Goal: Transaction & Acquisition: Book appointment/travel/reservation

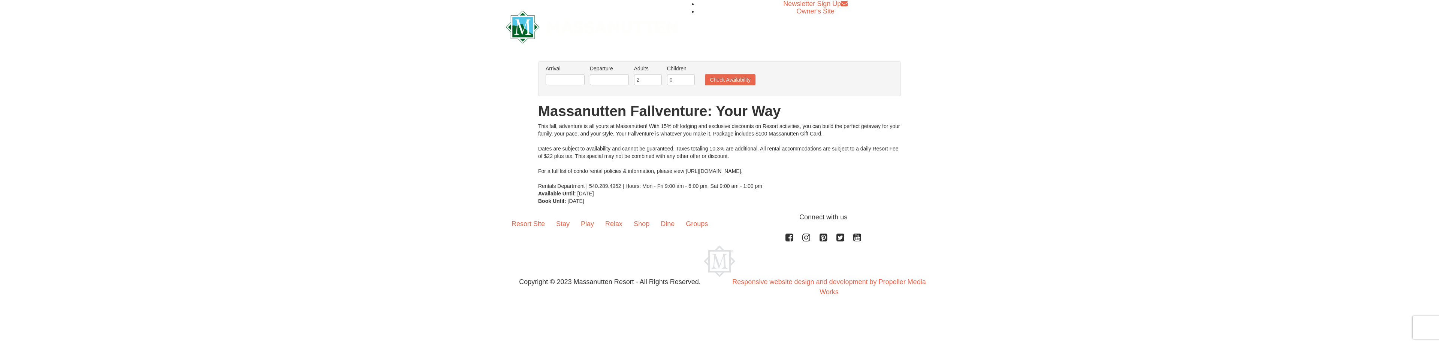
click at [576, 86] on li "Arrival Please format dates MM/DD/YYYY Please format dates MM/DD/YYYY" at bounding box center [565, 77] width 43 height 24
click at [575, 82] on input "text" at bounding box center [565, 79] width 39 height 11
click at [640, 134] on link "11" at bounding box center [638, 134] width 13 height 10
type input "[DATE]"
click at [605, 79] on input "text" at bounding box center [609, 79] width 39 height 11
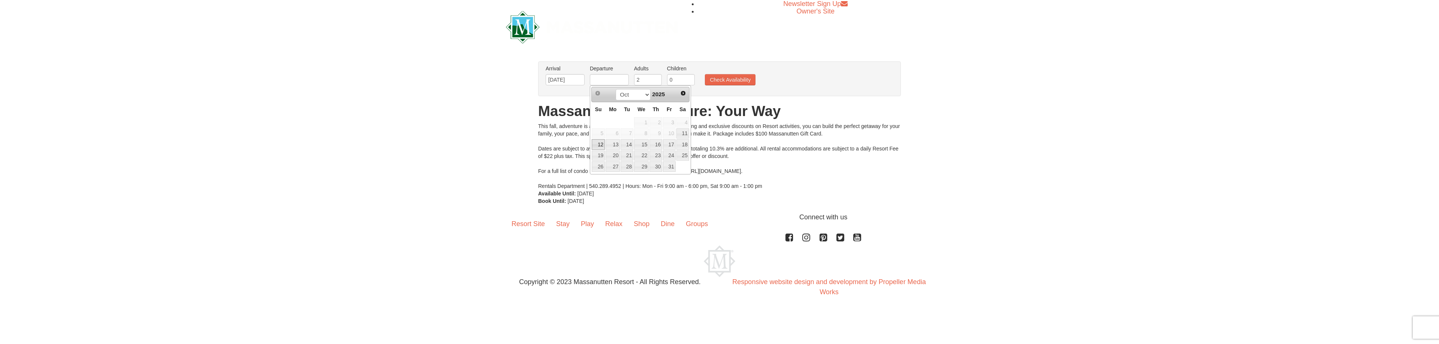
click at [599, 146] on link "12" at bounding box center [598, 144] width 13 height 10
type input "[DATE]"
click at [725, 77] on button "Check Availability" at bounding box center [730, 79] width 51 height 11
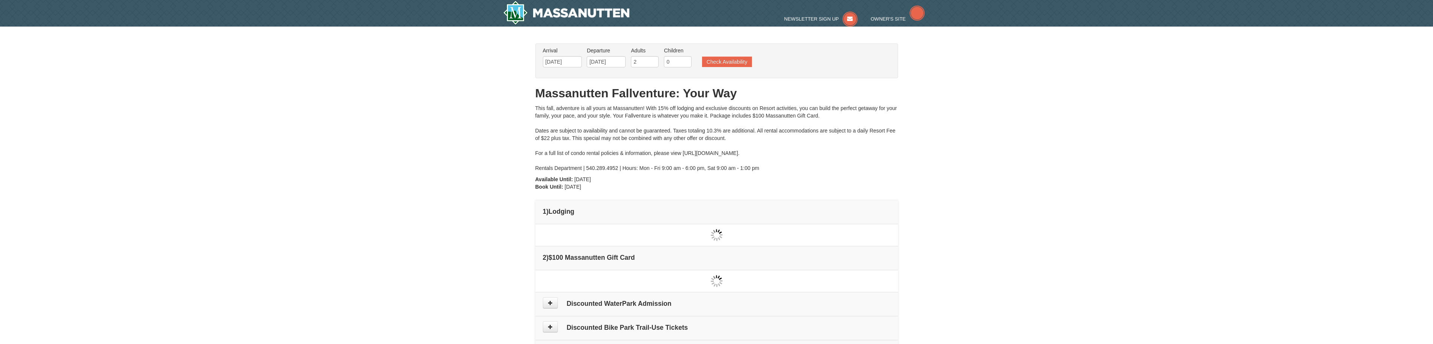
type input "[DATE]"
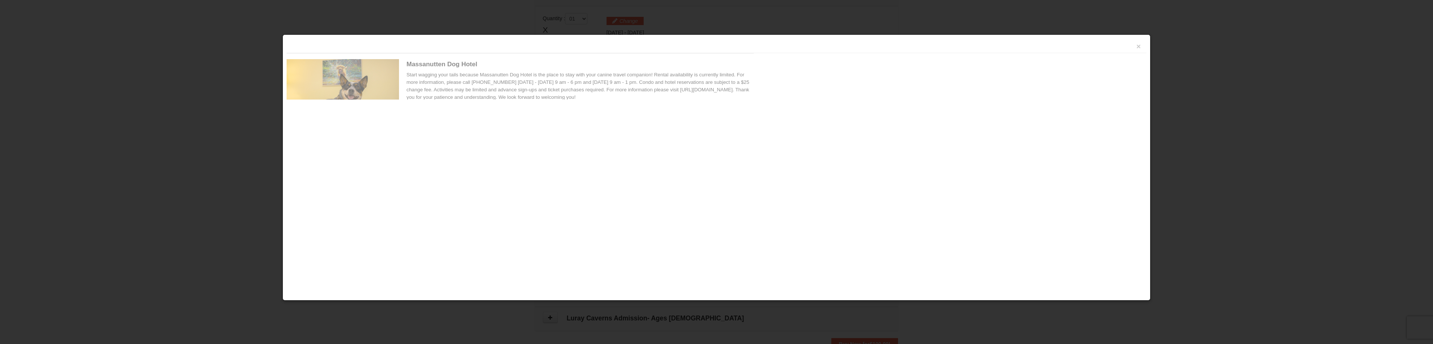
scroll to position [229, 0]
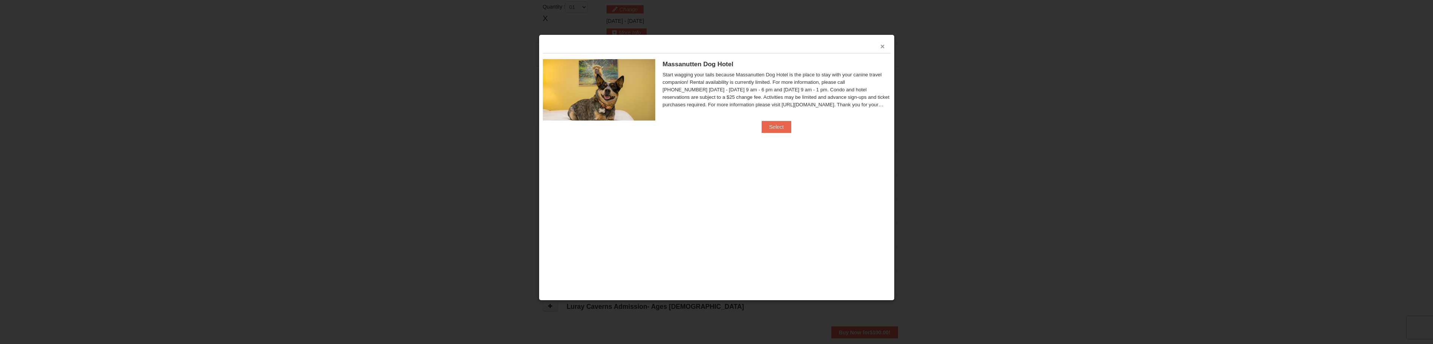
click at [884, 48] on button "×" at bounding box center [883, 46] width 4 height 7
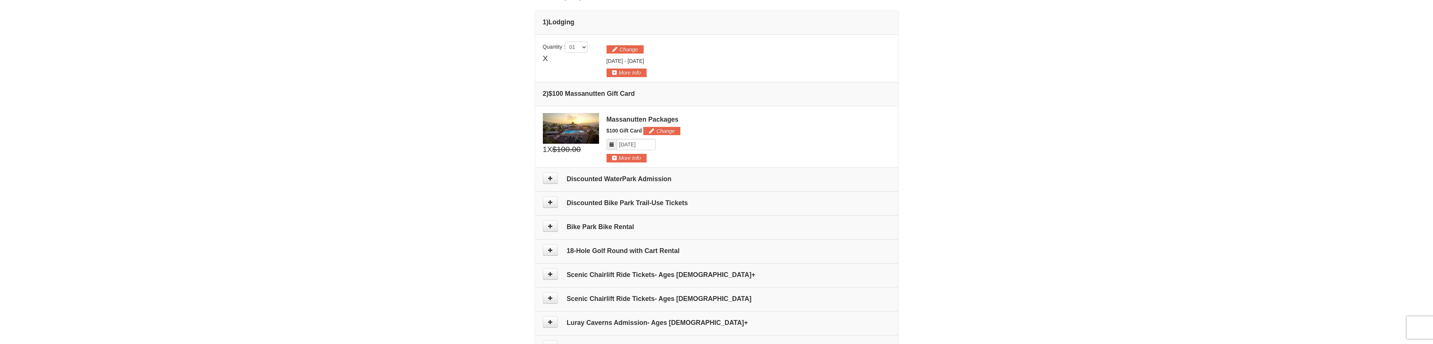
scroll to position [192, 0]
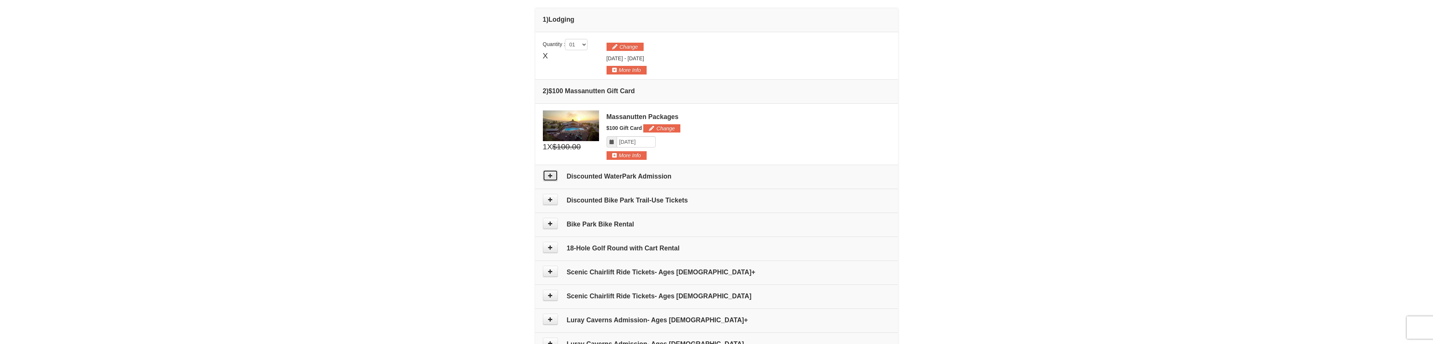
click at [555, 181] on td "Discounted WaterPark Admission" at bounding box center [716, 177] width 363 height 24
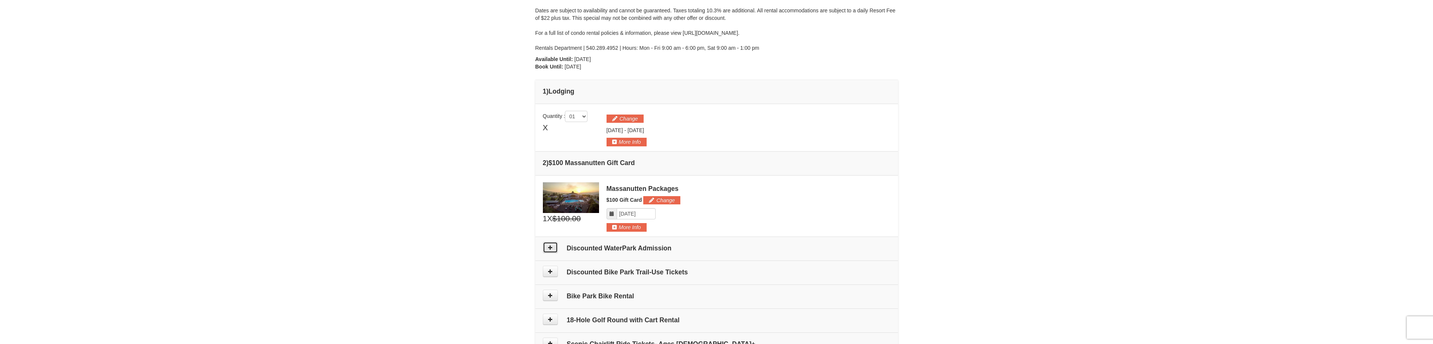
scroll to position [154, 0]
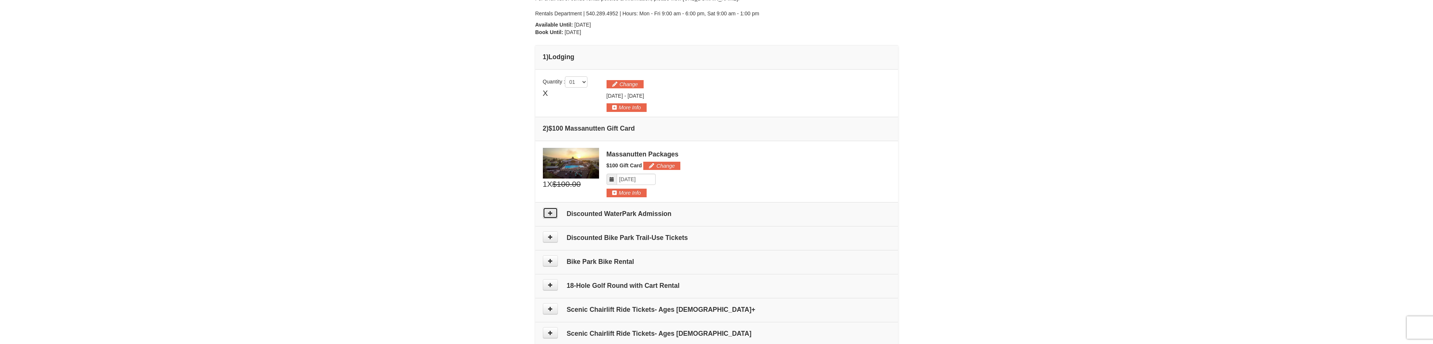
click at [551, 211] on icon at bounding box center [550, 213] width 5 height 5
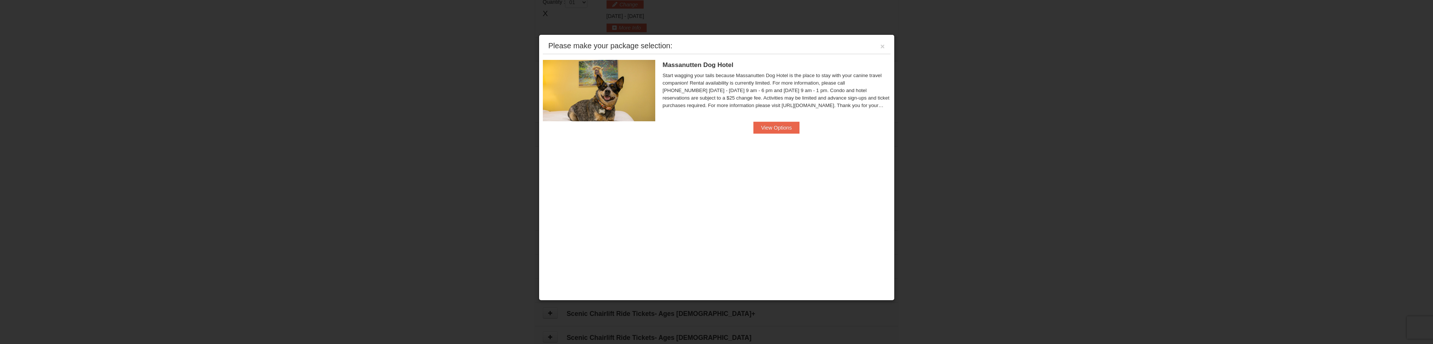
scroll to position [231, 0]
click at [887, 47] on div "Please make your package selection: ×" at bounding box center [717, 46] width 348 height 15
click at [882, 51] on div "Please make your package selection: ×" at bounding box center [717, 46] width 348 height 15
click at [883, 44] on button "×" at bounding box center [883, 46] width 4 height 7
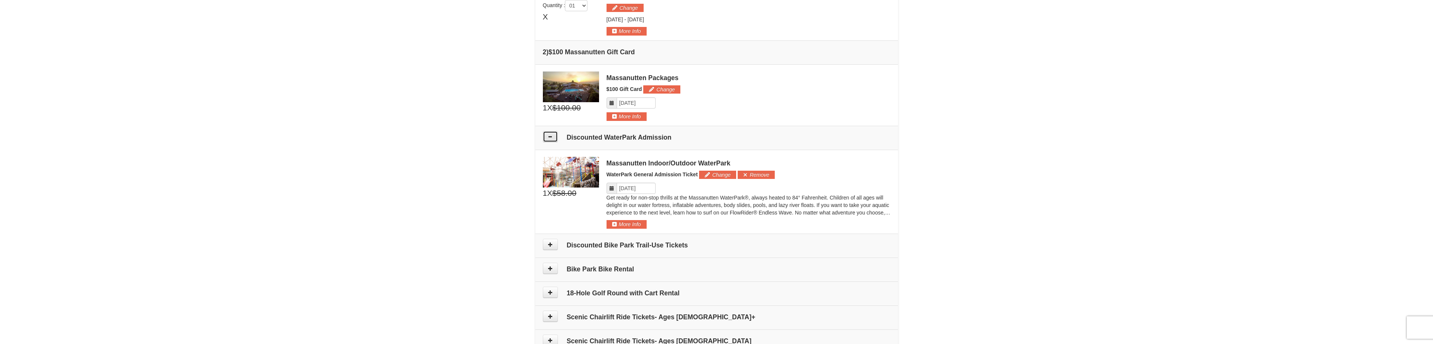
click at [552, 138] on icon at bounding box center [550, 136] width 5 height 5
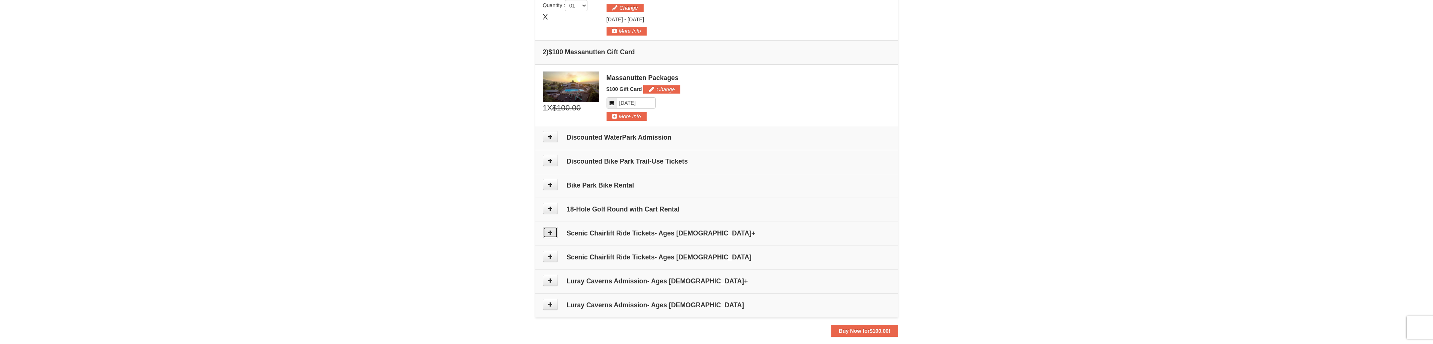
click at [549, 235] on button at bounding box center [550, 232] width 15 height 11
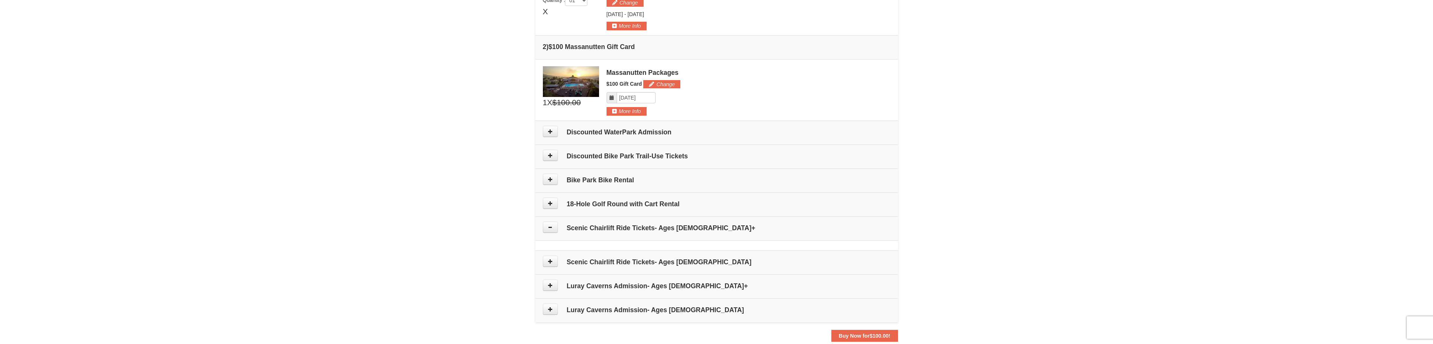
scroll to position [239, 0]
click at [550, 155] on icon at bounding box center [550, 152] width 5 height 5
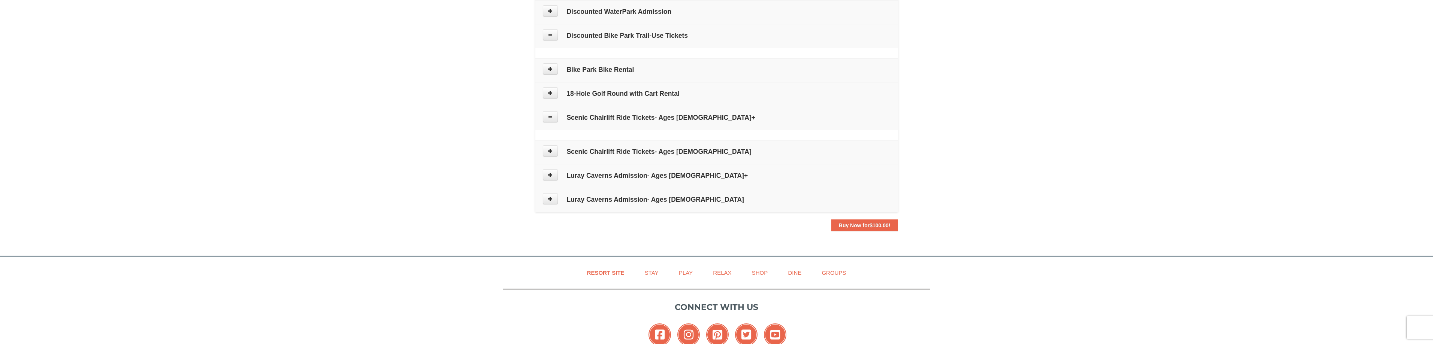
scroll to position [343, 0]
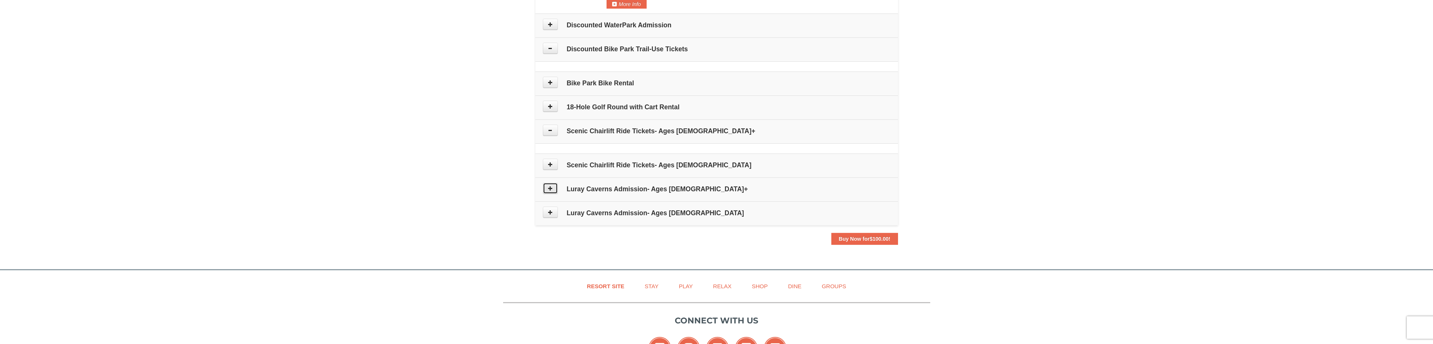
click at [548, 189] on icon at bounding box center [550, 188] width 5 height 5
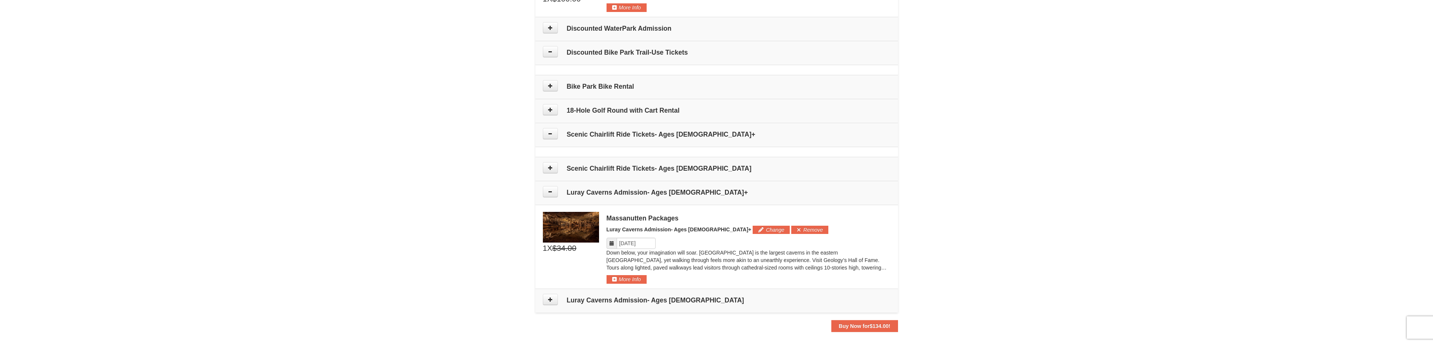
scroll to position [333, 0]
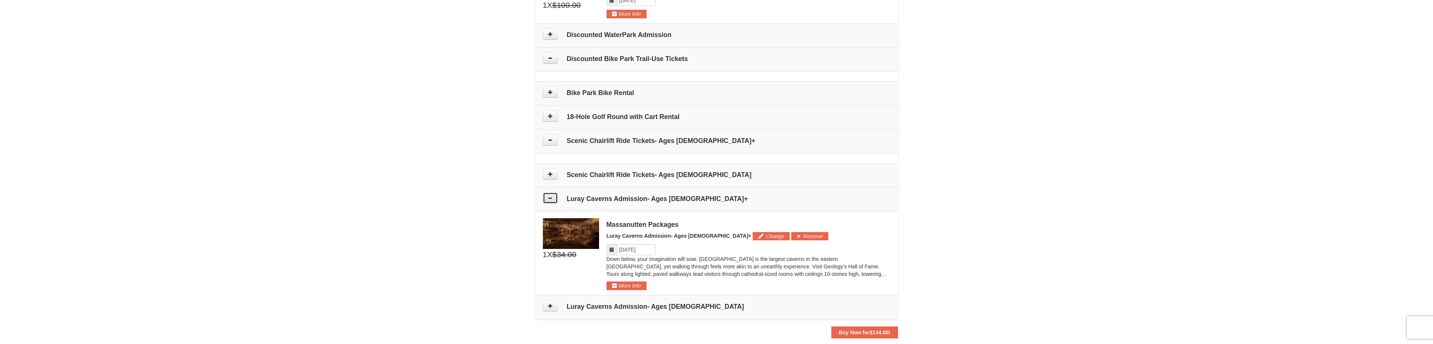
click at [556, 203] on button at bounding box center [550, 198] width 15 height 11
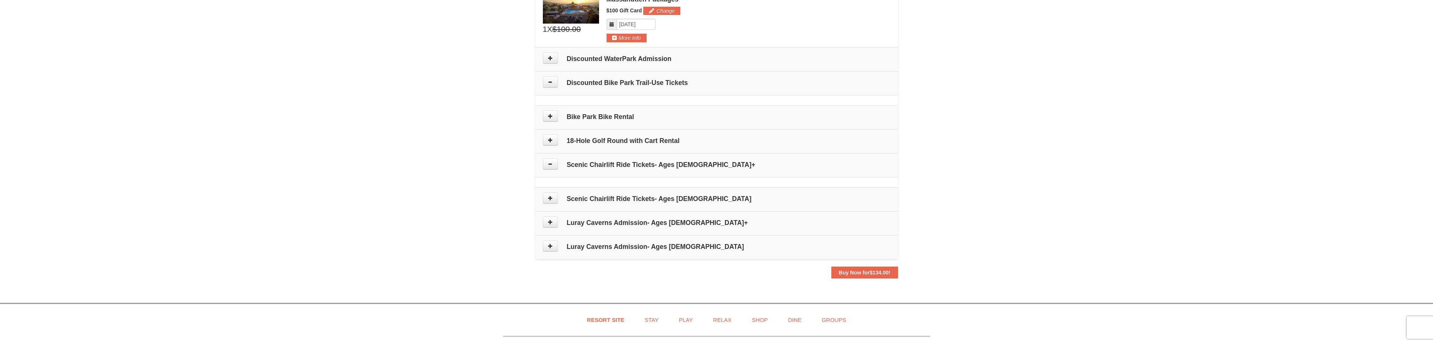
scroll to position [296, 0]
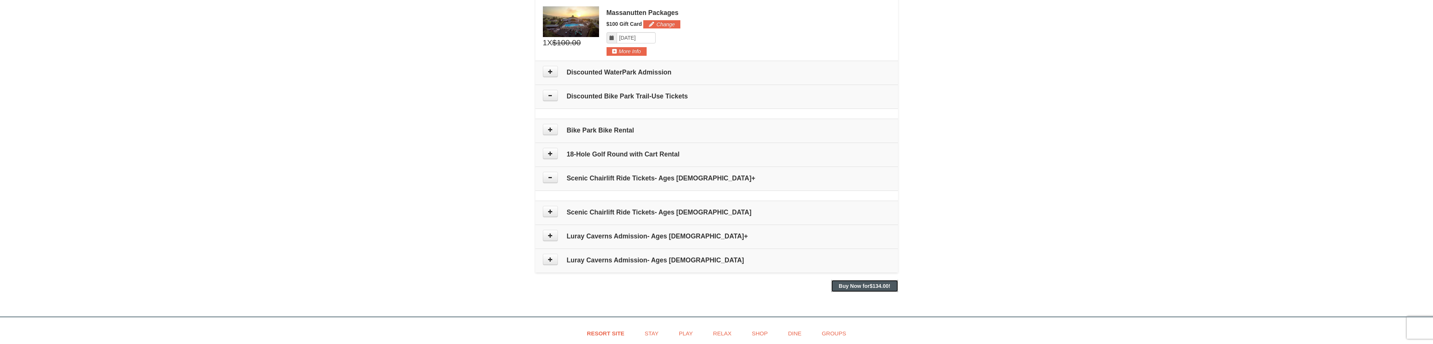
click at [882, 289] on button "Buy Now for $134.00 !" at bounding box center [864, 286] width 67 height 12
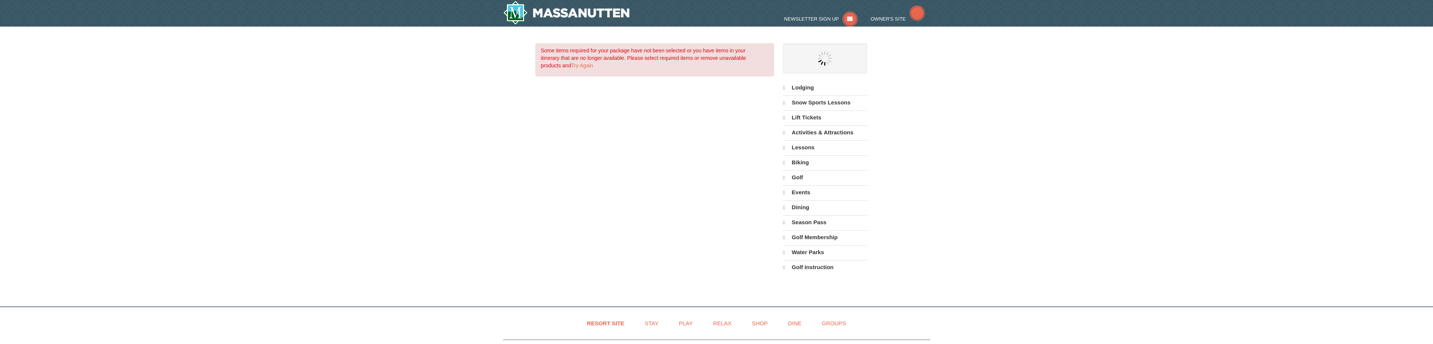
select select "10"
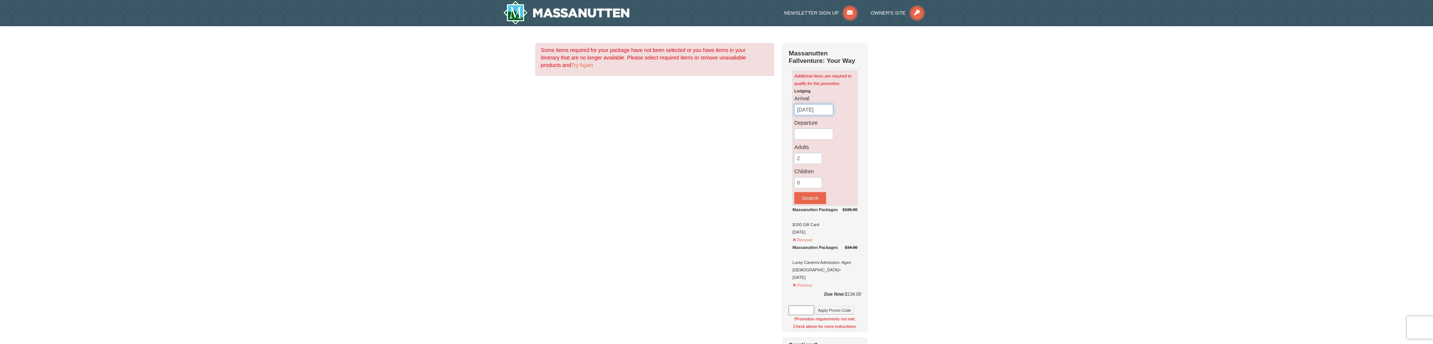
click at [814, 111] on input "[DATE]" at bounding box center [813, 109] width 39 height 11
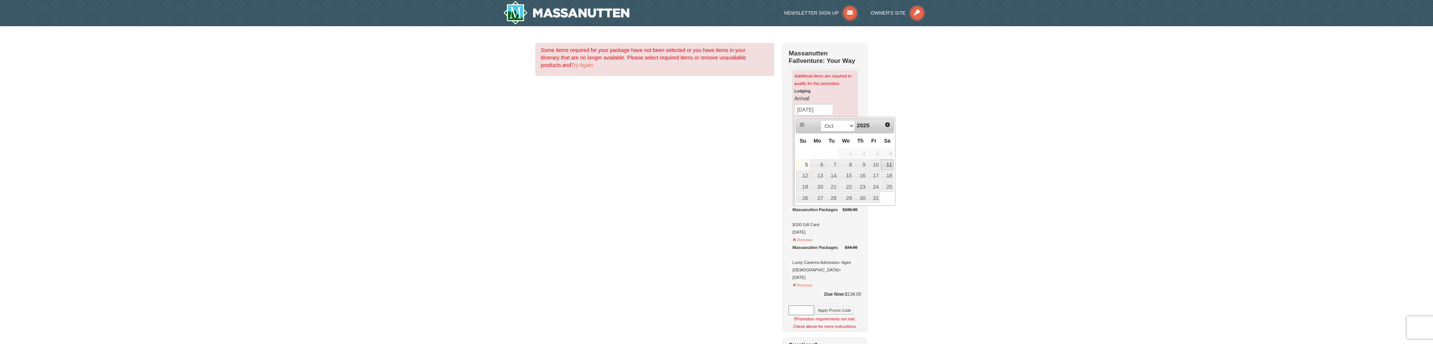
click at [889, 166] on link "11" at bounding box center [887, 165] width 13 height 10
type input "[DATE]"
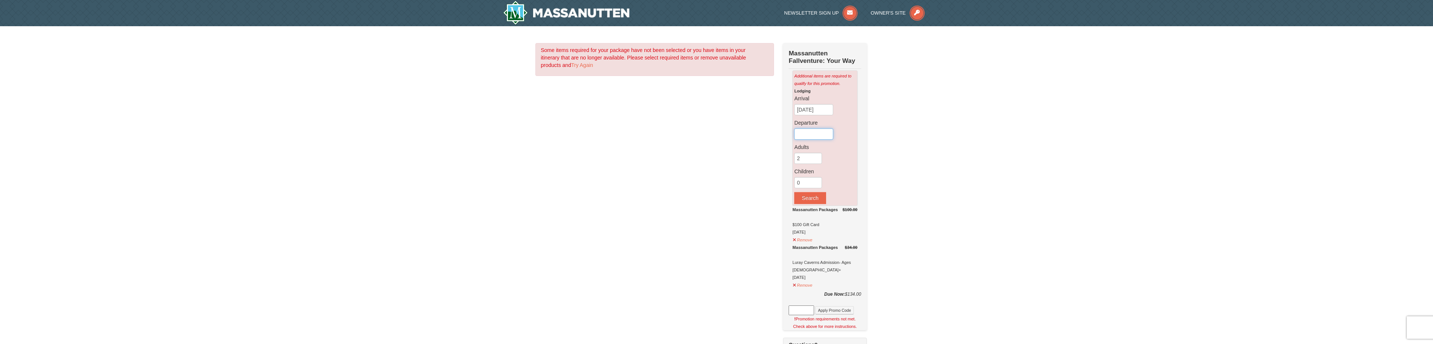
click at [801, 137] on input "text" at bounding box center [813, 134] width 39 height 11
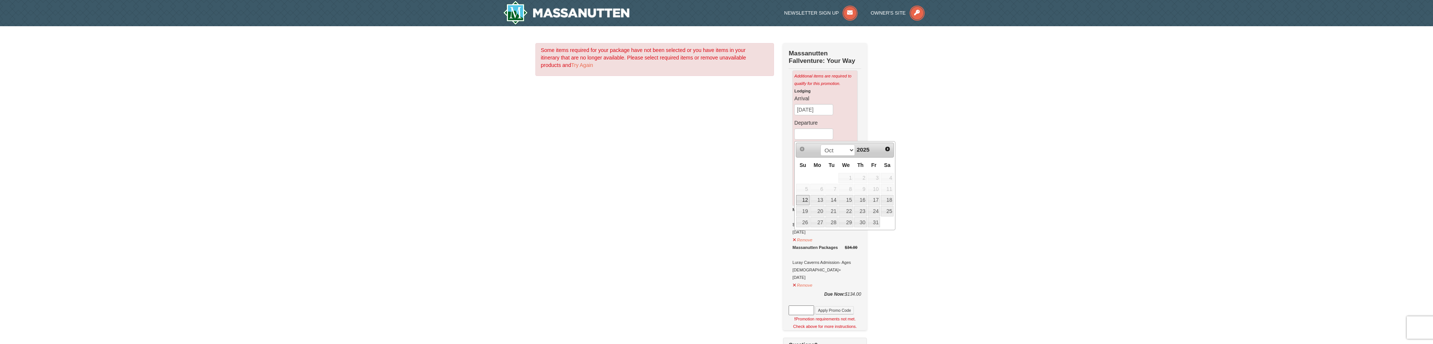
click at [800, 201] on link "12" at bounding box center [802, 200] width 13 height 10
type input "[DATE]"
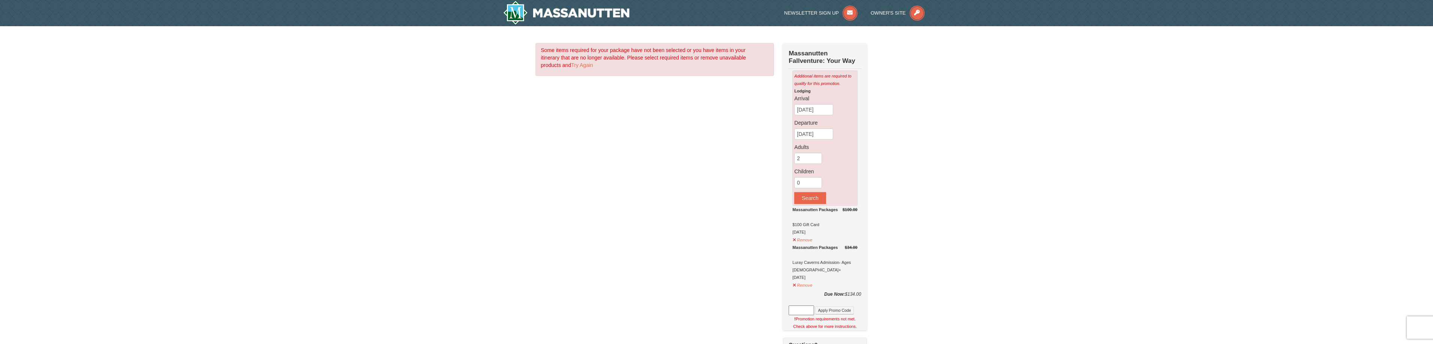
click at [726, 178] on div "Some items required for your package have not been selected or you have items i…" at bounding box center [716, 296] width 363 height 506
click at [808, 197] on button "Search" at bounding box center [809, 198] width 31 height 12
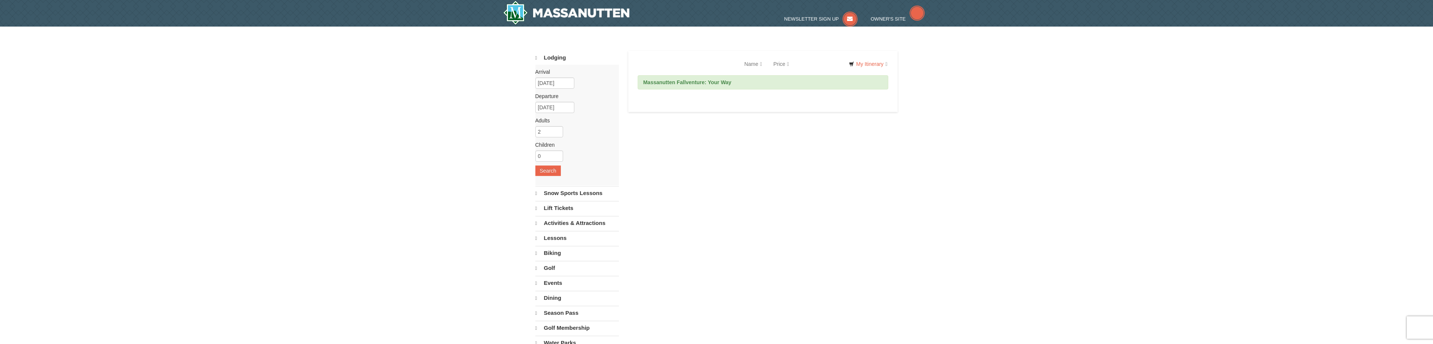
select select "10"
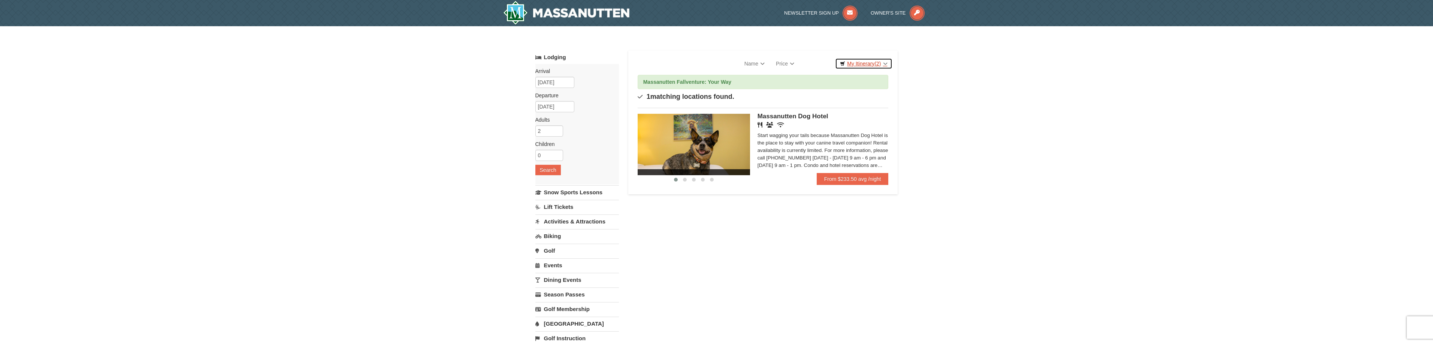
click at [887, 68] on link "My Itinerary (2)" at bounding box center [863, 63] width 57 height 11
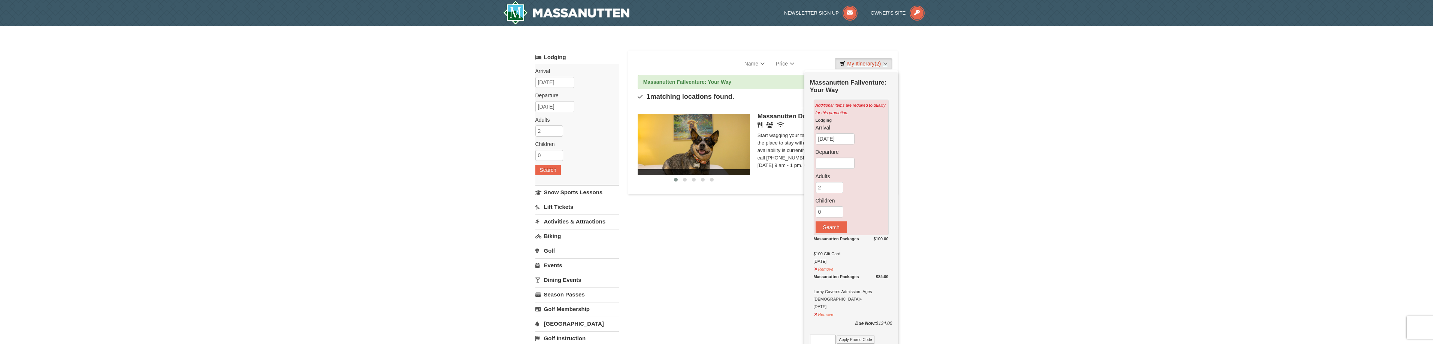
click at [884, 66] on link "My Itinerary (2)" at bounding box center [863, 63] width 57 height 11
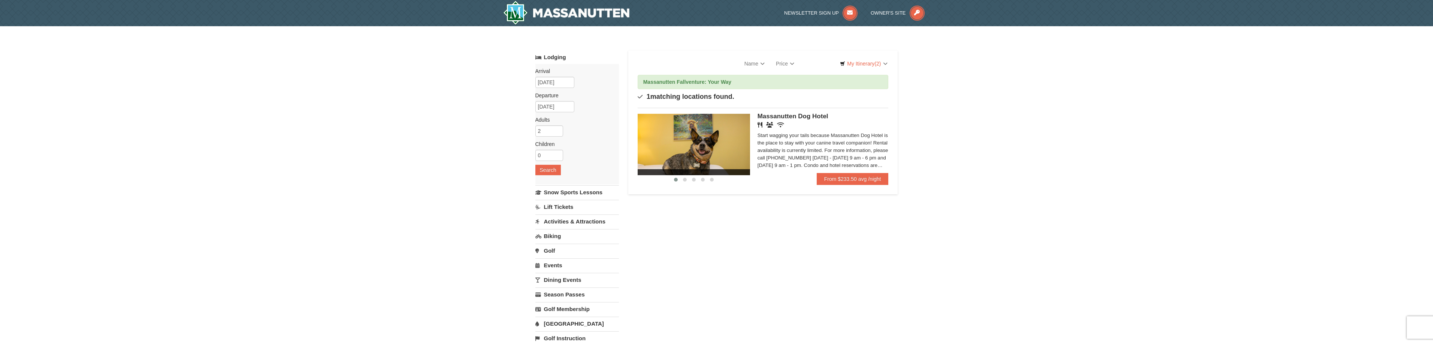
click at [936, 81] on div "× Categories Map List Filter My Itinerary (2) Check Out Now Massanutten Fallven…" at bounding box center [716, 239] width 1433 height 427
click at [549, 16] on img at bounding box center [566, 13] width 127 height 24
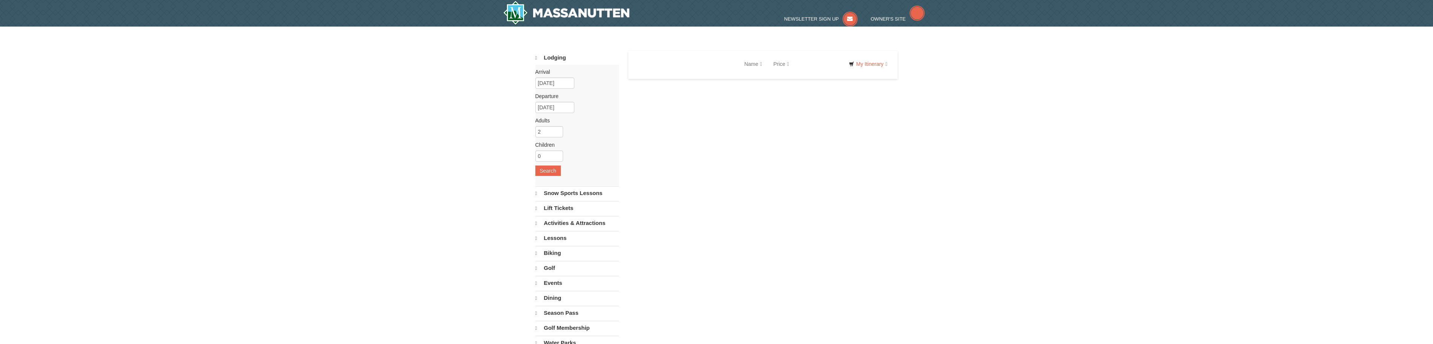
select select "10"
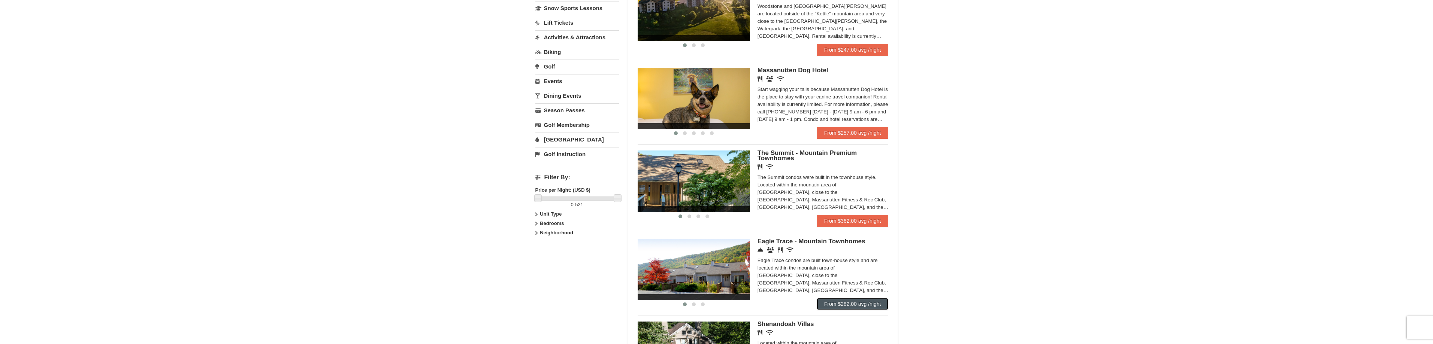
scroll to position [187, 0]
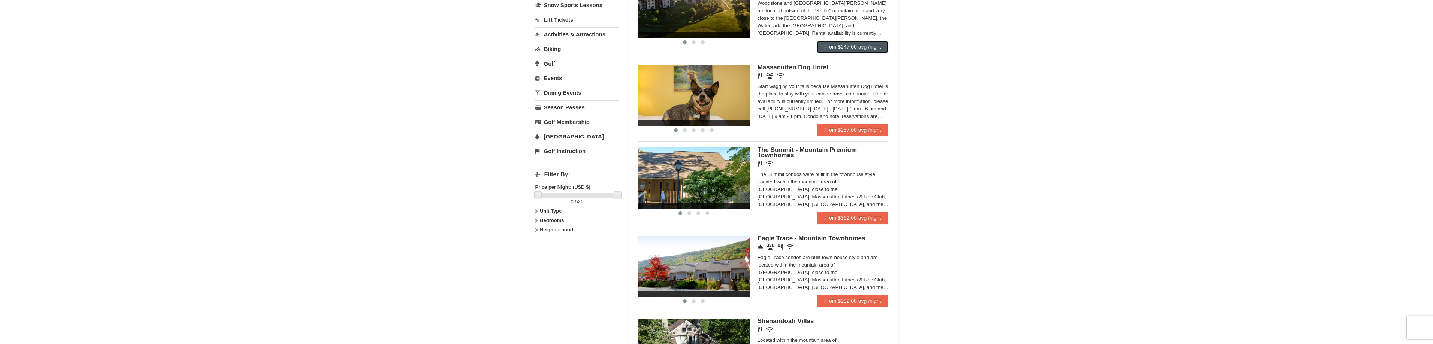
click at [876, 46] on link "From $247.00 avg /night" at bounding box center [853, 47] width 72 height 12
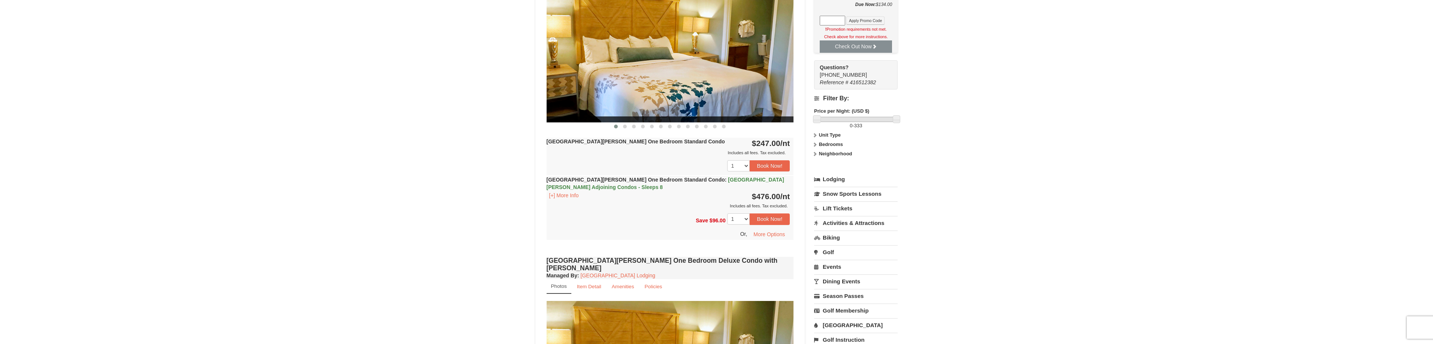
scroll to position [337, 0]
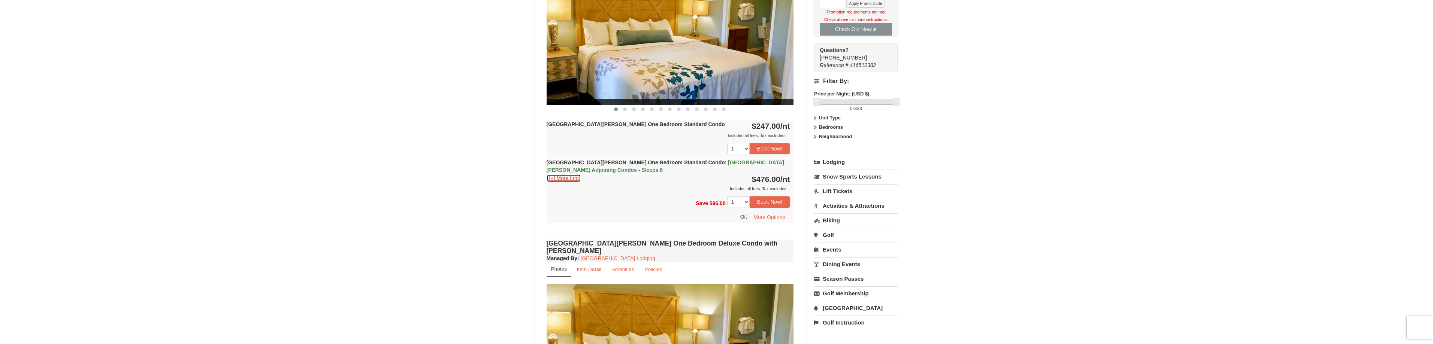
click at [578, 182] on button "[+] More Info" at bounding box center [564, 178] width 35 height 8
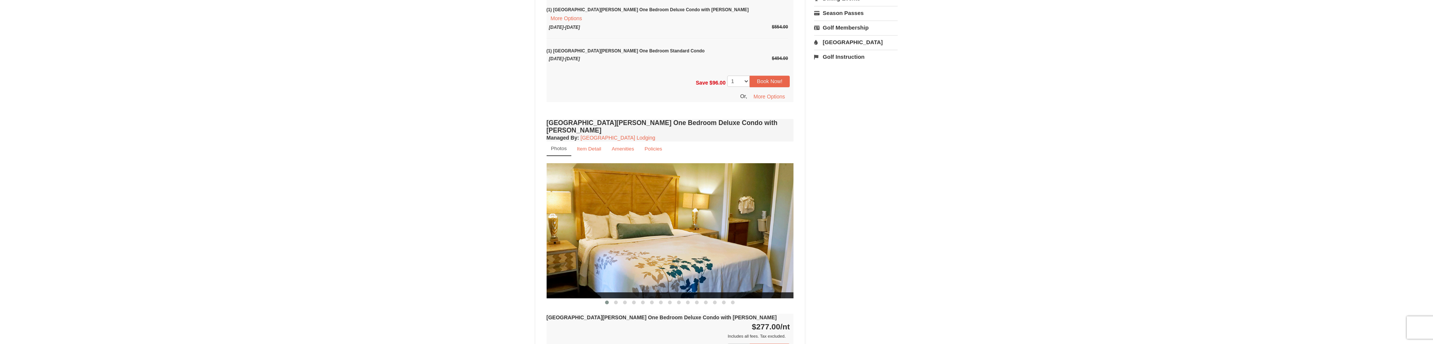
scroll to position [674, 0]
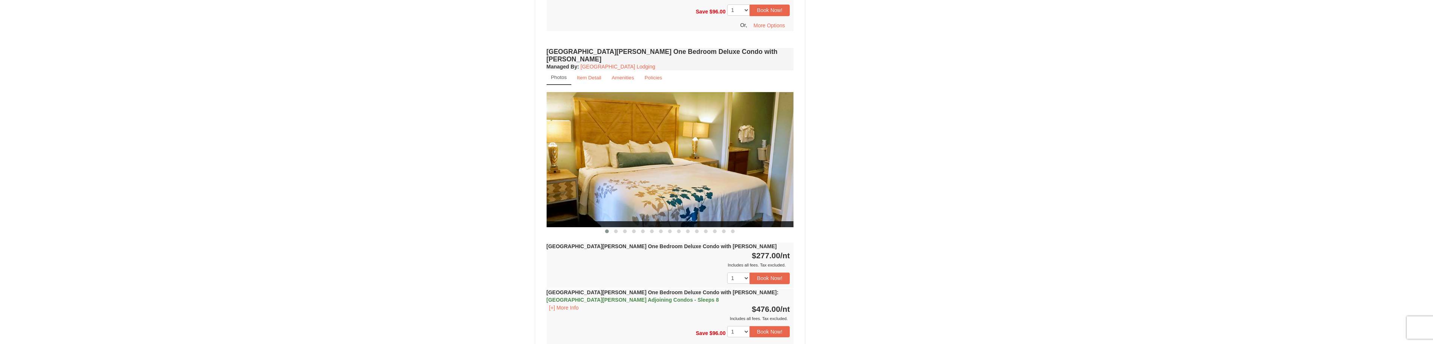
click at [697, 146] on img at bounding box center [670, 159] width 247 height 135
drag, startPoint x: 721, startPoint y: 143, endPoint x: 577, endPoint y: 151, distance: 144.5
click at [583, 152] on img at bounding box center [670, 159] width 247 height 135
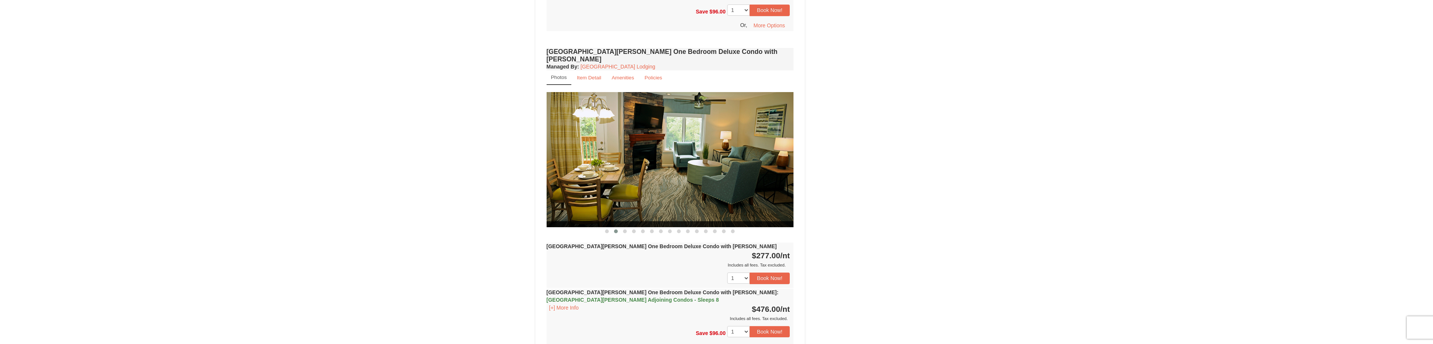
drag, startPoint x: 744, startPoint y: 161, endPoint x: 646, endPoint y: 164, distance: 98.6
click at [609, 161] on img at bounding box center [670, 159] width 247 height 135
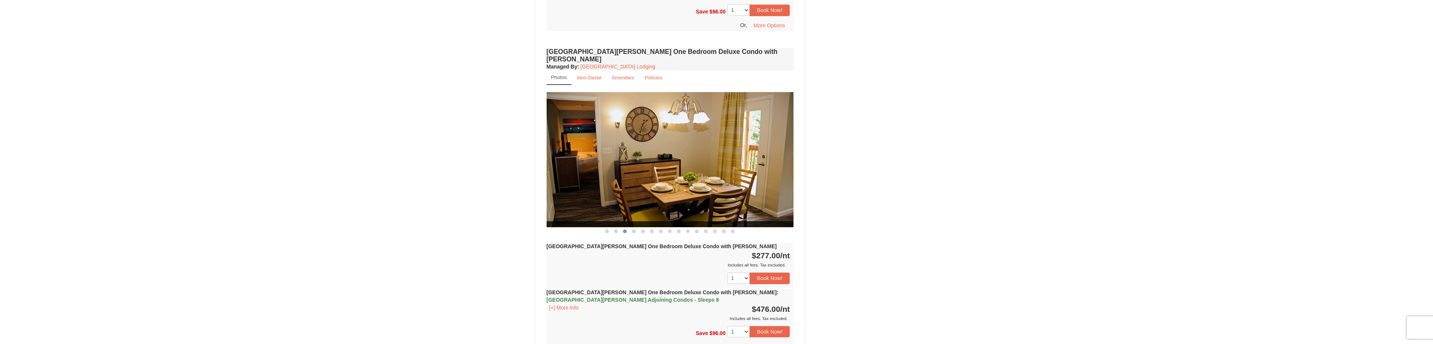
drag, startPoint x: 755, startPoint y: 160, endPoint x: 610, endPoint y: 167, distance: 144.8
click at [619, 167] on img at bounding box center [670, 159] width 247 height 135
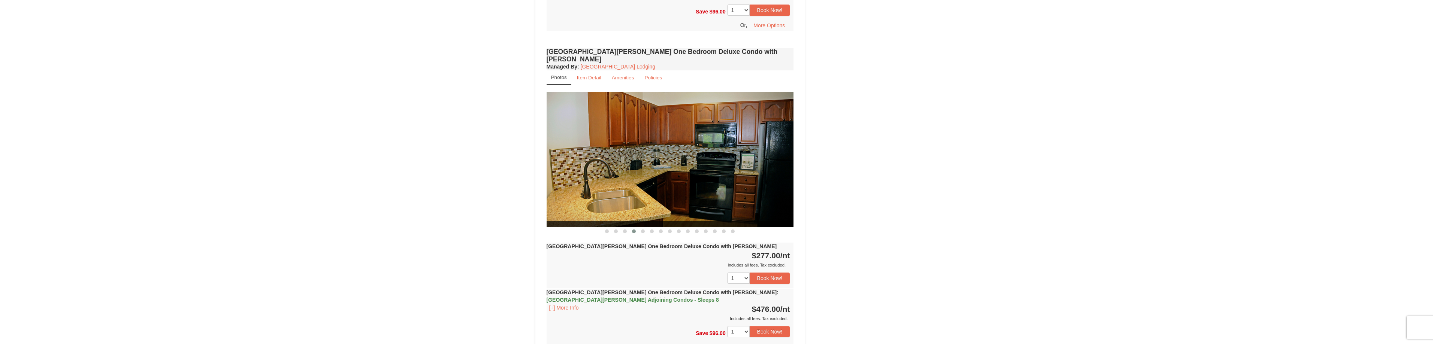
click at [545, 155] on div "Woodstone Meadows One Bedroom Deluxe Condo with Jacuzzi Managed By : Massanutte…" at bounding box center [670, 206] width 251 height 321
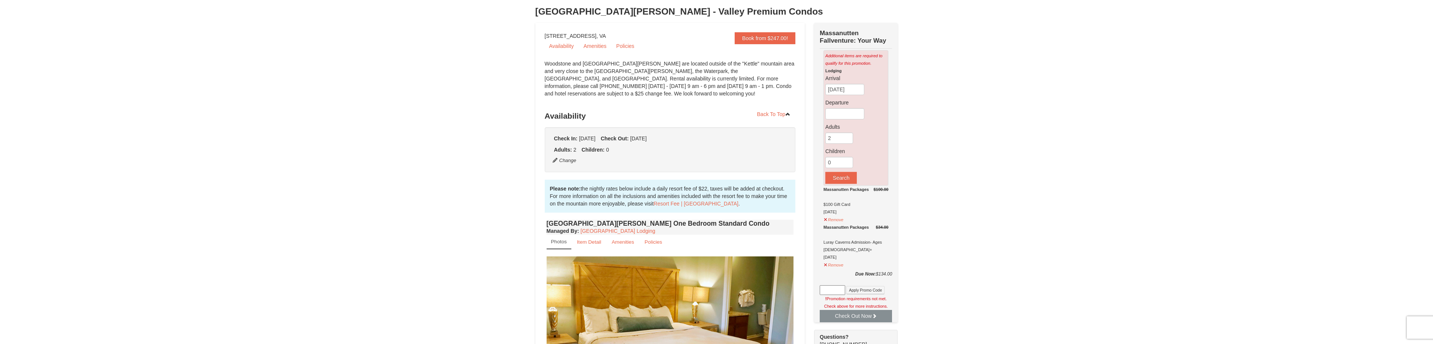
scroll to position [37, 0]
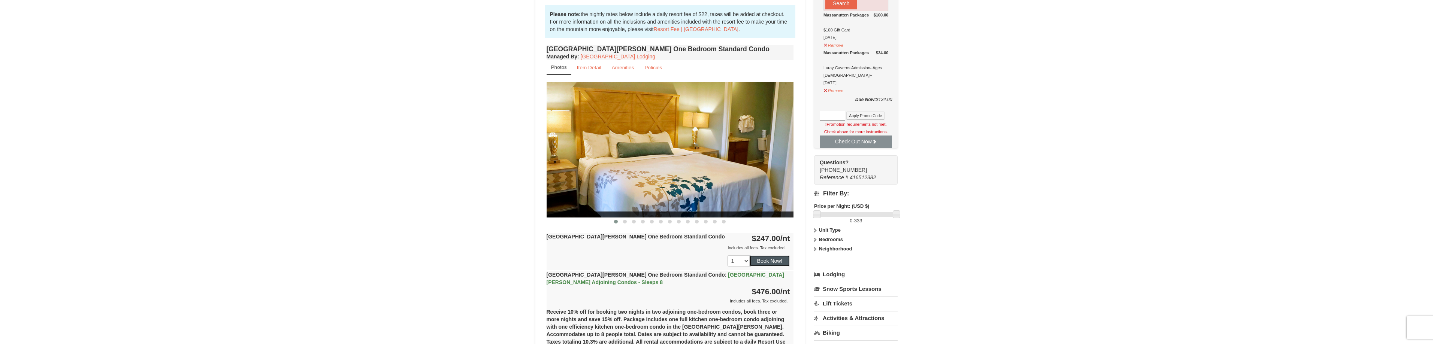
click at [772, 257] on button "Book Now!" at bounding box center [770, 261] width 40 height 11
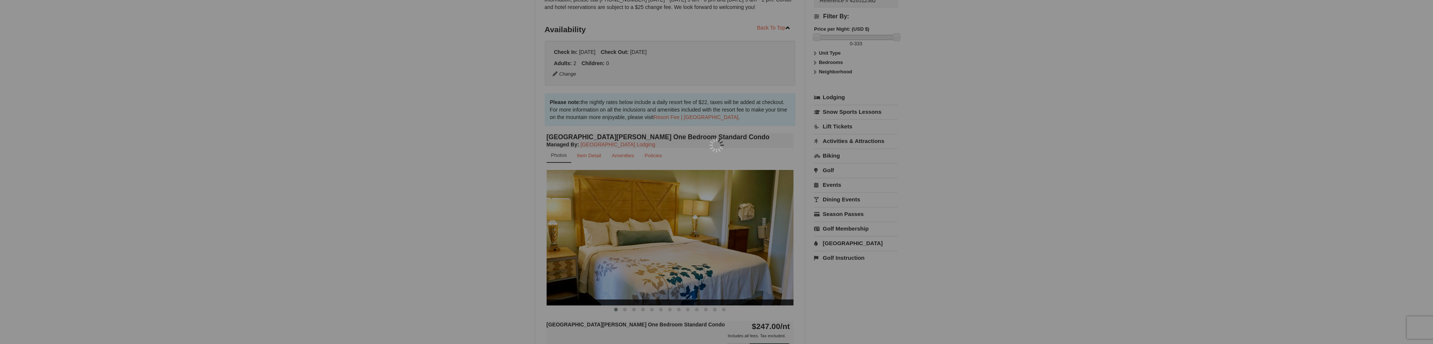
scroll to position [73, 0]
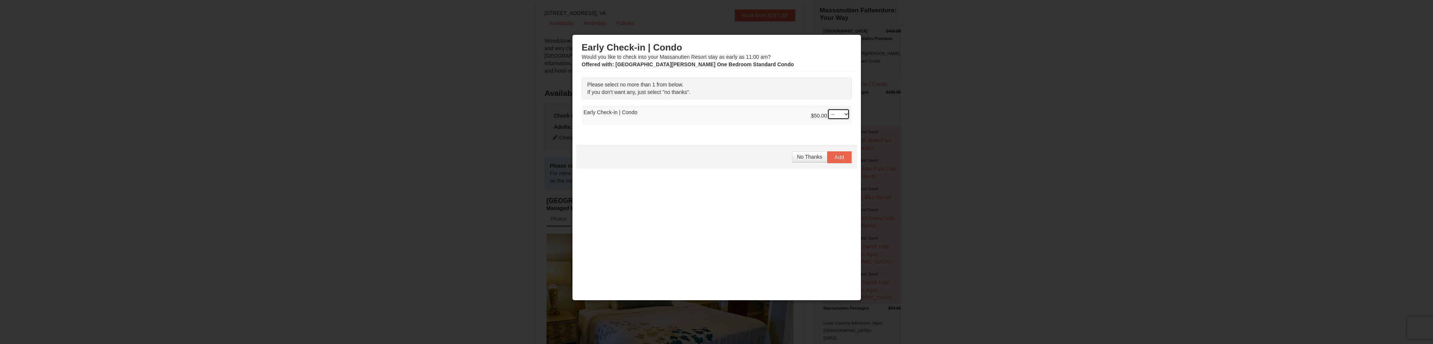
click at [832, 112] on select "-- 01" at bounding box center [838, 114] width 22 height 11
click at [770, 137] on div "Please select no more than 1 from below. If you don't want any, just select "no…" at bounding box center [716, 105] width 281 height 66
click at [803, 161] on button "No Thanks" at bounding box center [809, 156] width 35 height 11
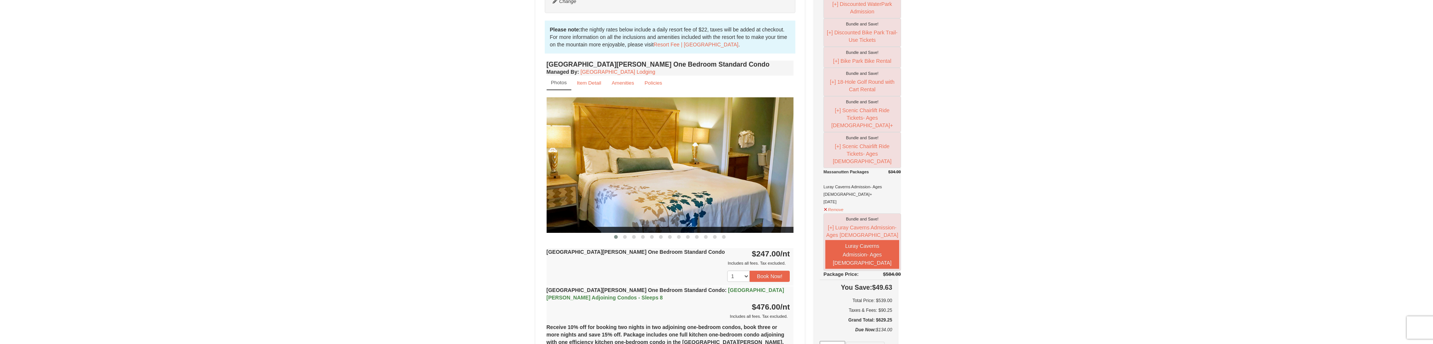
scroll to position [223, 0]
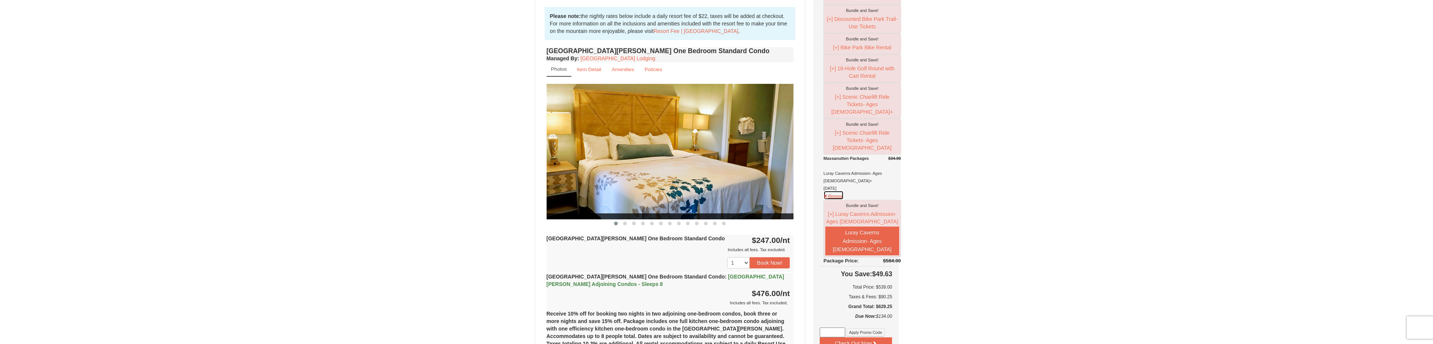
click at [834, 191] on button "Remove" at bounding box center [834, 195] width 20 height 9
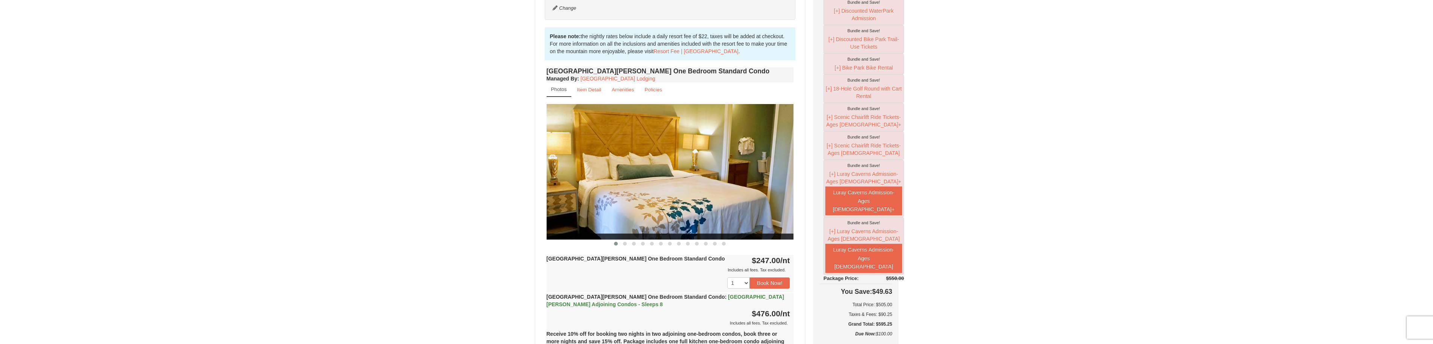
scroll to position [185, 0]
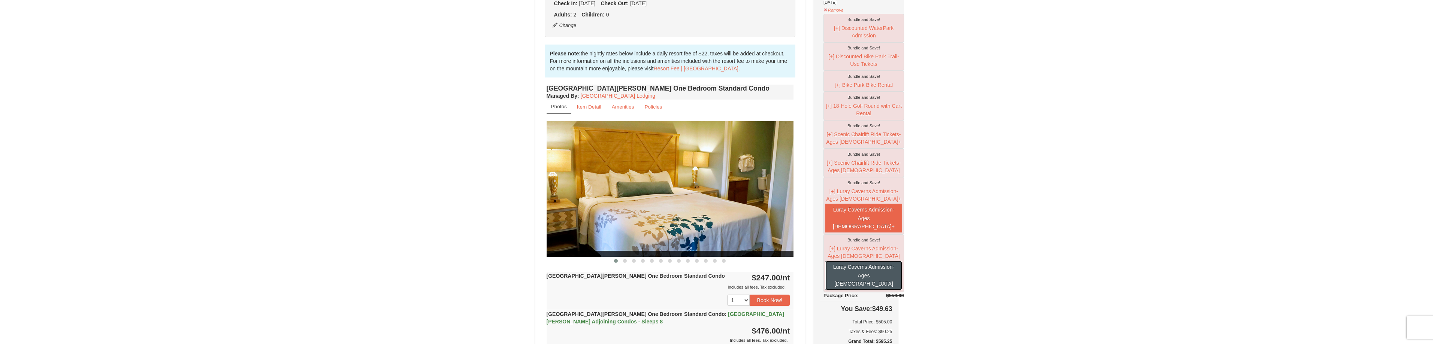
click at [861, 269] on button "Luray Caverns Admission- Ages [DEMOGRAPHIC_DATA]" at bounding box center [863, 275] width 77 height 29
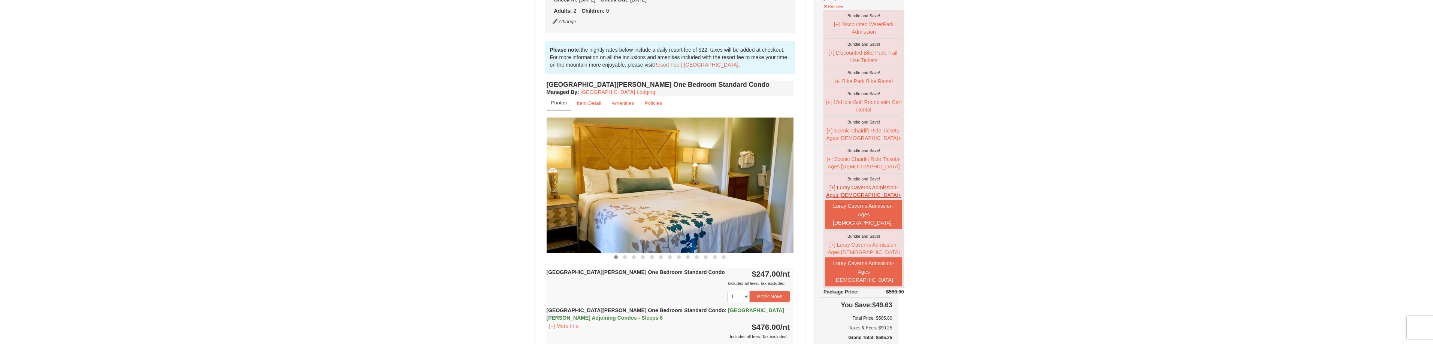
scroll to position [171, 0]
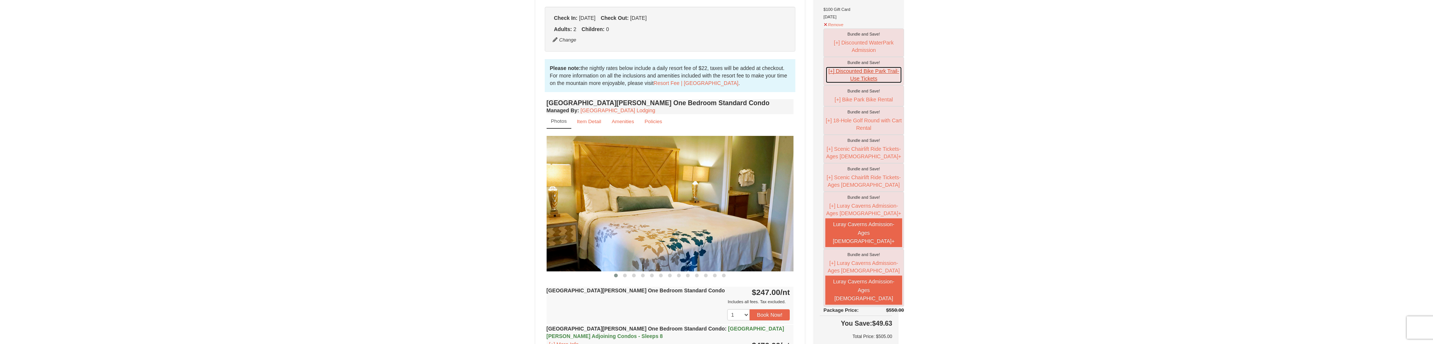
click at [850, 78] on button "[+] Discounted Bike Park Trail-Use Tickets" at bounding box center [863, 74] width 77 height 17
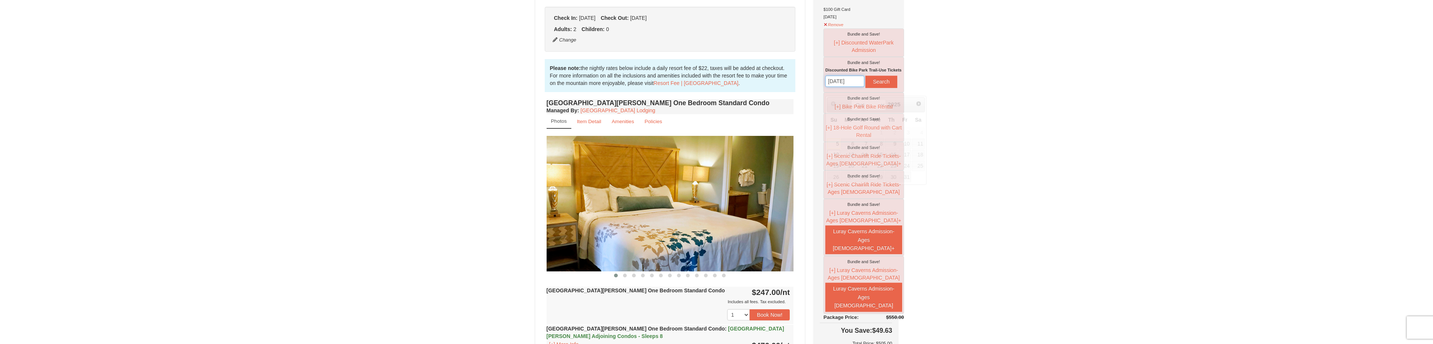
click at [851, 87] on input "[DATE]" at bounding box center [844, 81] width 39 height 11
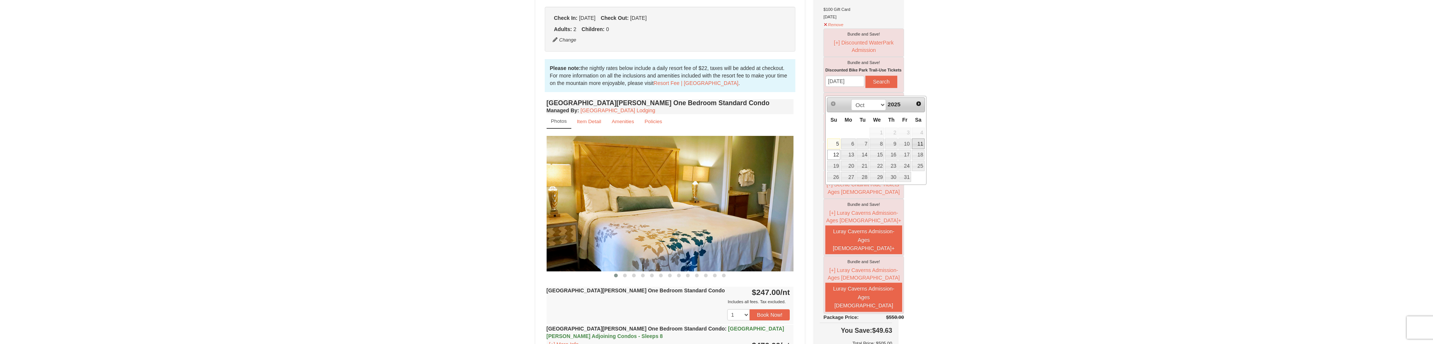
click at [916, 142] on link "11" at bounding box center [918, 144] width 13 height 10
type input "[DATE]"
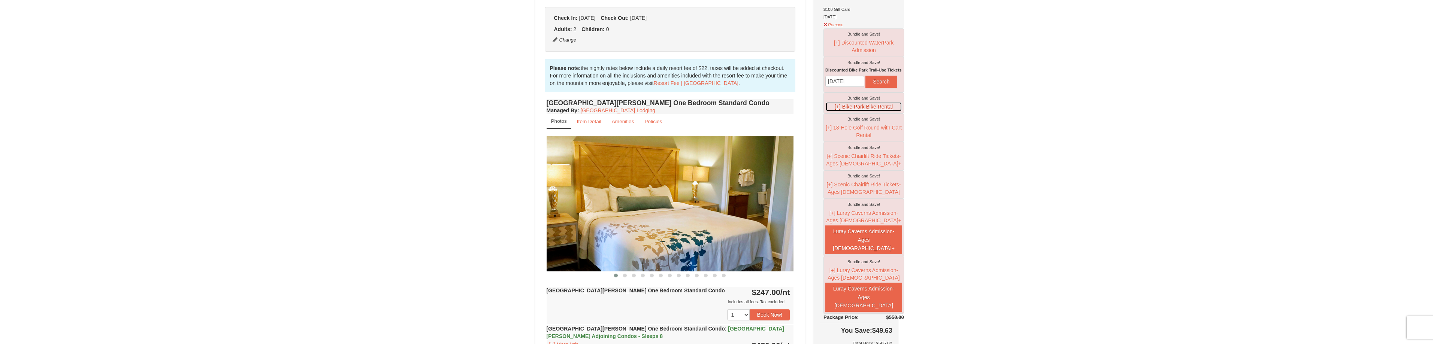
click at [846, 112] on button "[+] Bike Park Bike Rental" at bounding box center [863, 107] width 77 height 10
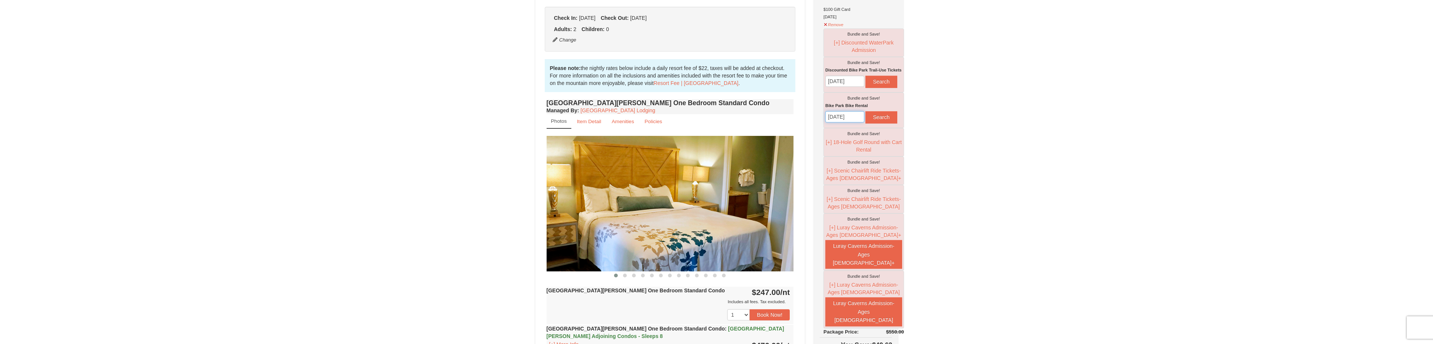
click at [850, 123] on input "[DATE]" at bounding box center [844, 116] width 39 height 11
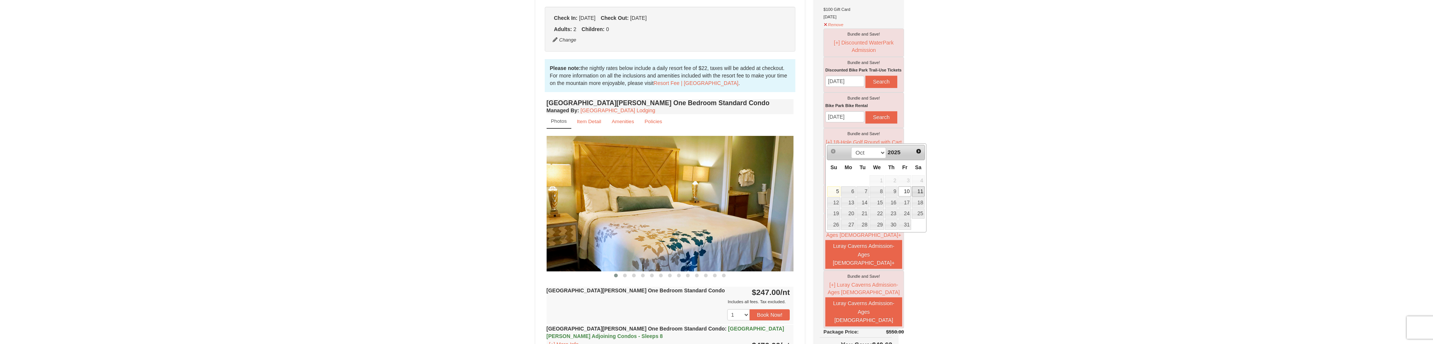
click at [921, 192] on link "11" at bounding box center [918, 192] width 13 height 10
type input "[DATE]"
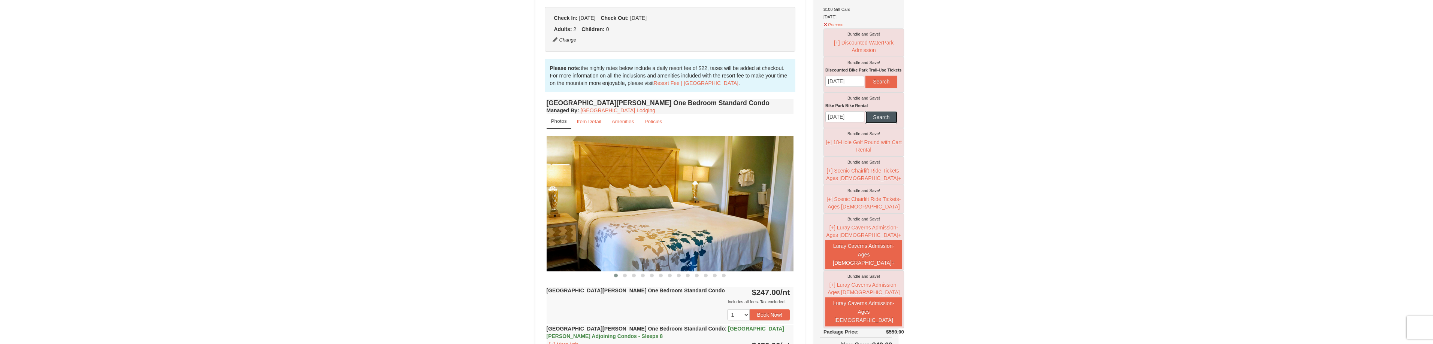
click at [866, 123] on button "Search" at bounding box center [881, 117] width 31 height 12
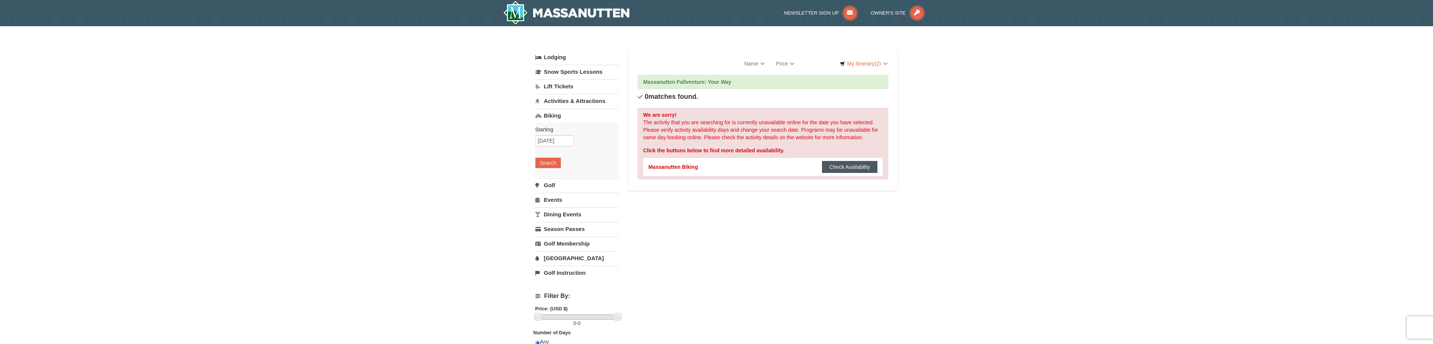
click at [854, 171] on button "Check Availability" at bounding box center [850, 167] width 56 height 12
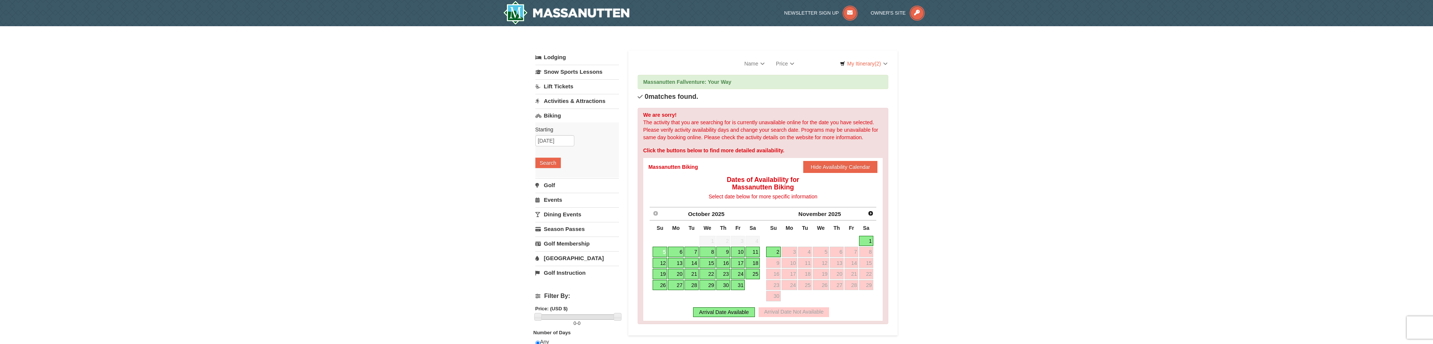
click at [754, 252] on link "11" at bounding box center [753, 252] width 14 height 10
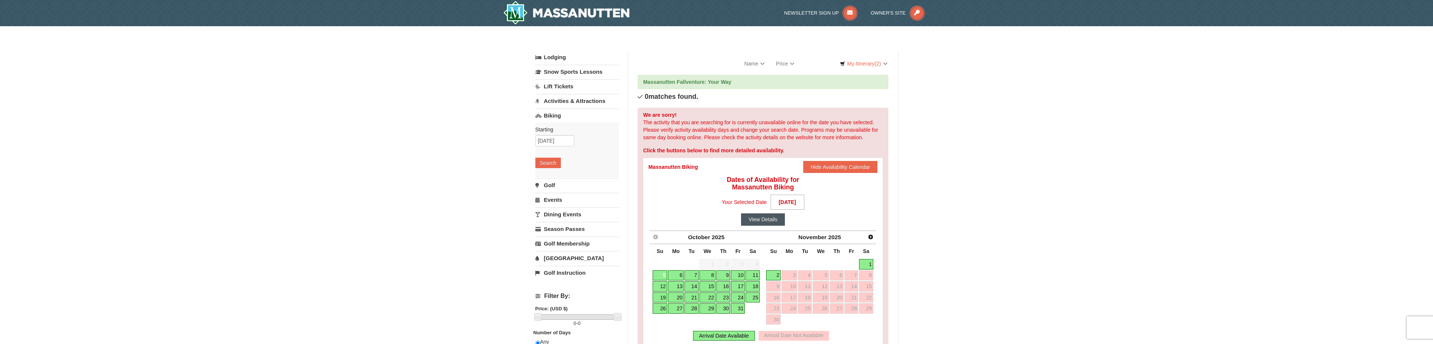
click at [761, 218] on button "View Details" at bounding box center [763, 220] width 44 height 12
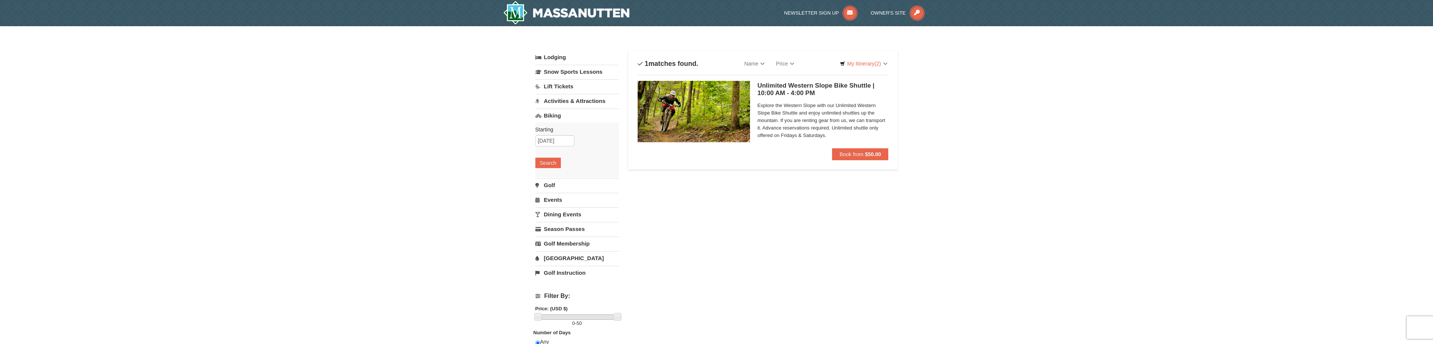
click at [716, 124] on img at bounding box center [694, 111] width 112 height 61
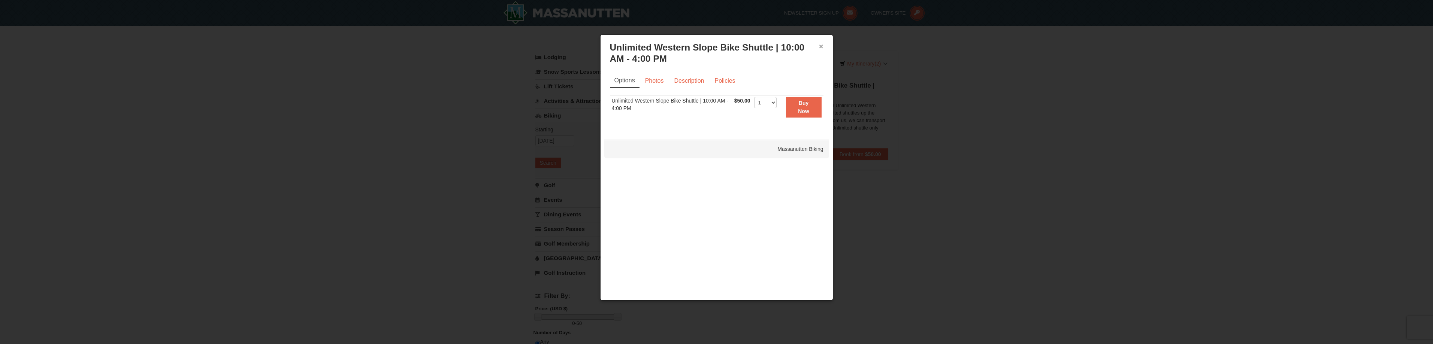
click at [820, 47] on button "×" at bounding box center [821, 46] width 4 height 7
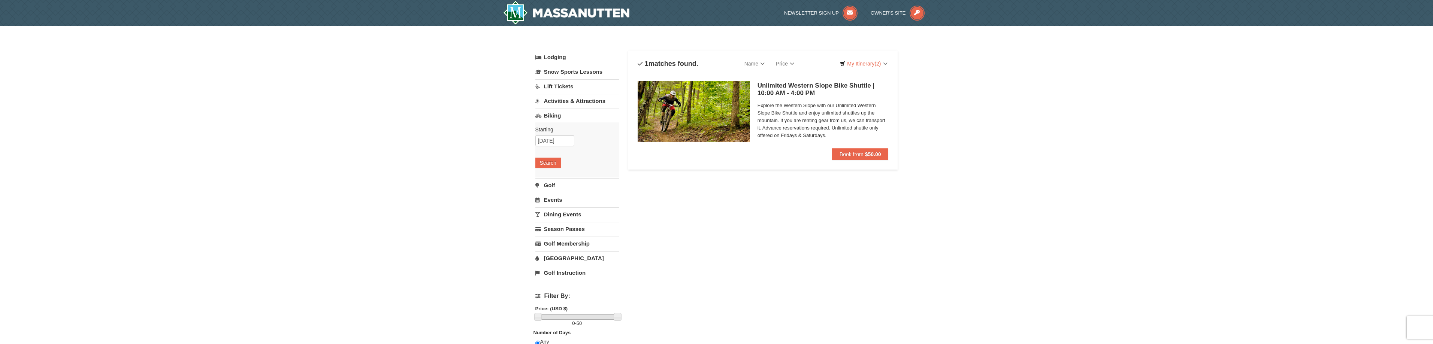
click at [552, 58] on link "Lodging" at bounding box center [577, 57] width 84 height 13
click at [554, 169] on button "Search" at bounding box center [547, 170] width 25 height 10
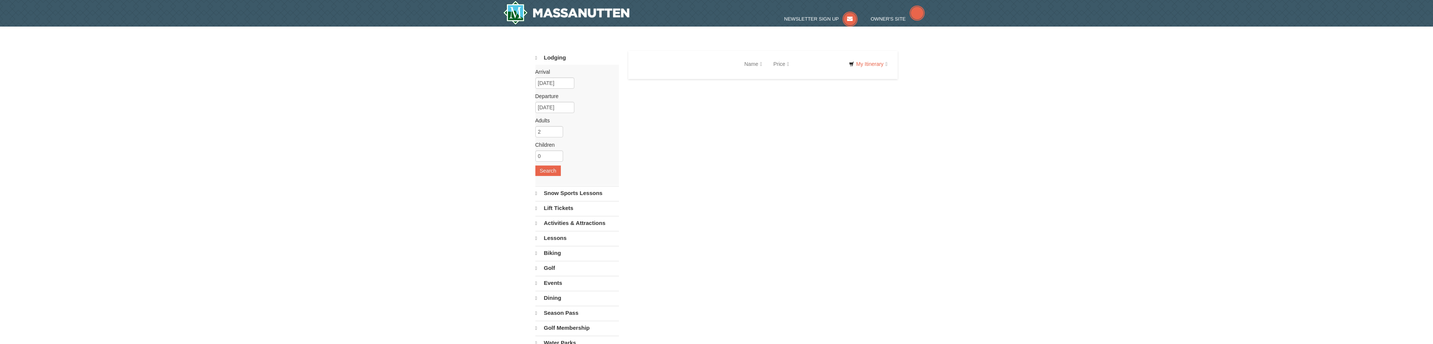
select select "10"
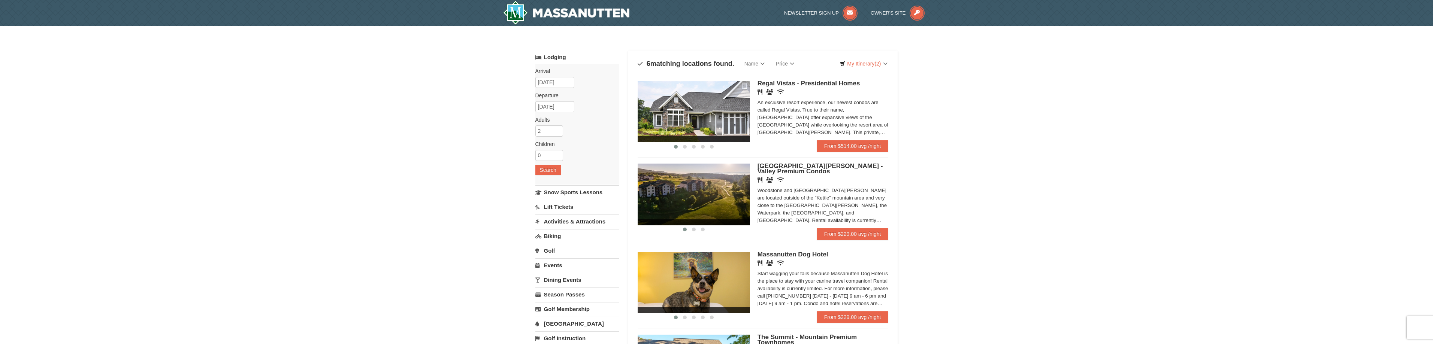
click at [565, 206] on link "Lift Tickets" at bounding box center [577, 207] width 84 height 14
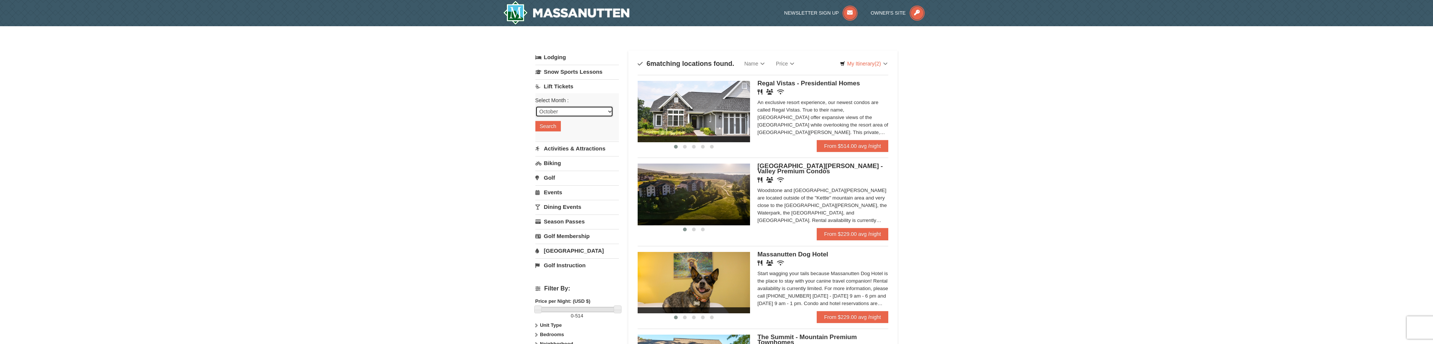
click at [559, 114] on select "October November December January February March April May June July August Sep…" at bounding box center [574, 111] width 78 height 11
click at [560, 113] on select "October November December January February March April May June July August Sep…" at bounding box center [574, 111] width 78 height 11
click at [554, 129] on button "Search" at bounding box center [547, 126] width 25 height 10
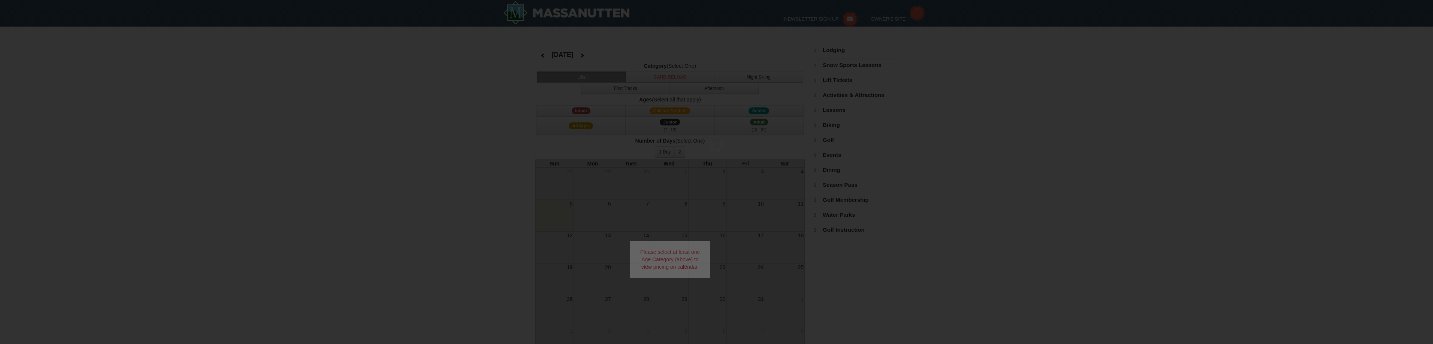
select select "10"
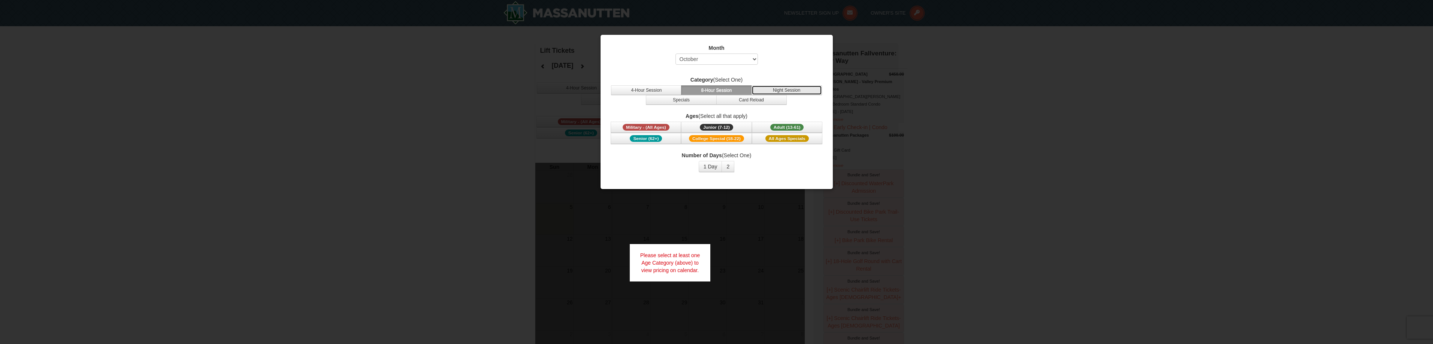
click at [788, 91] on button "Night Session" at bounding box center [787, 90] width 70 height 10
click at [720, 91] on button "8-Hour Session" at bounding box center [716, 90] width 70 height 10
click at [664, 89] on button "4-Hour Session" at bounding box center [646, 90] width 70 height 10
click at [784, 125] on span "Adult (13-61)" at bounding box center [787, 127] width 34 height 7
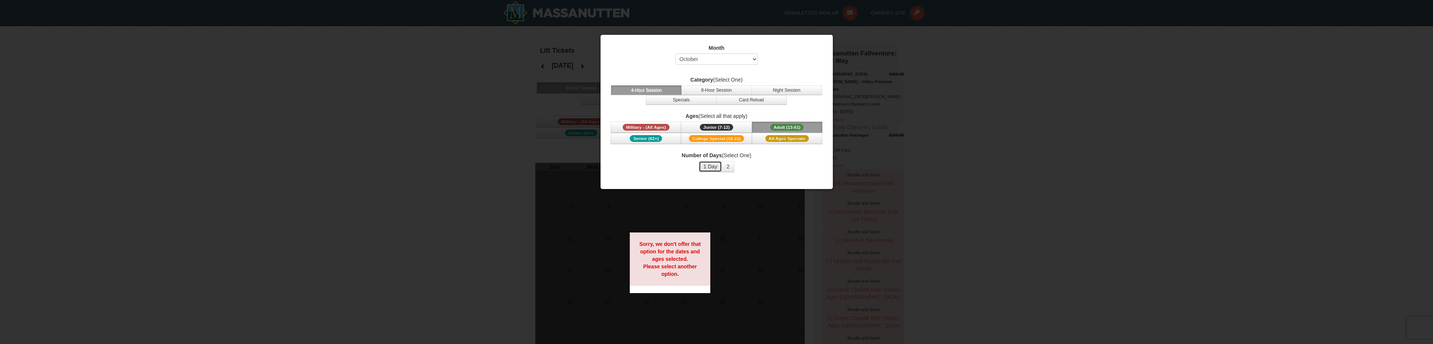
click at [713, 169] on button "1 Day" at bounding box center [711, 166] width 24 height 11
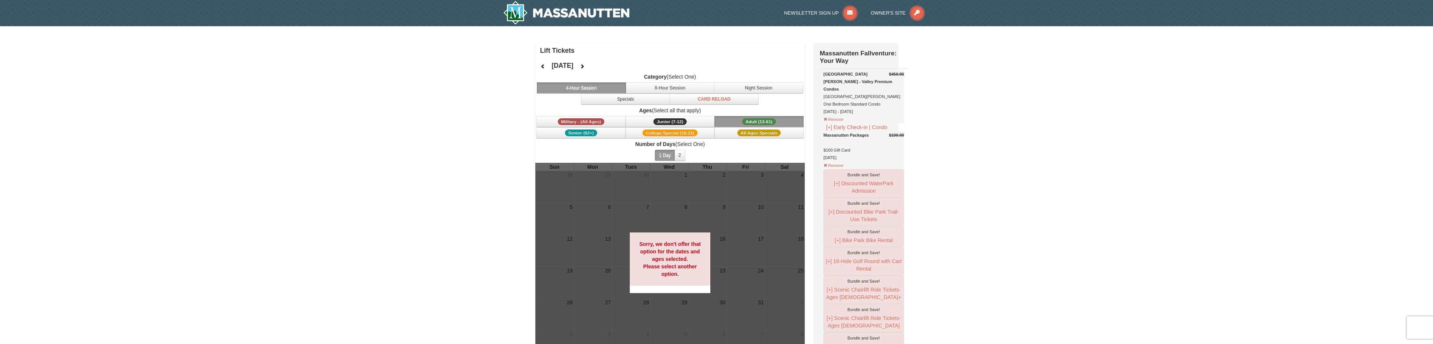
click at [700, 210] on div at bounding box center [670, 263] width 270 height 200
click at [674, 84] on button "8-Hour Session" at bounding box center [670, 87] width 89 height 11
drag, startPoint x: 733, startPoint y: 81, endPoint x: 737, endPoint y: 84, distance: 5.1
click at [736, 82] on span "Category (Select One) 4-Hour Session 8-Hour Session Night Session Specials Card…" at bounding box center [670, 89] width 270 height 32
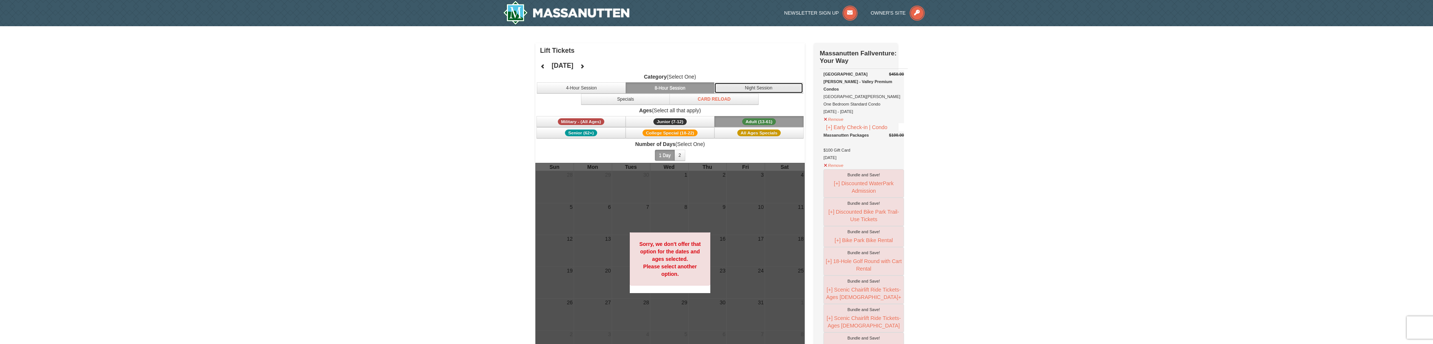
click at [741, 86] on button "Night Session" at bounding box center [758, 87] width 89 height 11
click at [607, 90] on button "4-Hour Session" at bounding box center [581, 87] width 89 height 11
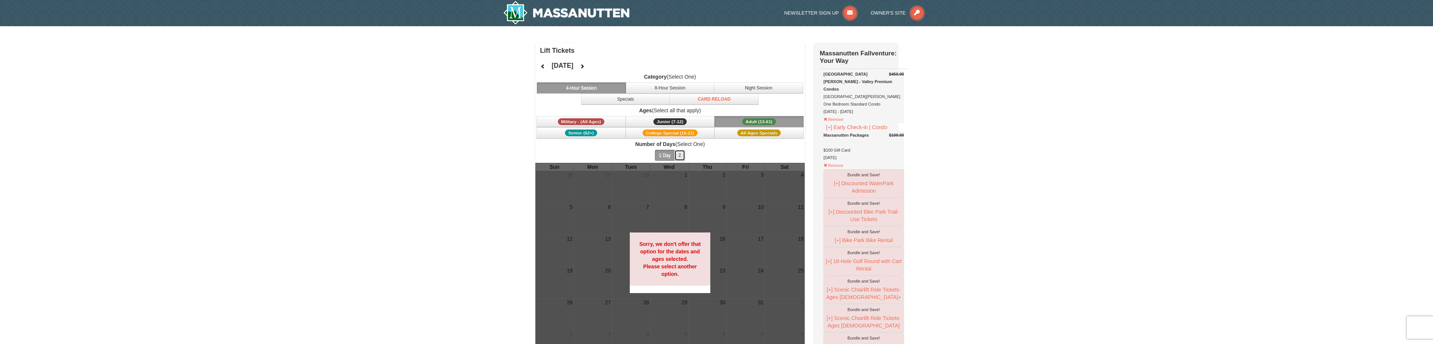
click at [677, 156] on button "2" at bounding box center [679, 155] width 11 height 11
click at [667, 156] on button "1 Day" at bounding box center [665, 155] width 20 height 11
click at [836, 114] on button "Remove" at bounding box center [834, 118] width 20 height 9
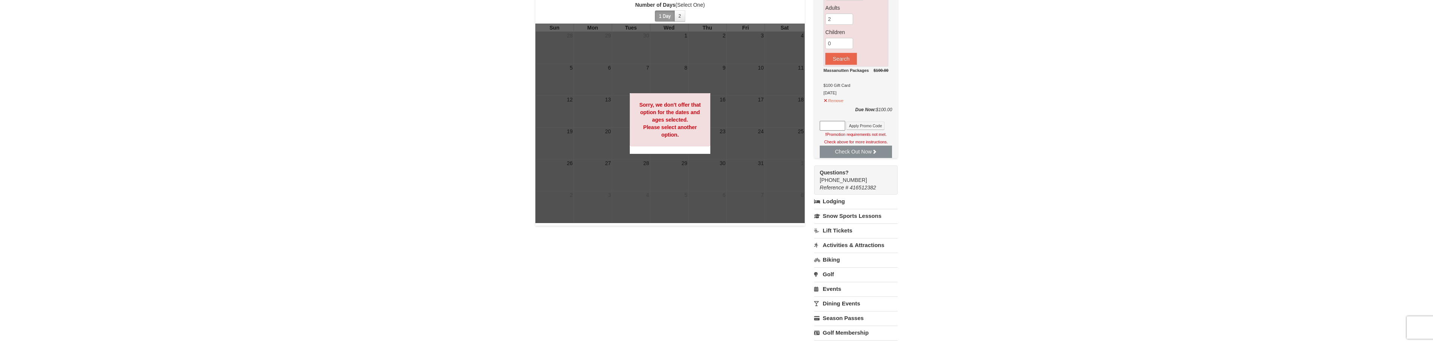
scroll to position [75, 0]
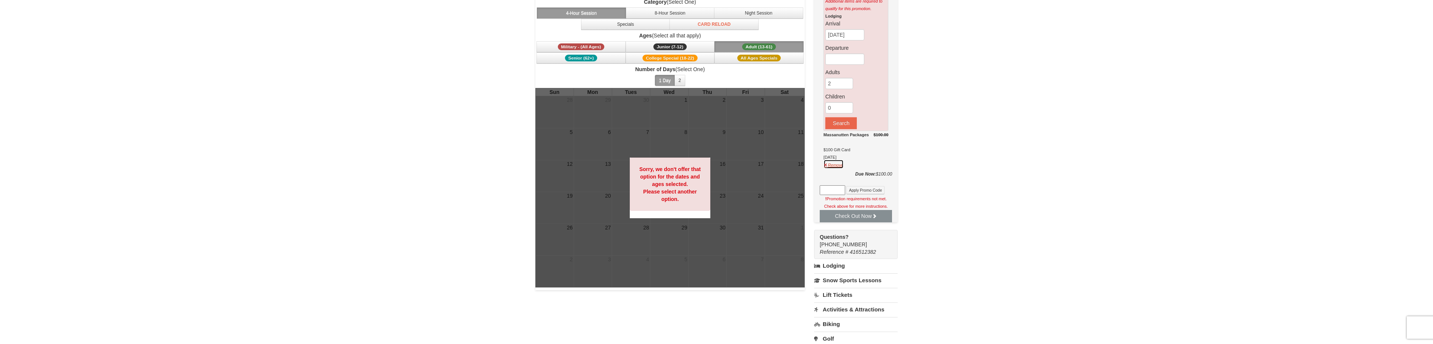
click at [835, 164] on button "Remove" at bounding box center [834, 164] width 20 height 9
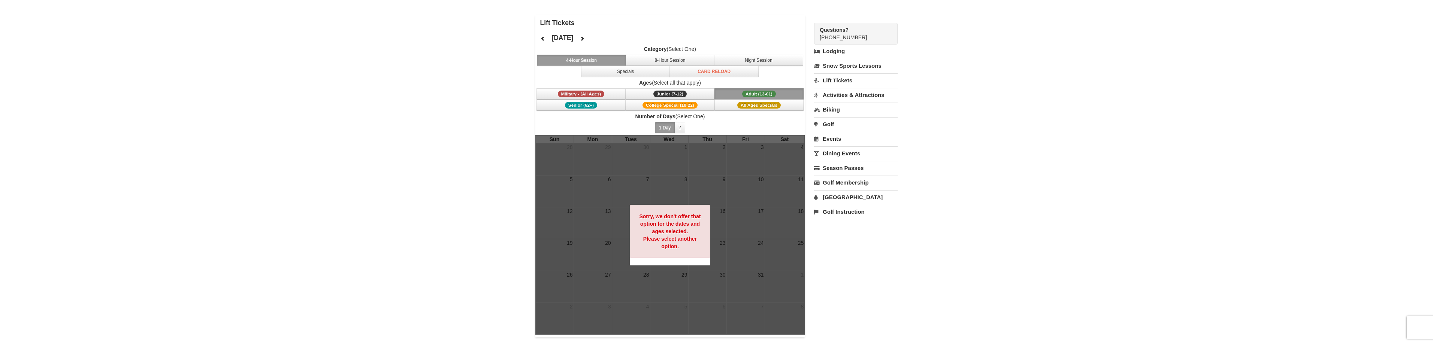
scroll to position [0, 0]
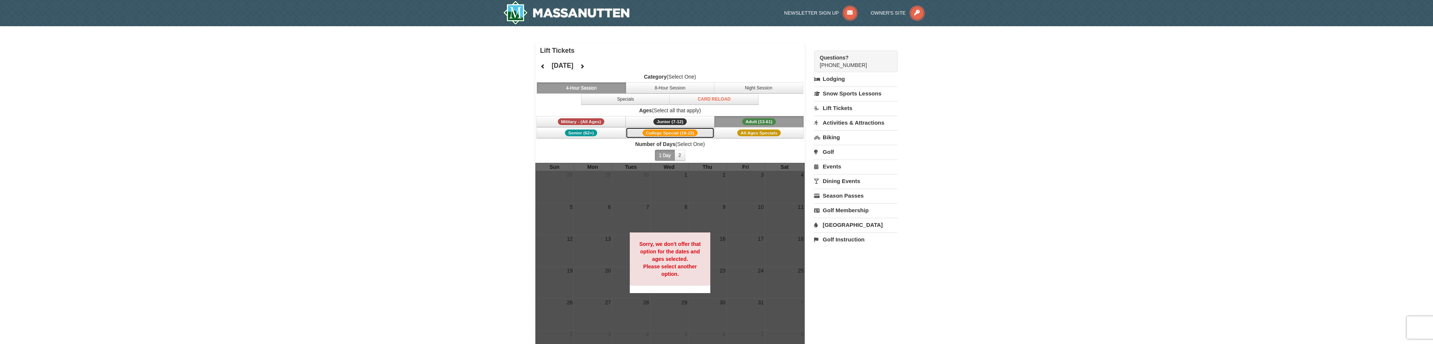
click at [676, 140] on div "Category (Select One) 4-Hour Session 8-Hour Session Night Session Specials Card…" at bounding box center [670, 118] width 270 height 90
click at [680, 131] on span "College Special (18-22)" at bounding box center [670, 133] width 55 height 7
click at [734, 124] on button "Adult (13-61) (13 - 61)" at bounding box center [759, 121] width 89 height 11
click at [738, 132] on span "All Ages Specials" at bounding box center [758, 133] width 43 height 7
drag, startPoint x: 679, startPoint y: 130, endPoint x: 683, endPoint y: 133, distance: 5.0
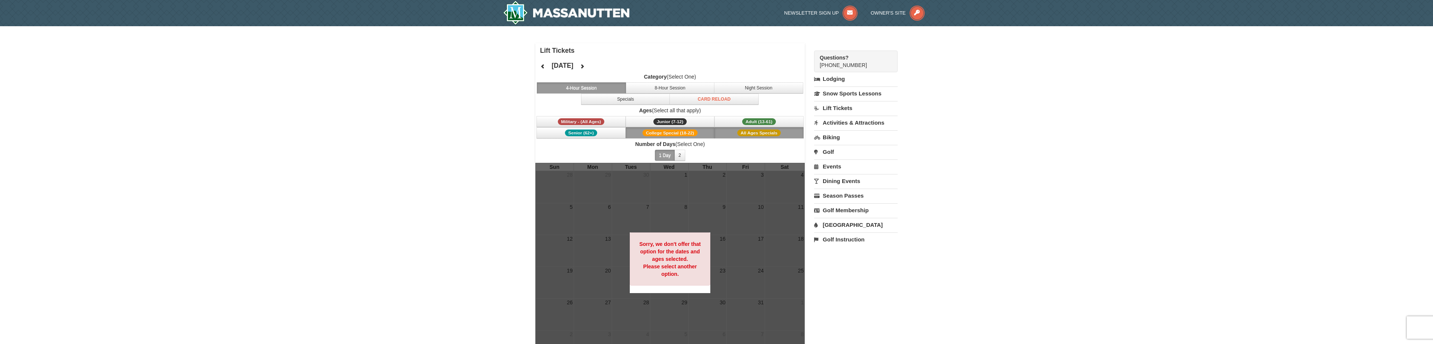
click at [679, 130] on span "College Special (18-22)" at bounding box center [670, 133] width 55 height 7
click at [754, 135] on span "All Ages Specials" at bounding box center [758, 133] width 43 height 7
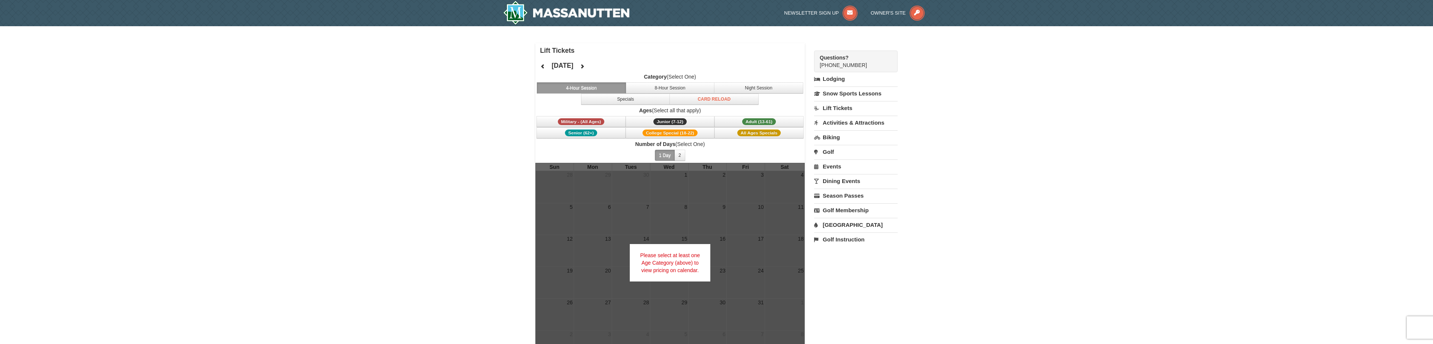
click at [594, 90] on button "4-Hour Session" at bounding box center [581, 87] width 89 height 11
click at [550, 65] on button at bounding box center [542, 66] width 15 height 11
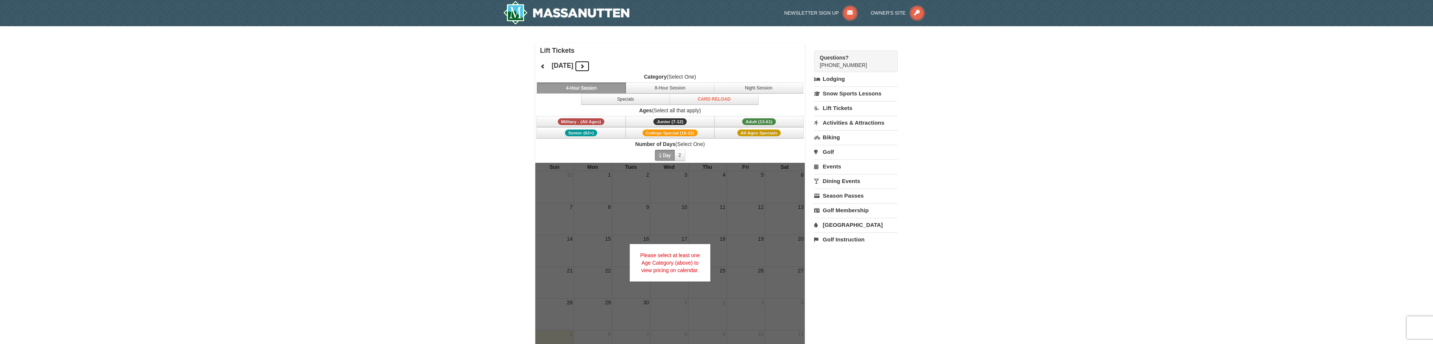
click at [585, 65] on icon at bounding box center [582, 66] width 5 height 5
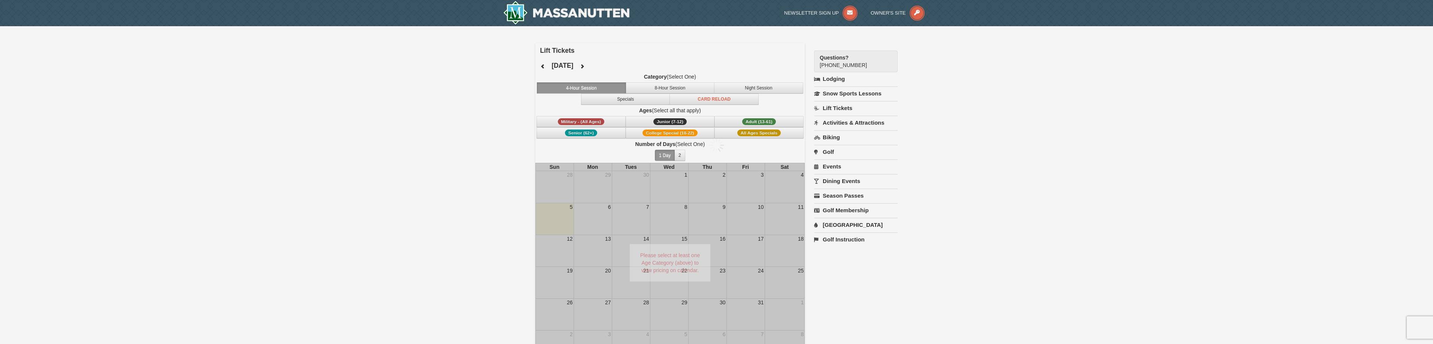
click at [613, 65] on div at bounding box center [716, 172] width 1433 height 344
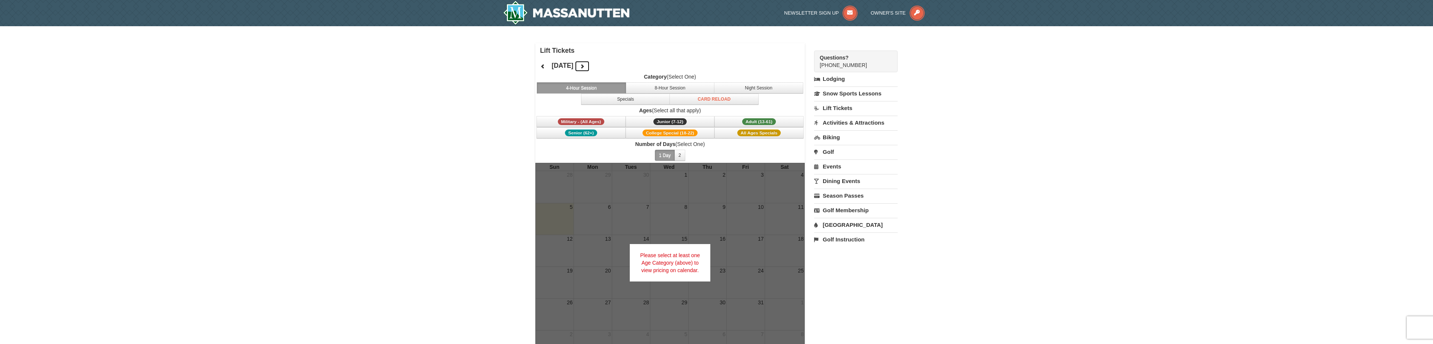
click at [585, 64] on icon at bounding box center [582, 66] width 5 height 5
click at [541, 69] on button at bounding box center [542, 66] width 15 height 11
click at [681, 124] on span "Junior (7-12)" at bounding box center [669, 121] width 33 height 7
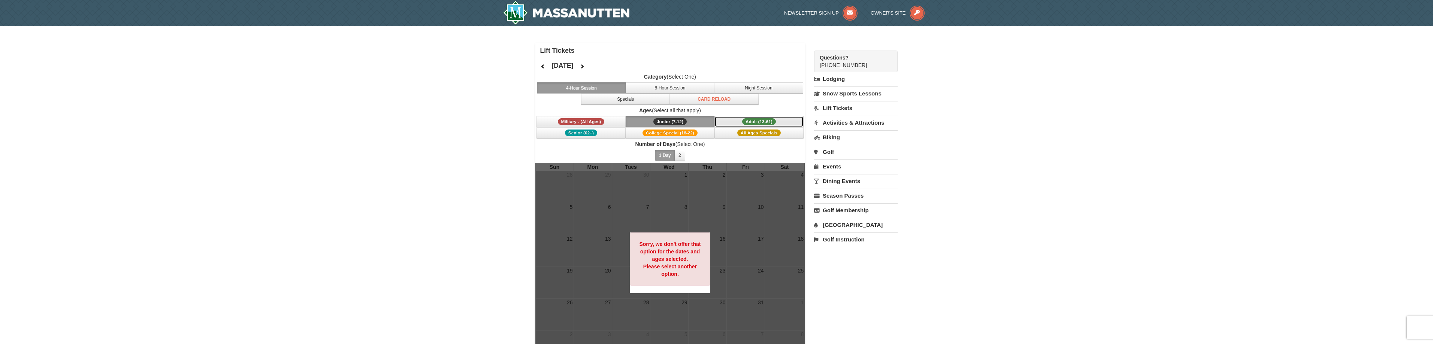
click at [730, 123] on button "Adult (13-61) (13 - 61)" at bounding box center [759, 121] width 89 height 11
click at [592, 121] on span "Military - (All Ages)" at bounding box center [581, 121] width 47 height 7
click at [606, 135] on button "Senior (62+)" at bounding box center [581, 132] width 89 height 11
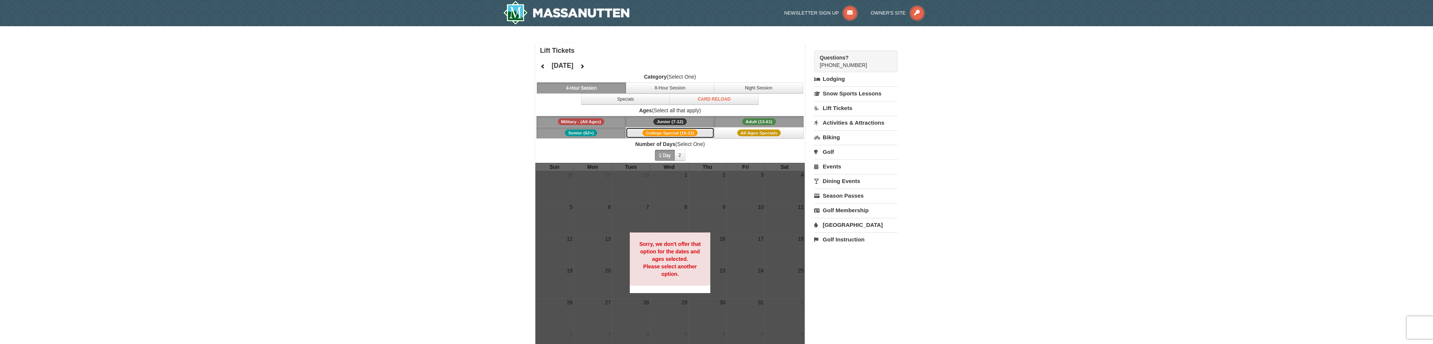
click at [666, 131] on span "College Special (18-22)" at bounding box center [670, 133] width 55 height 7
click at [780, 131] on span "All Ages Specials" at bounding box center [758, 133] width 43 height 7
click at [662, 91] on button "8-Hour Session" at bounding box center [670, 87] width 89 height 11
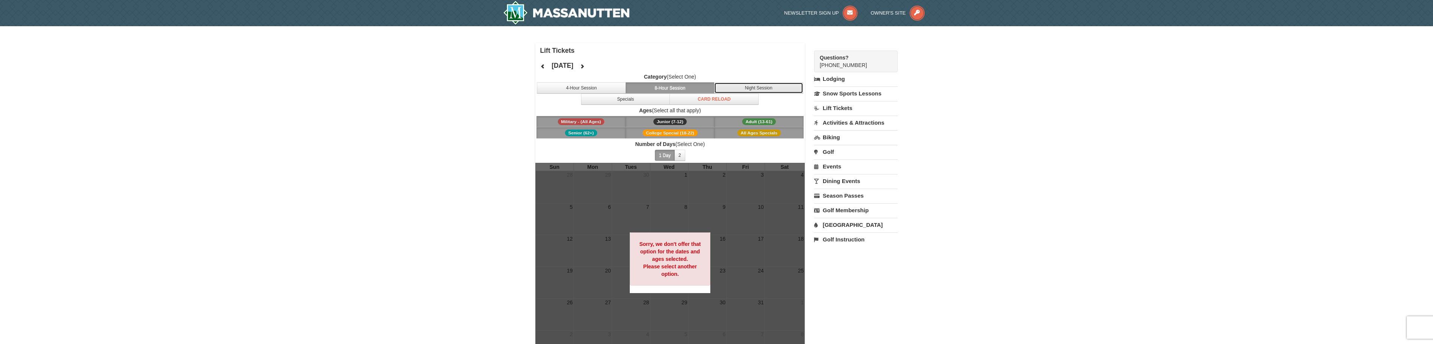
click at [736, 86] on button "Night Session" at bounding box center [758, 87] width 89 height 11
click at [659, 97] on button "Specials" at bounding box center [625, 99] width 89 height 11
click at [708, 98] on button "Card Reload" at bounding box center [714, 99] width 89 height 11
click at [650, 79] on strong "Category" at bounding box center [655, 77] width 23 height 6
click at [587, 70] on div "October 2025" at bounding box center [562, 65] width 55 height 15
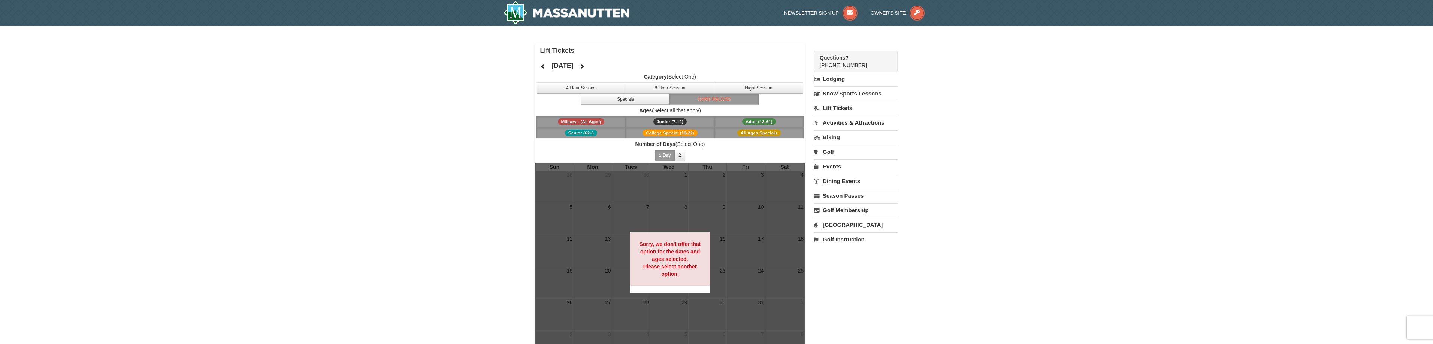
click at [572, 69] on h4 "October 2025" at bounding box center [563, 65] width 22 height 7
click at [564, 53] on h4 "Lift Tickets" at bounding box center [672, 50] width 265 height 7
click at [837, 107] on link "Lift Tickets" at bounding box center [856, 108] width 84 height 14
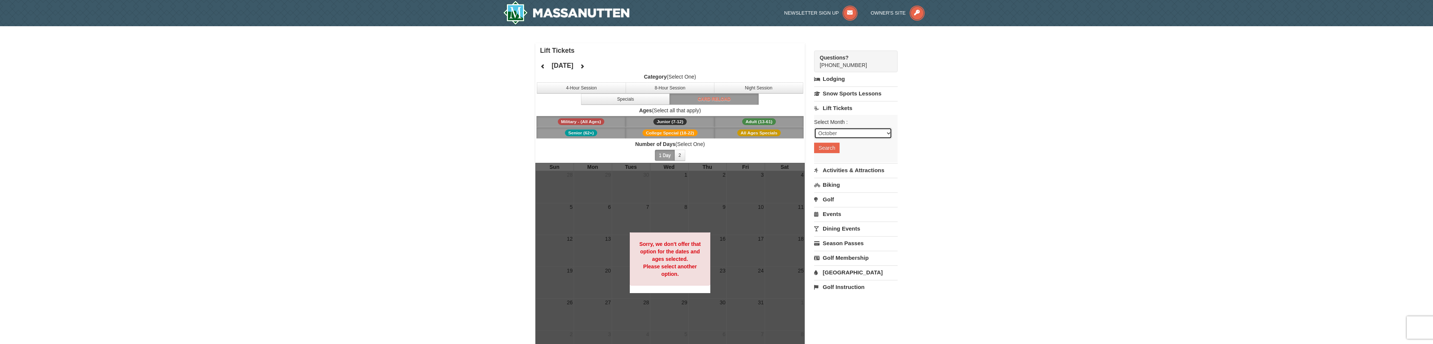
click at [836, 136] on select "October November December January February March April May June July August Sep…" at bounding box center [853, 133] width 78 height 11
click at [836, 135] on select "October November December January February March April May June July August Sep…" at bounding box center [853, 133] width 78 height 11
click at [831, 143] on div "Select Month : Please format dates MM/DD/YYYY October November December January…" at bounding box center [856, 139] width 84 height 48
click at [834, 147] on button "Search" at bounding box center [826, 148] width 25 height 10
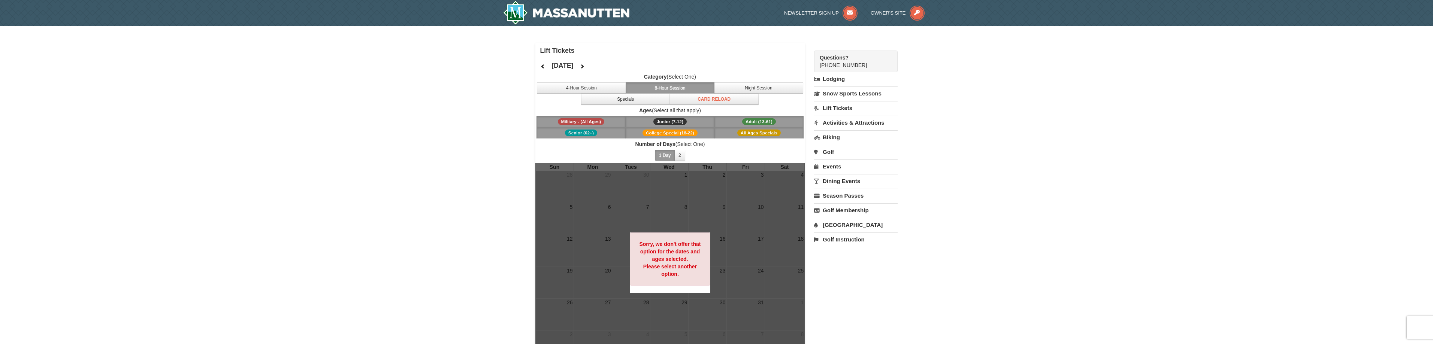
click at [875, 121] on link "Activities & Attractions" at bounding box center [856, 123] width 84 height 14
click at [826, 170] on button "Search" at bounding box center [826, 170] width 25 height 10
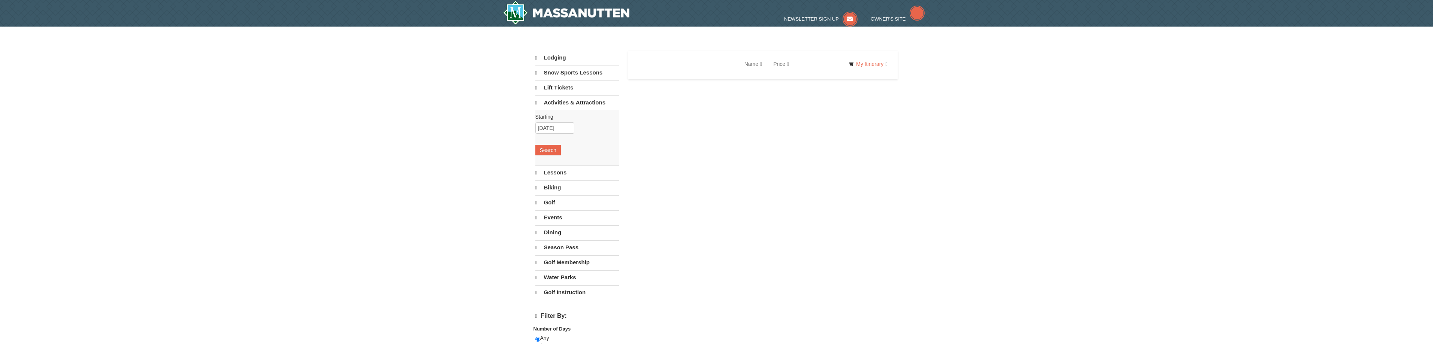
select select "10"
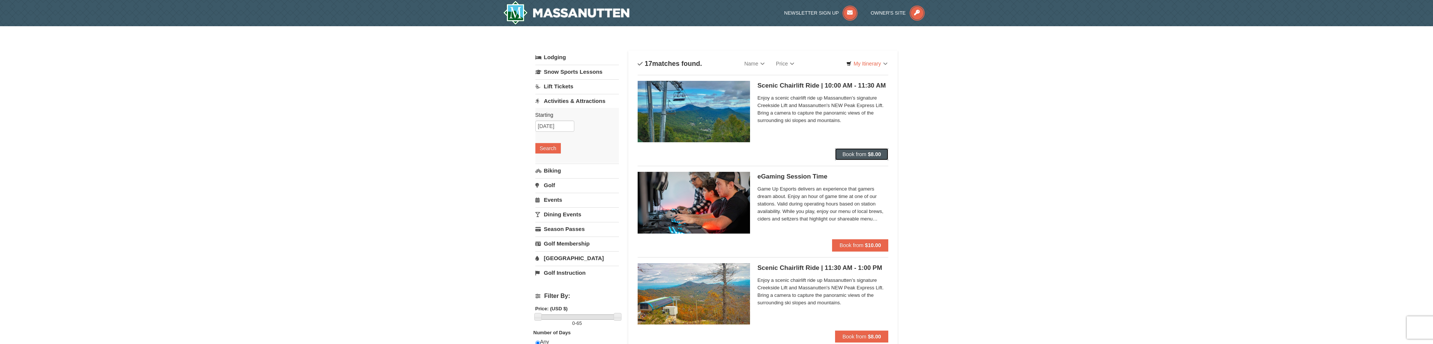
drag, startPoint x: 854, startPoint y: 155, endPoint x: 927, endPoint y: 146, distance: 72.9
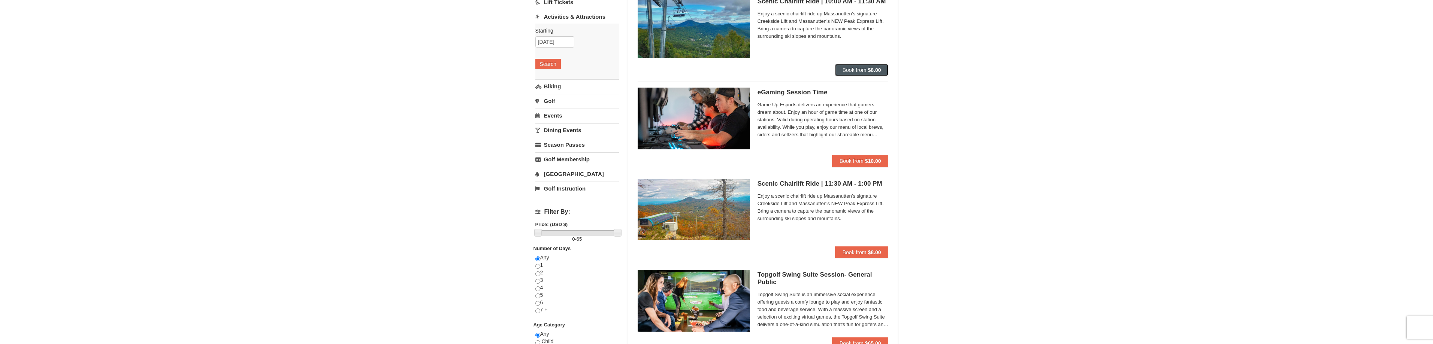
scroll to position [75, 0]
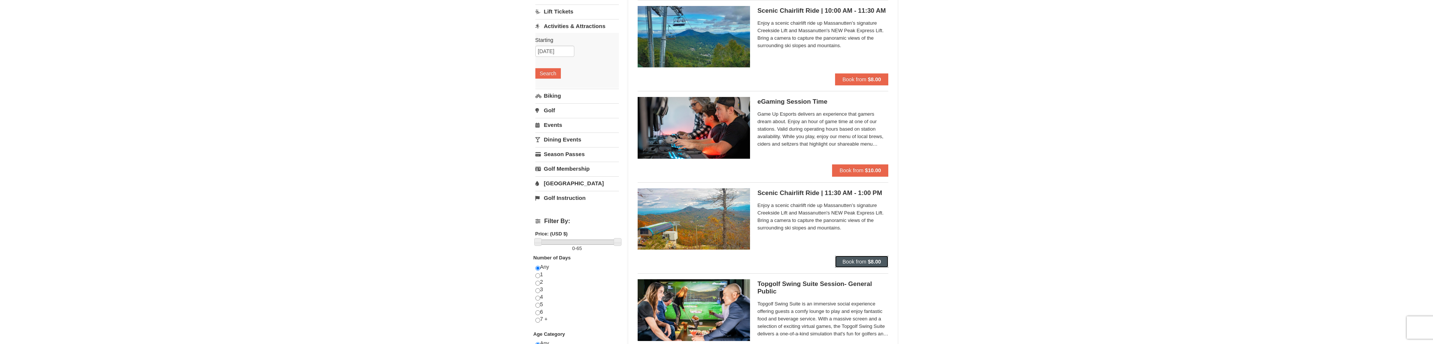
click at [875, 262] on strong "$8.00" at bounding box center [874, 262] width 13 height 6
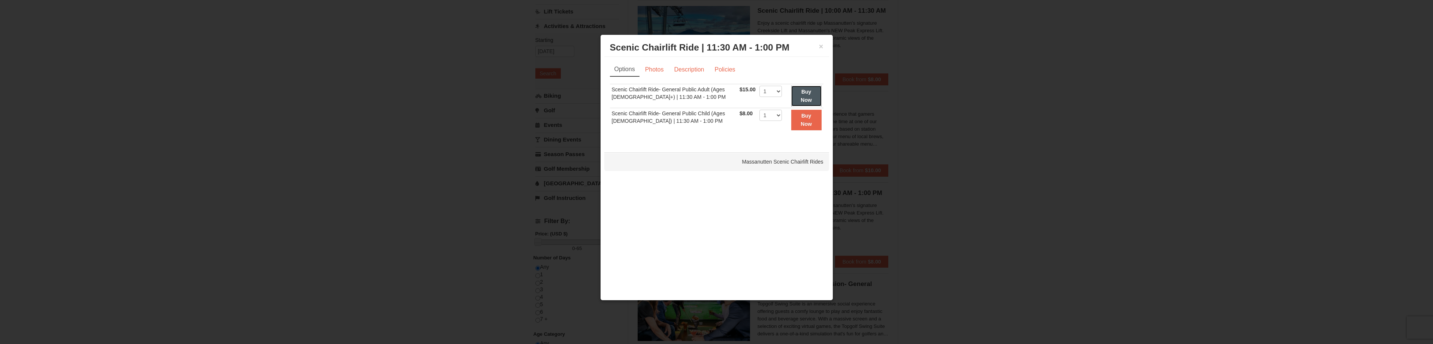
click at [794, 95] on button "Buy Now" at bounding box center [806, 96] width 30 height 21
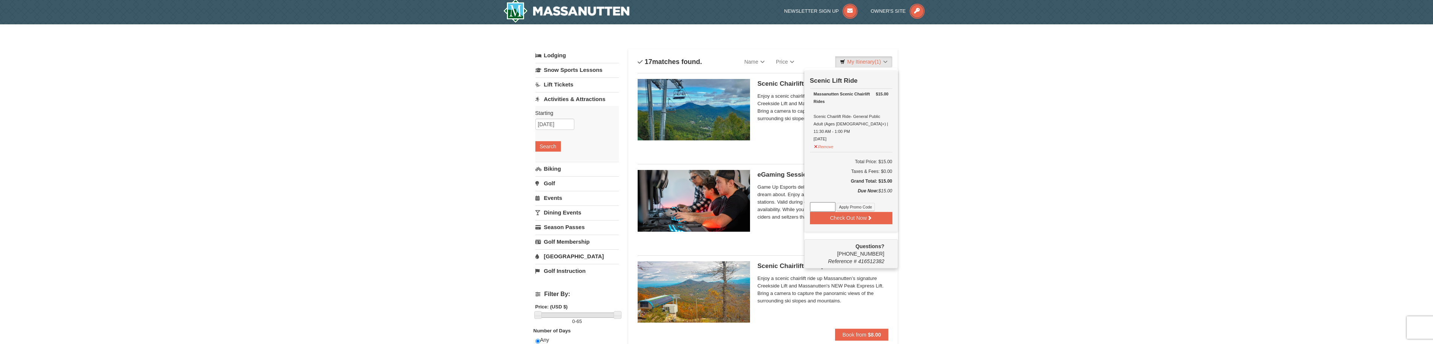
scroll to position [2, 0]
click at [854, 212] on button "Check Out Now" at bounding box center [851, 218] width 82 height 12
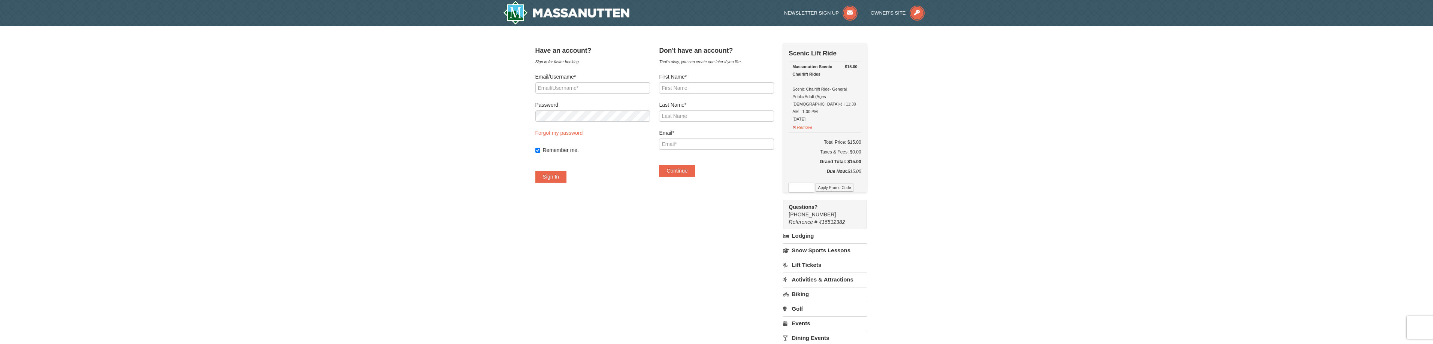
drag, startPoint x: 827, startPoint y: 110, endPoint x: 836, endPoint y: 111, distance: 9.4
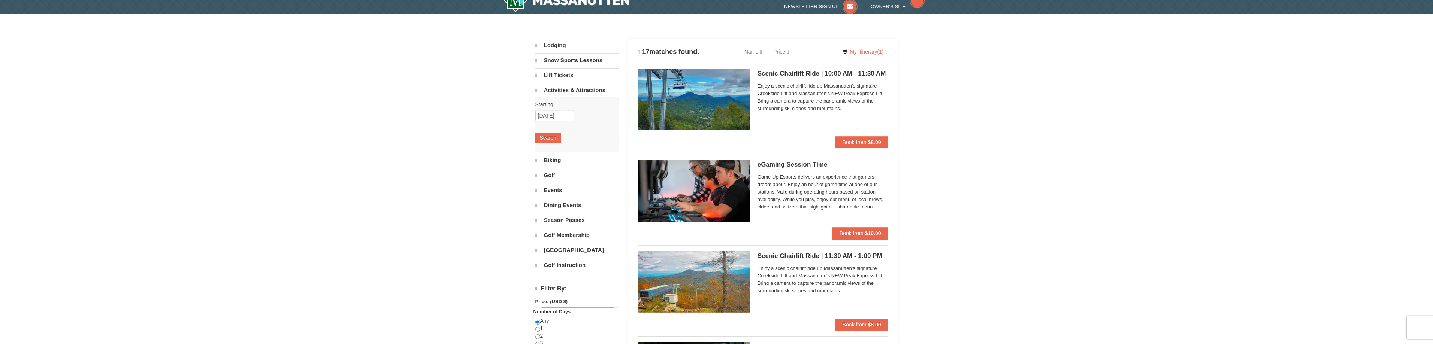
scroll to position [2, 0]
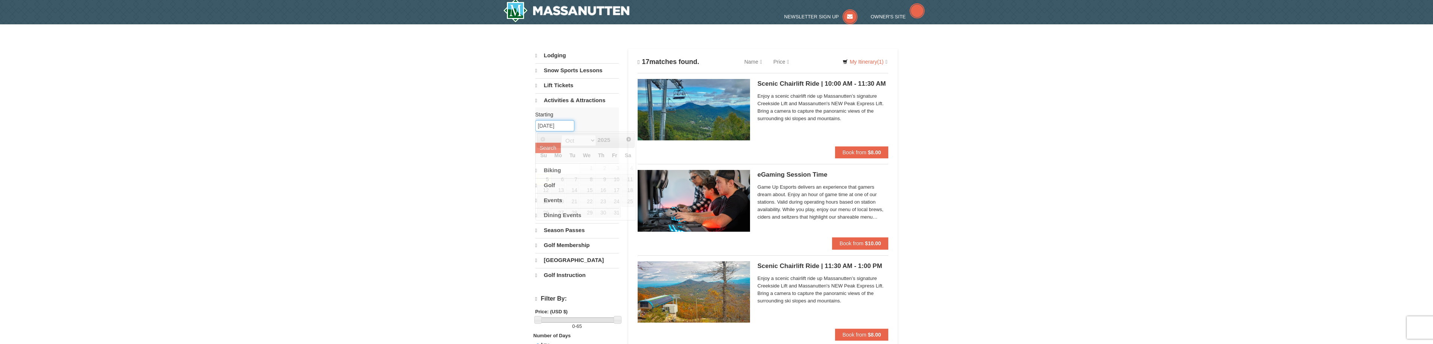
drag, startPoint x: 555, startPoint y: 127, endPoint x: 554, endPoint y: 133, distance: 5.4
click at [625, 177] on link "11" at bounding box center [628, 179] width 13 height 10
type input "[DATE]"
click at [551, 147] on button "Search" at bounding box center [547, 148] width 25 height 10
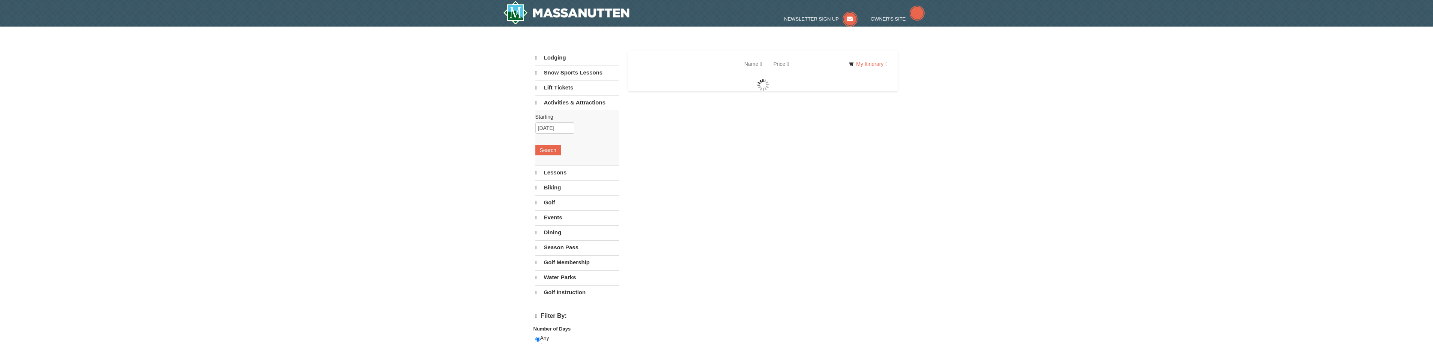
select select "10"
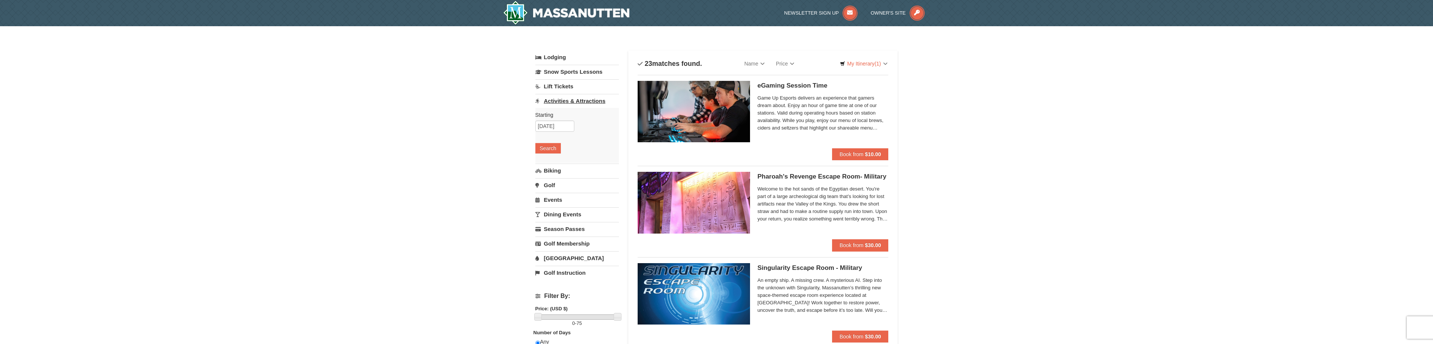
drag, startPoint x: 574, startPoint y: 293, endPoint x: 573, endPoint y: 106, distance: 187.0
click at [563, 61] on link "Lodging" at bounding box center [577, 57] width 84 height 13
click at [553, 171] on button "Search" at bounding box center [547, 170] width 25 height 10
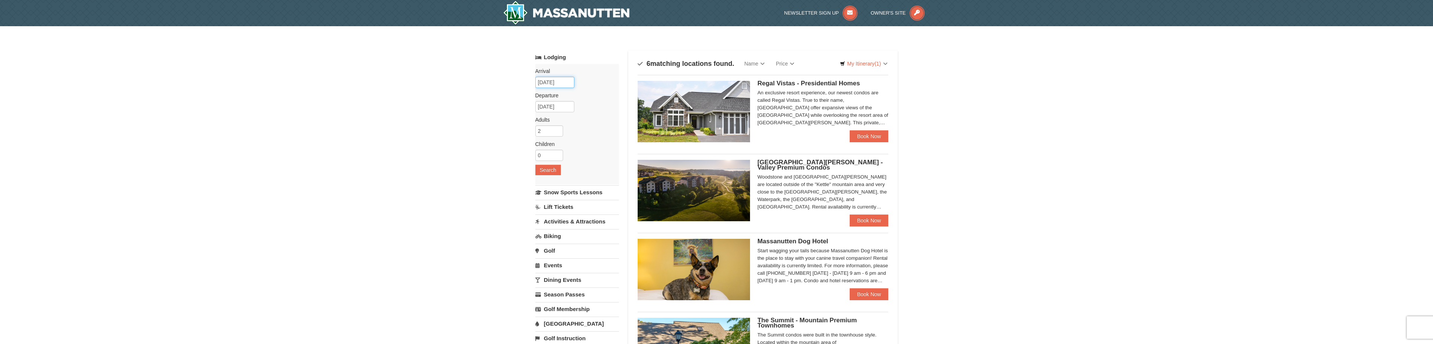
click at [561, 83] on input "[DATE]" at bounding box center [554, 82] width 39 height 11
click at [632, 135] on link "11" at bounding box center [628, 136] width 13 height 10
click at [559, 106] on input "[DATE]" at bounding box center [554, 106] width 39 height 11
click at [543, 169] on link "12" at bounding box center [543, 171] width 13 height 10
type input "[DATE]"
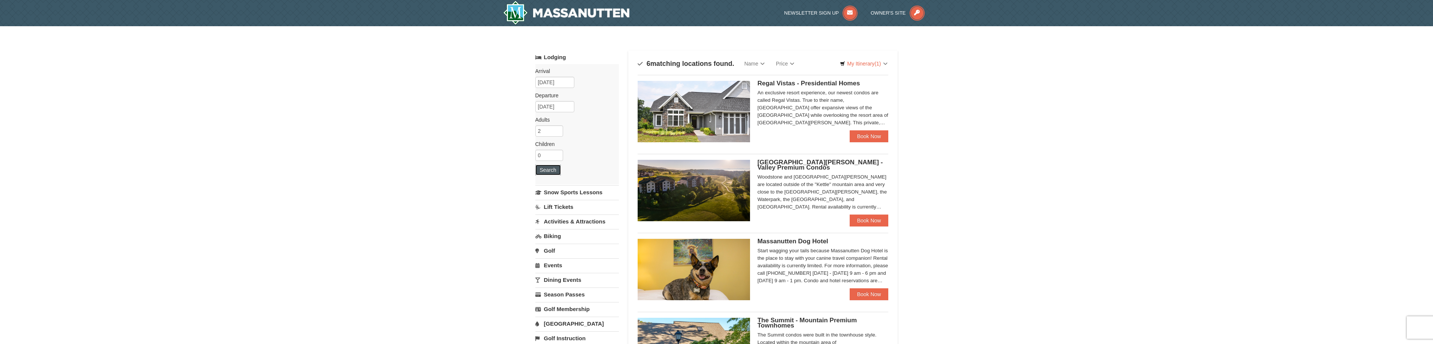
click at [549, 174] on button "Search" at bounding box center [547, 170] width 25 height 10
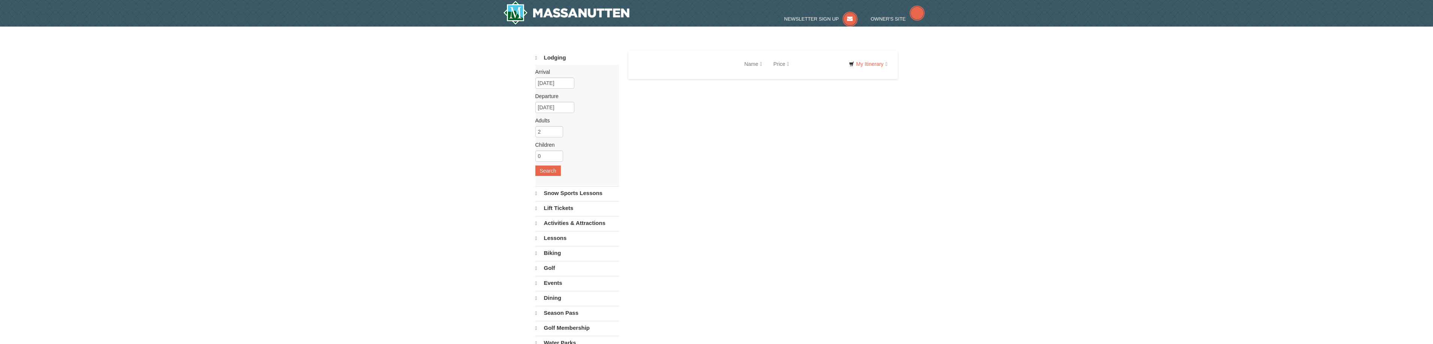
select select "10"
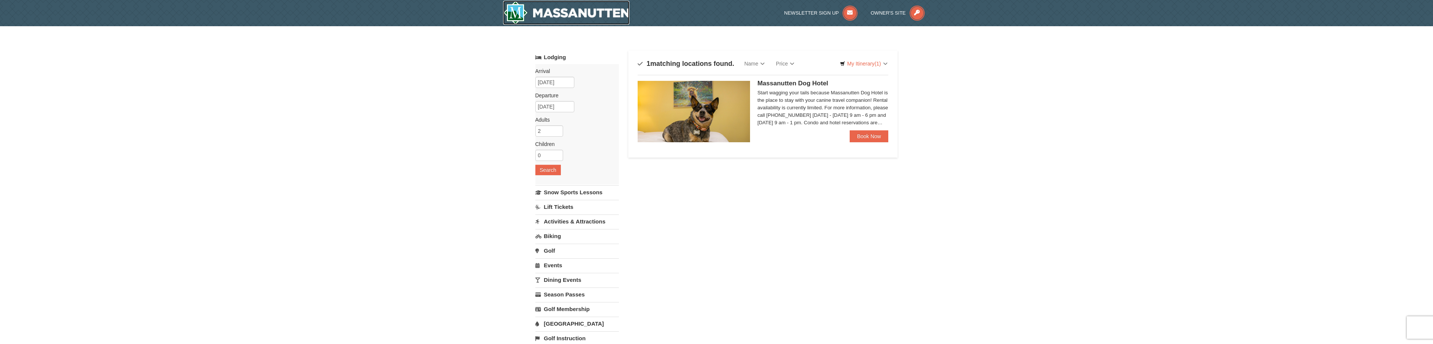
click at [613, 1] on img at bounding box center [566, 13] width 127 height 24
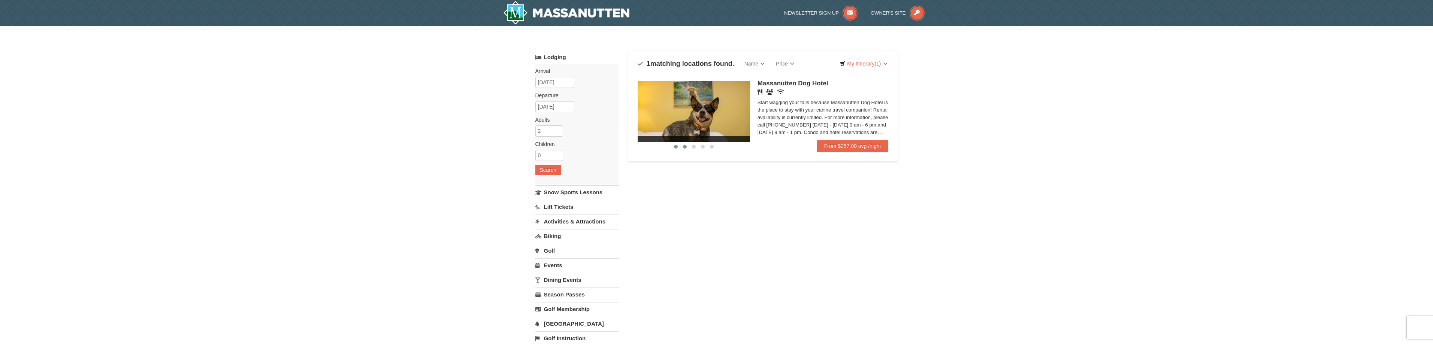
click at [682, 148] on button at bounding box center [684, 146] width 9 height 7
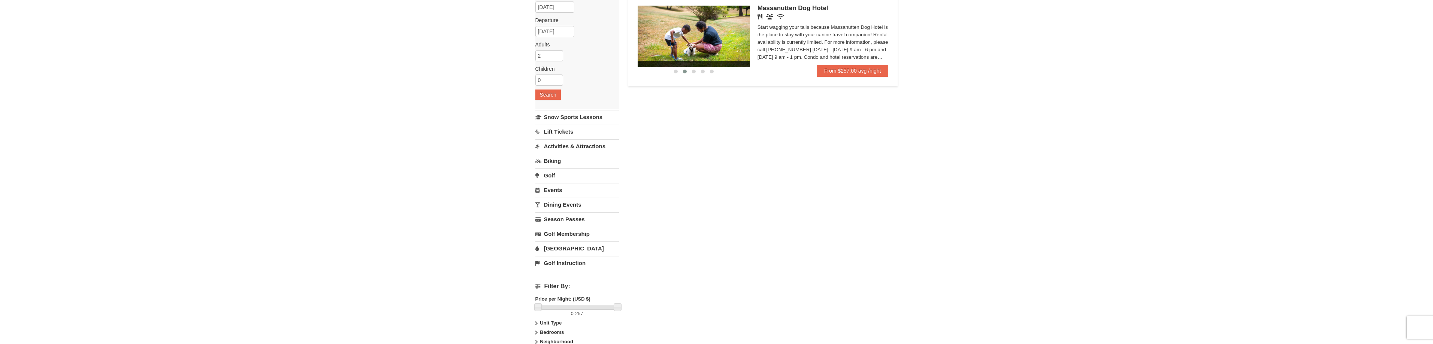
scroll to position [75, 0]
click at [552, 160] on link "Biking" at bounding box center [577, 161] width 84 height 14
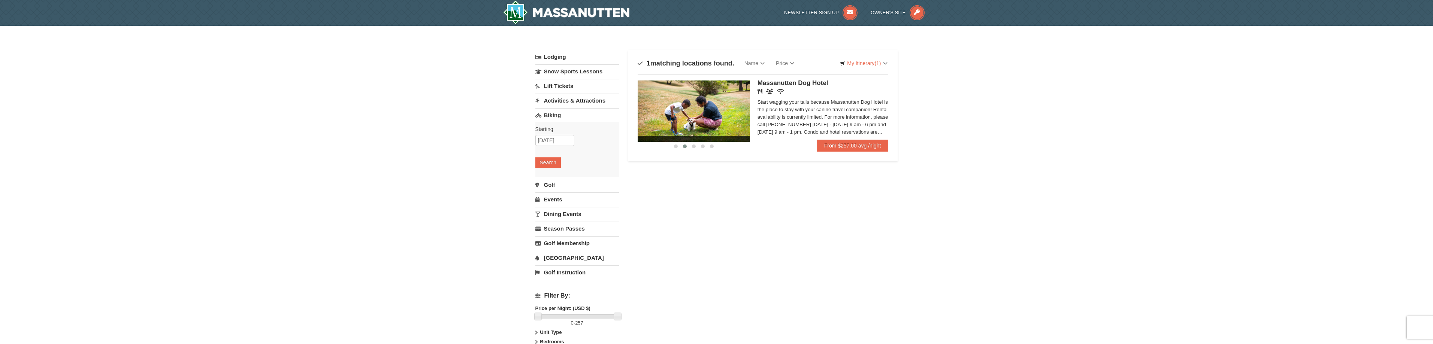
scroll to position [0, 0]
click at [548, 168] on div "Starting Please format dates MM/DD/YYYY Please format dates MM/DD/YYYY 10/11/20…" at bounding box center [577, 150] width 84 height 55
click at [548, 161] on button "Search" at bounding box center [547, 163] width 25 height 10
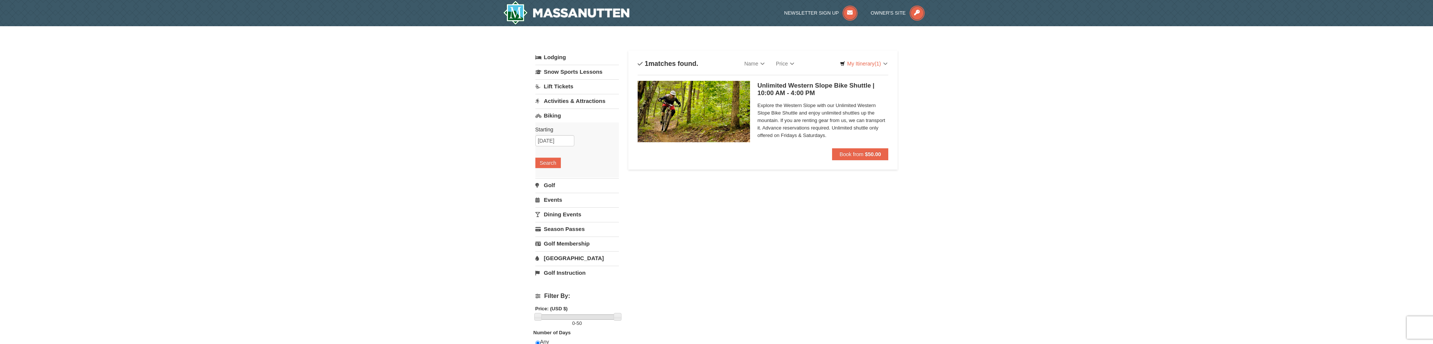
click at [800, 146] on div "Unlimited Western Slope Bike Shuttle | 10:00 AM - 4:00 PM Massanutten Biking Ex…" at bounding box center [823, 114] width 131 height 67
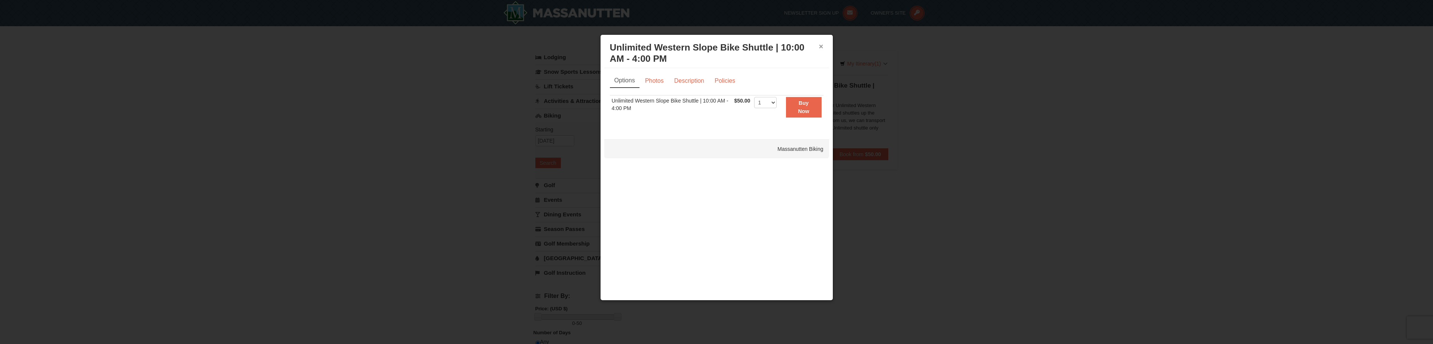
click at [820, 47] on button "×" at bounding box center [821, 46] width 4 height 7
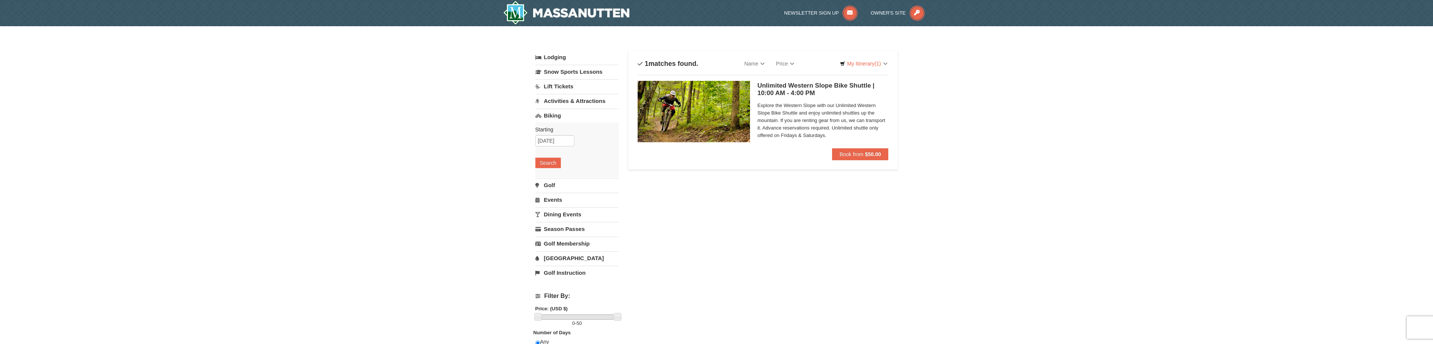
click at [554, 52] on link "Lodging" at bounding box center [577, 57] width 84 height 13
click at [555, 83] on input "10/11/2025" at bounding box center [554, 82] width 39 height 11
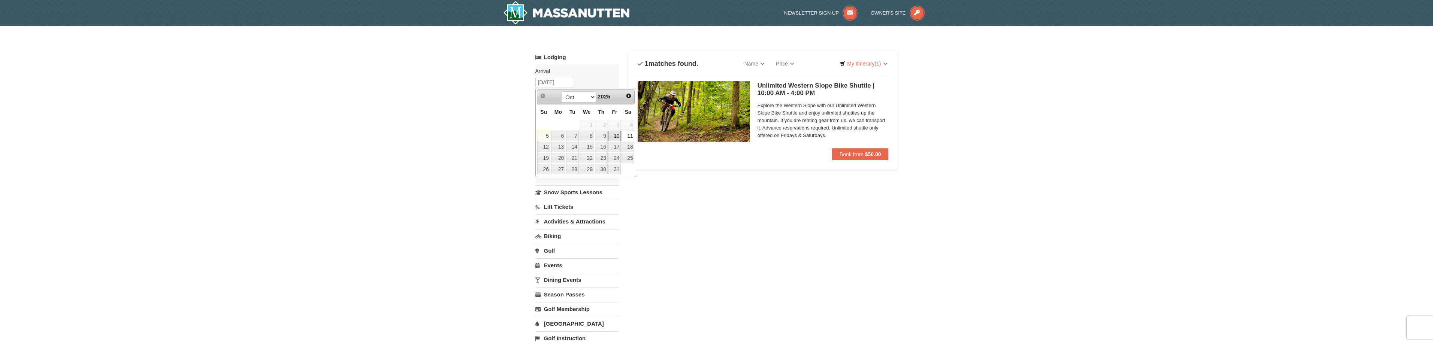
click at [615, 138] on link "10" at bounding box center [615, 136] width 13 height 10
type input "[DATE]"
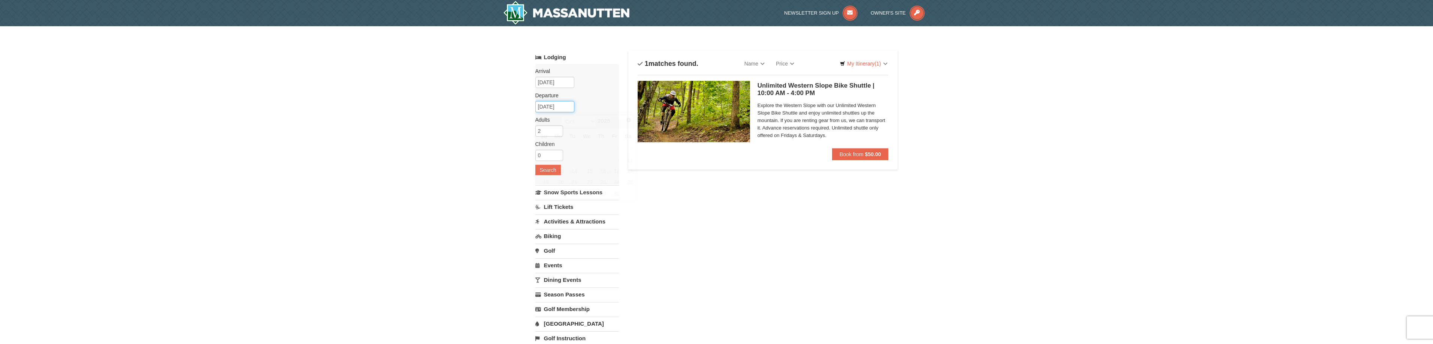
click at [561, 111] on input "10/13/2025" at bounding box center [554, 106] width 39 height 11
click at [632, 158] on link "11" at bounding box center [628, 160] width 13 height 10
type input "10/11/2025"
click at [553, 170] on button "Search" at bounding box center [547, 170] width 25 height 10
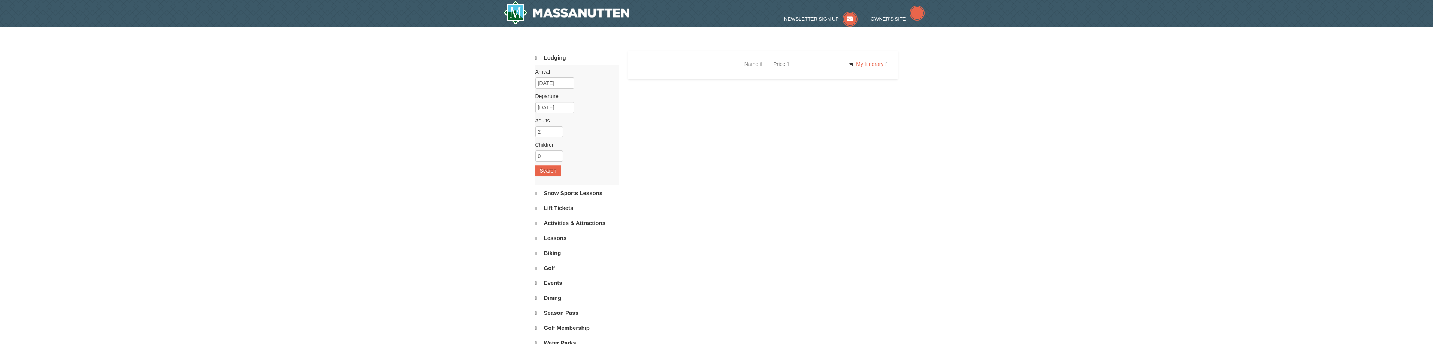
select select "10"
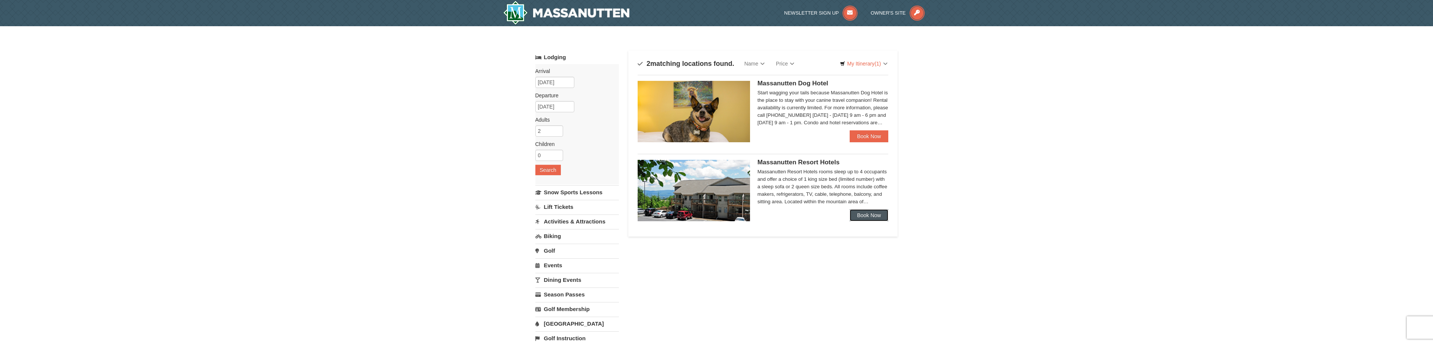
click at [869, 211] on link "Book Now" at bounding box center [869, 215] width 39 height 12
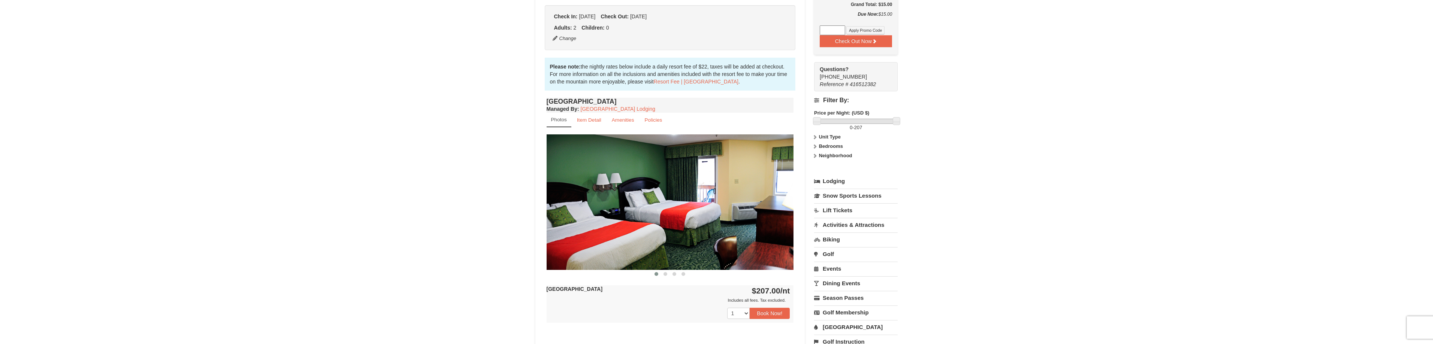
scroll to position [225, 0]
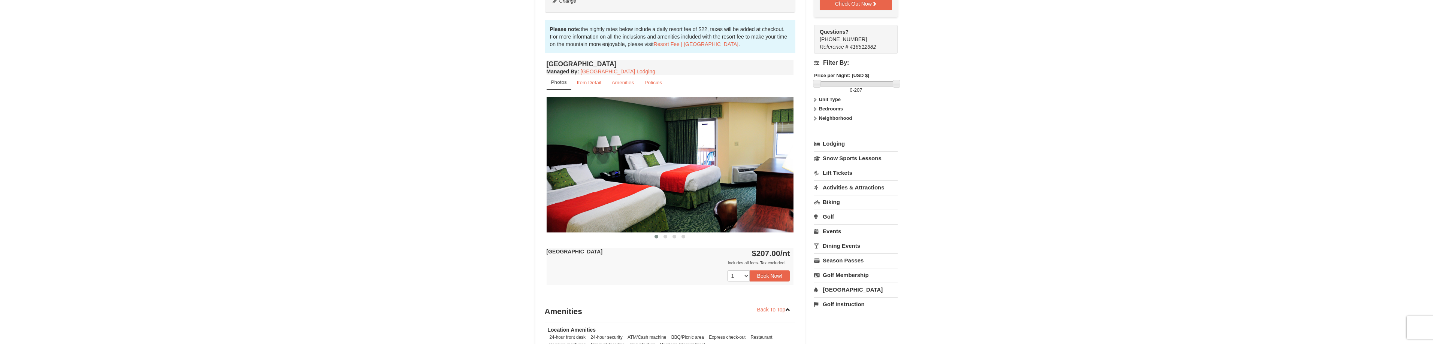
drag, startPoint x: 730, startPoint y: 168, endPoint x: 540, endPoint y: 158, distance: 189.9
click at [541, 158] on div "Book from $207.00! 1822 Resort Drive, Massanutten, VA Availability Amenities Po…" at bounding box center [670, 145] width 270 height 595
drag, startPoint x: 678, startPoint y: 178, endPoint x: 559, endPoint y: 187, distance: 119.1
click at [572, 178] on img at bounding box center [670, 164] width 247 height 135
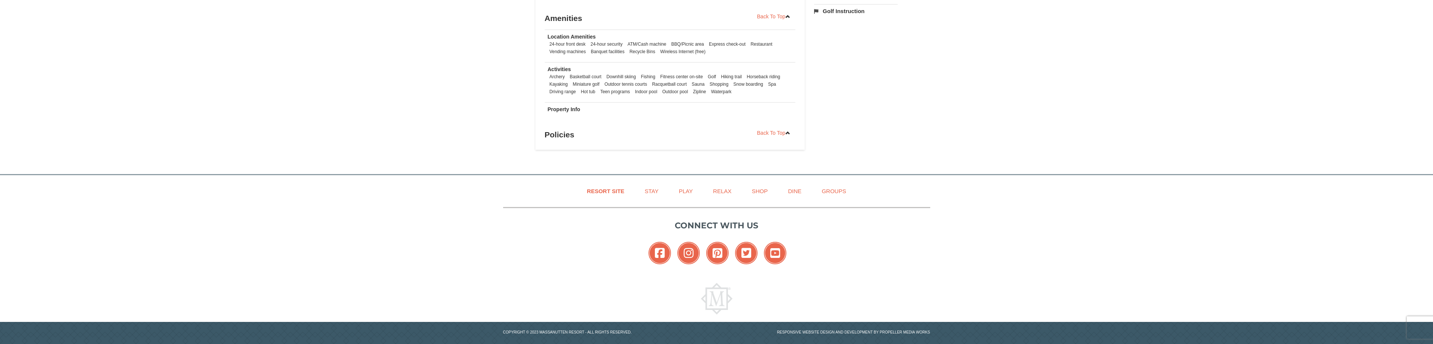
scroll to position [412, 0]
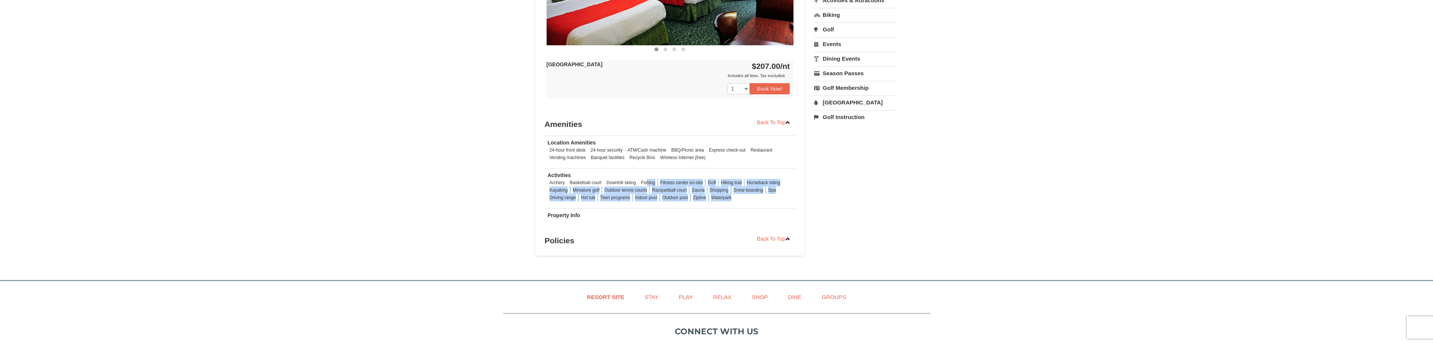
drag, startPoint x: 648, startPoint y: 181, endPoint x: 752, endPoint y: 197, distance: 104.7
click at [751, 197] on ul "Archery Basketball court Downhill skiing Fishing Fitness center on-site Golf Hi…" at bounding box center [670, 190] width 245 height 22
click at [751, 198] on ul "Archery Basketball court Downhill skiing Fishing Fitness center on-site Golf Hi…" at bounding box center [670, 190] width 245 height 22
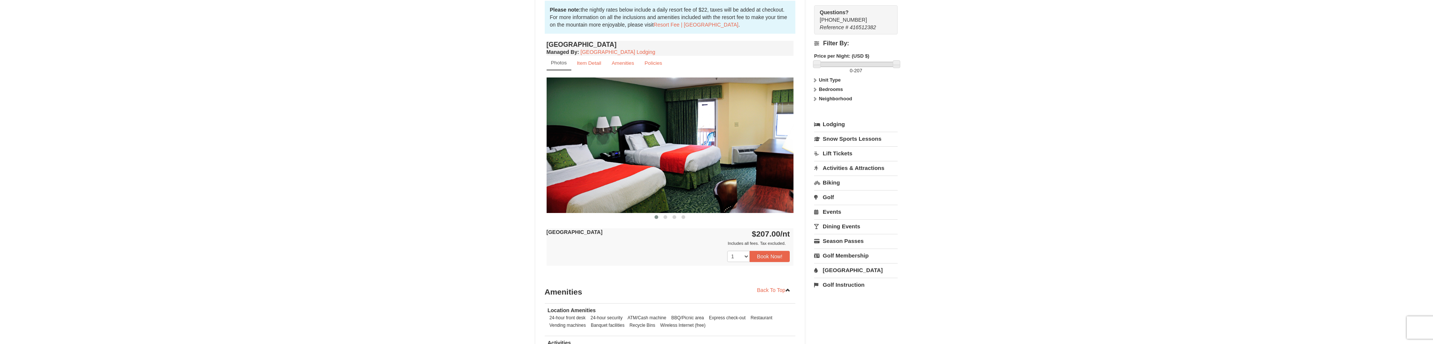
scroll to position [112, 0]
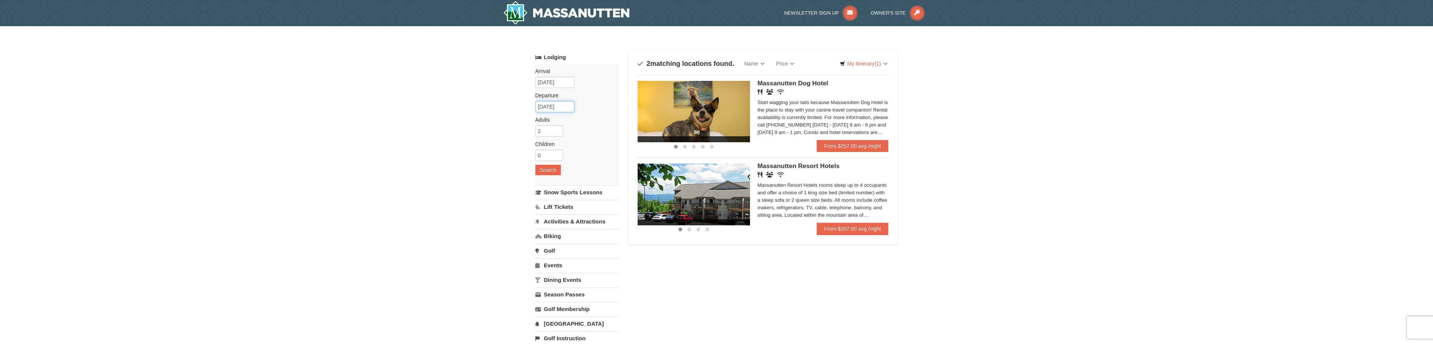
click at [559, 111] on input "[DATE]" at bounding box center [554, 106] width 39 height 11
click at [546, 170] on link "12" at bounding box center [543, 171] width 13 height 10
type input "[DATE]"
click at [554, 170] on button "Search" at bounding box center [547, 170] width 25 height 10
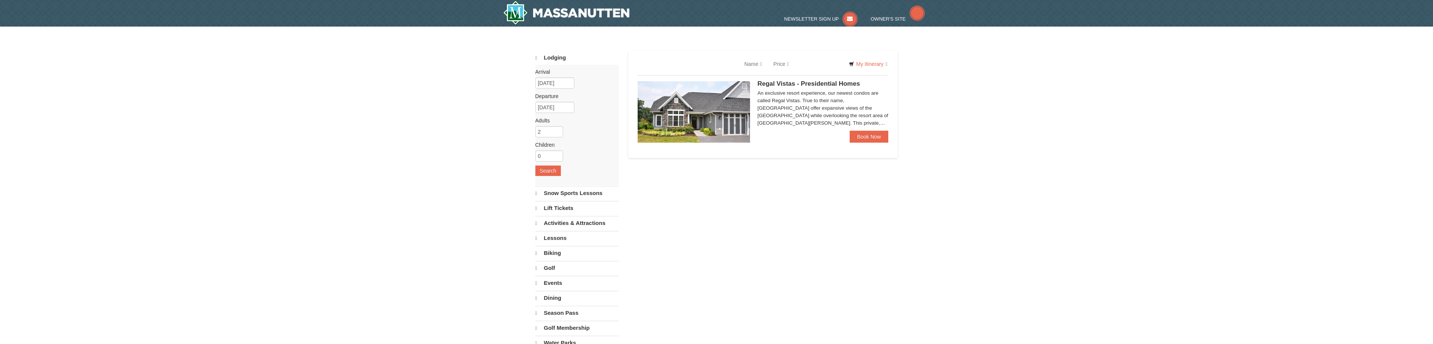
select select "10"
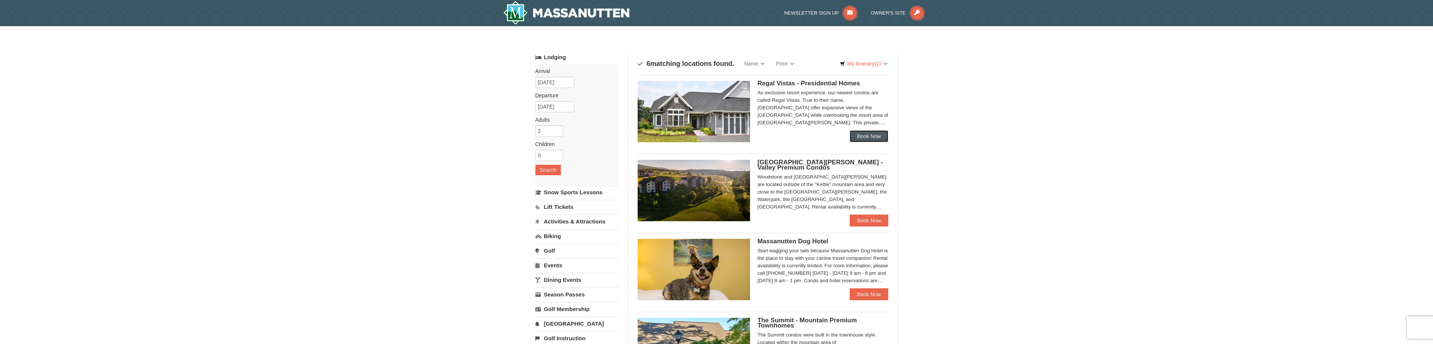
click at [854, 132] on link "Book Now" at bounding box center [869, 136] width 39 height 12
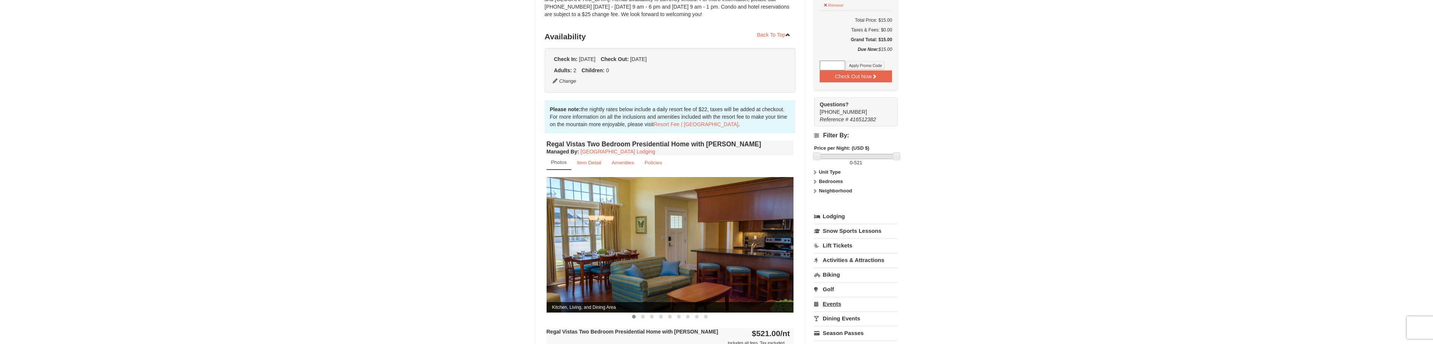
scroll to position [225, 0]
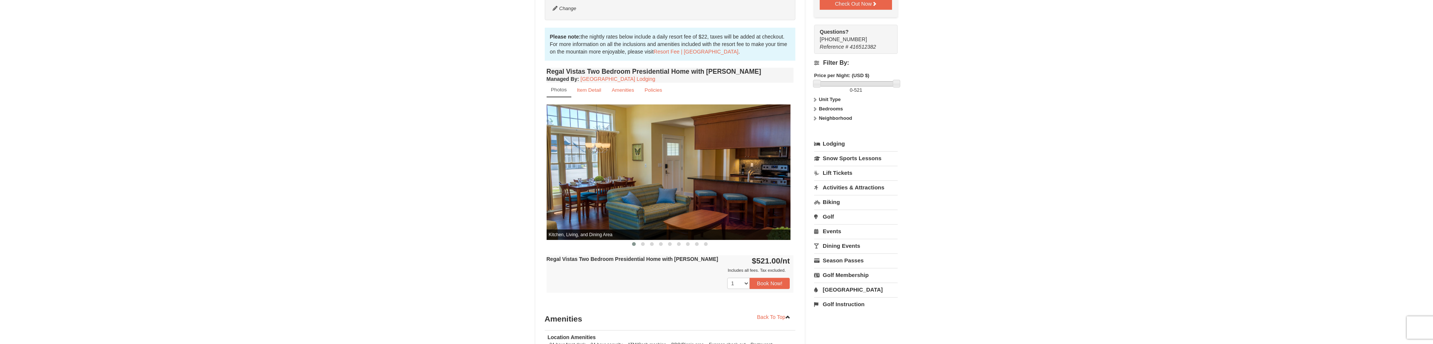
drag, startPoint x: 718, startPoint y: 175, endPoint x: 607, endPoint y: 172, distance: 111.0
click at [608, 169] on img at bounding box center [666, 172] width 247 height 135
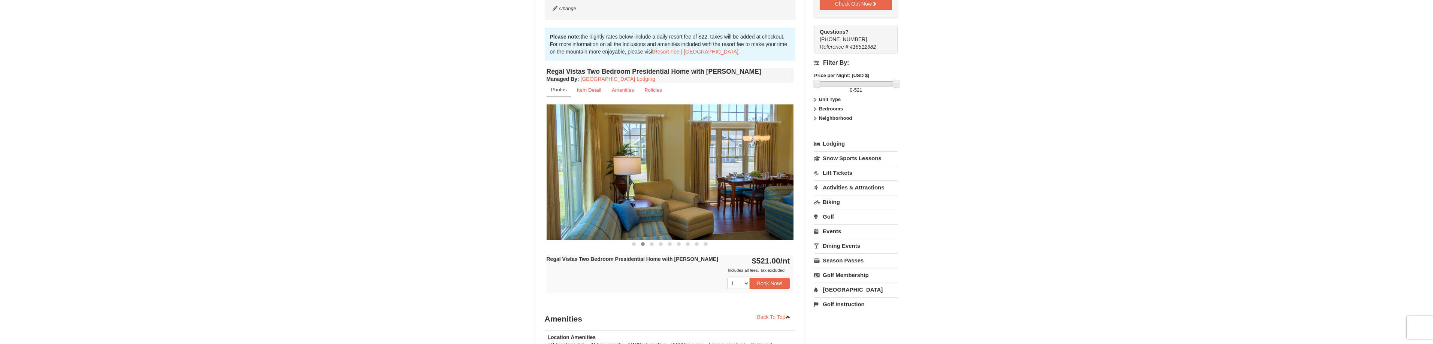
drag, startPoint x: 710, startPoint y: 171, endPoint x: 657, endPoint y: 168, distance: 52.5
click at [691, 171] on img at bounding box center [670, 172] width 247 height 135
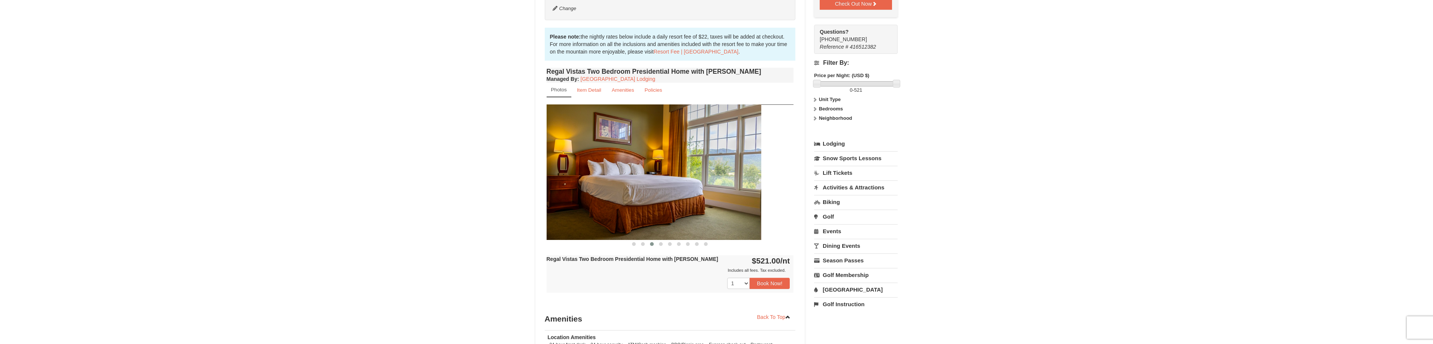
drag, startPoint x: 732, startPoint y: 163, endPoint x: 659, endPoint y: 156, distance: 73.4
click at [673, 156] on img at bounding box center [637, 172] width 247 height 135
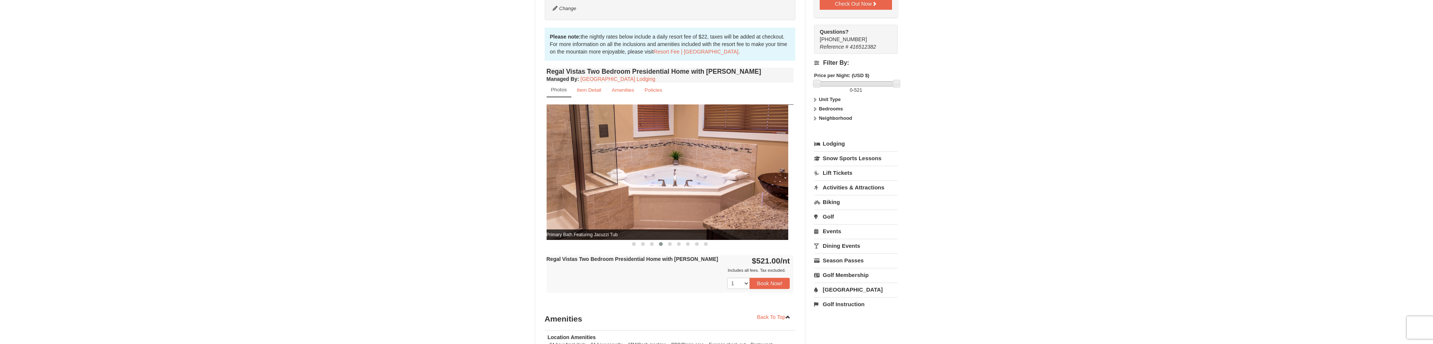
drag, startPoint x: 738, startPoint y: 187, endPoint x: 654, endPoint y: 191, distance: 84.0
click at [659, 190] on img at bounding box center [664, 172] width 247 height 135
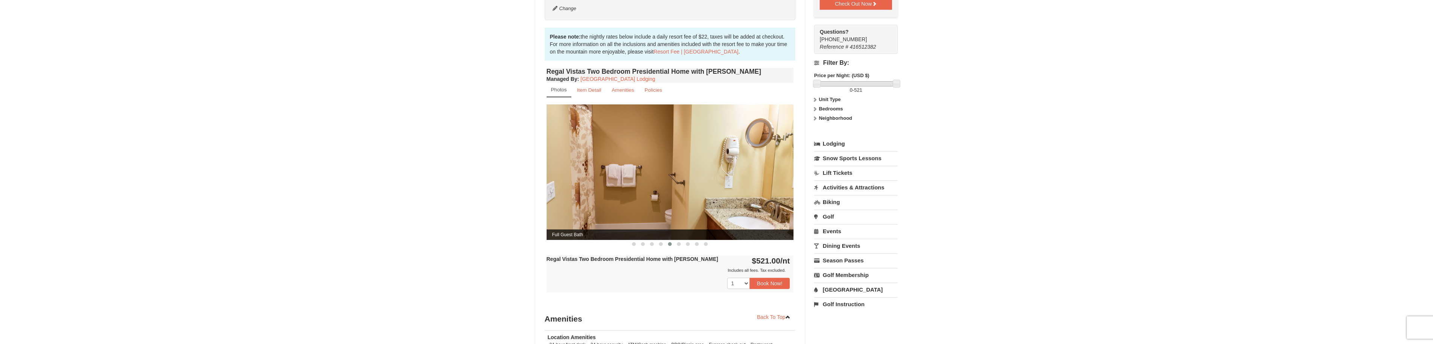
drag, startPoint x: 755, startPoint y: 129, endPoint x: 680, endPoint y: 133, distance: 74.7
click at [689, 134] on img at bounding box center [670, 172] width 247 height 135
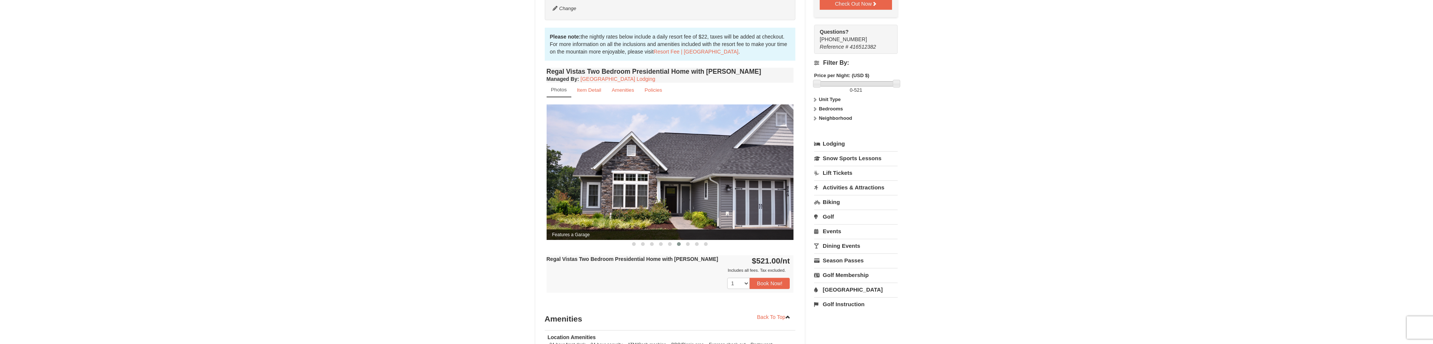
drag, startPoint x: 717, startPoint y: 142, endPoint x: 652, endPoint y: 139, distance: 64.6
click at [657, 141] on img at bounding box center [670, 172] width 247 height 135
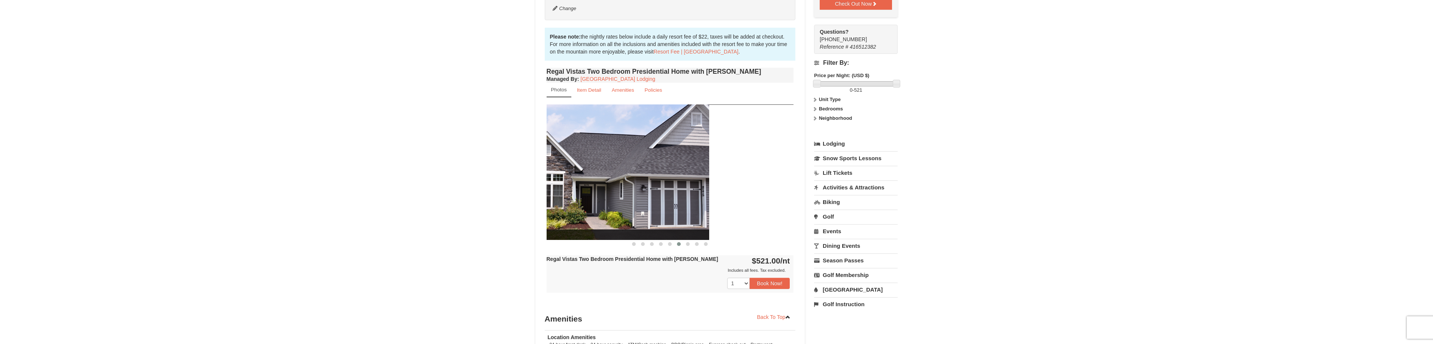
drag, startPoint x: 667, startPoint y: 148, endPoint x: 562, endPoint y: 133, distance: 106.4
click at [567, 134] on img at bounding box center [585, 172] width 247 height 135
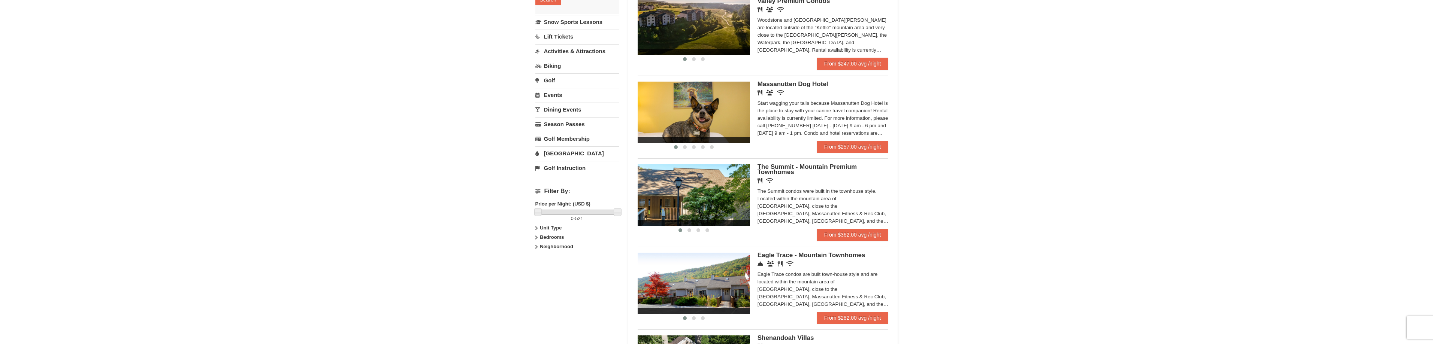
scroll to position [187, 0]
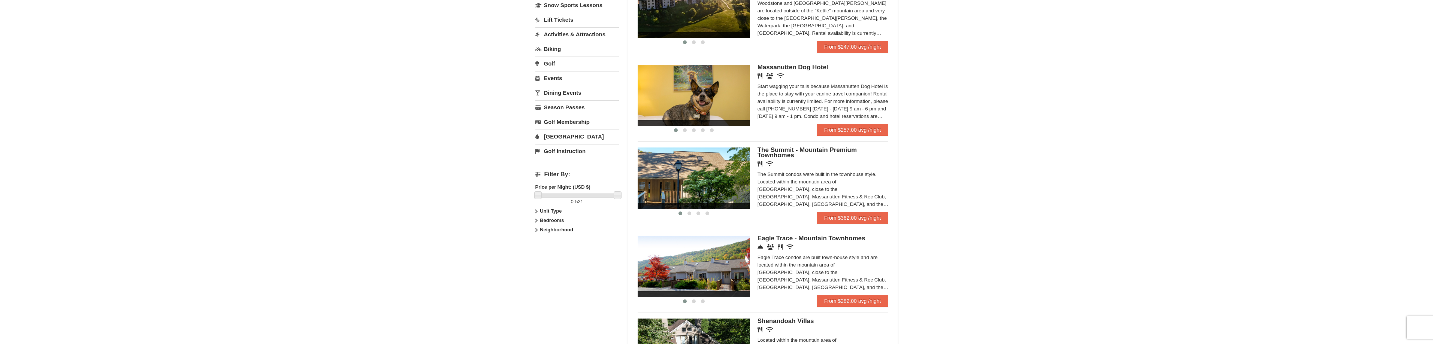
drag, startPoint x: 699, startPoint y: 187, endPoint x: 637, endPoint y: 191, distance: 62.4
click at [647, 190] on img at bounding box center [694, 178] width 112 height 61
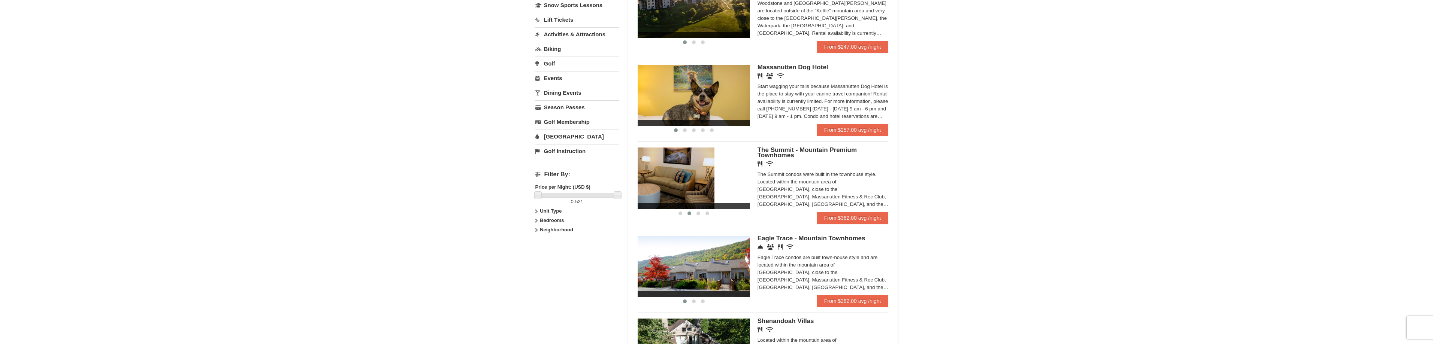
drag, startPoint x: 705, startPoint y: 179, endPoint x: 660, endPoint y: 185, distance: 45.8
click at [655, 182] on img at bounding box center [658, 178] width 112 height 61
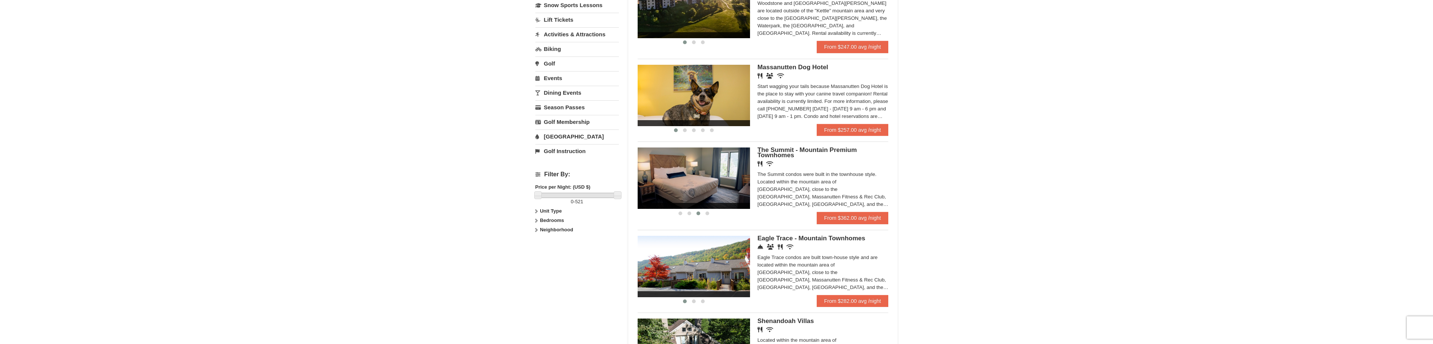
drag, startPoint x: 711, startPoint y: 180, endPoint x: 661, endPoint y: 190, distance: 51.2
click at [663, 190] on img at bounding box center [694, 178] width 112 height 61
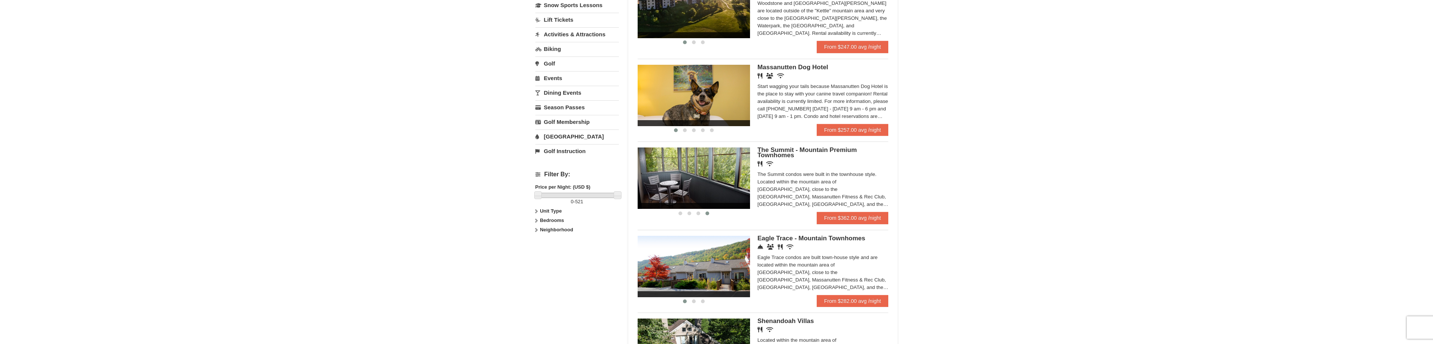
drag, startPoint x: 680, startPoint y: 189, endPoint x: 662, endPoint y: 188, distance: 18.0
click at [665, 190] on img at bounding box center [694, 178] width 112 height 61
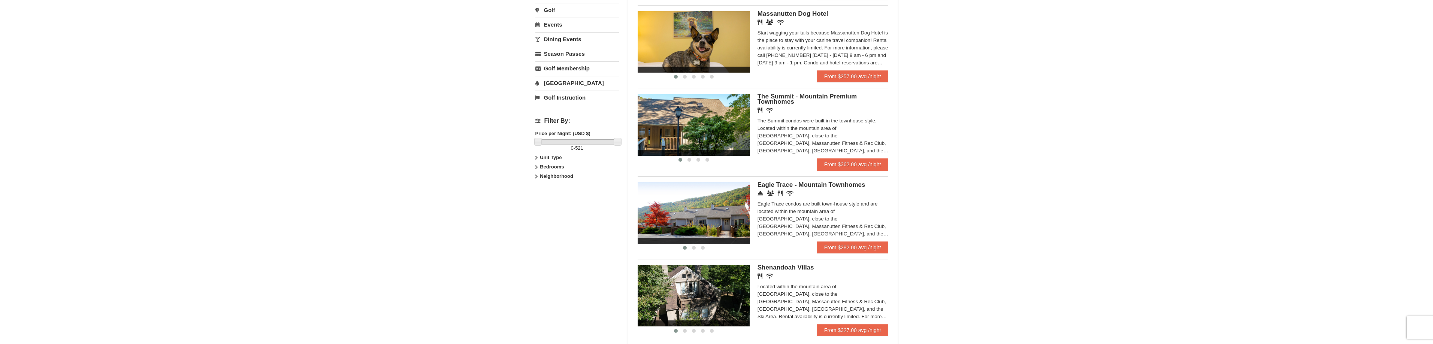
scroll to position [300, 0]
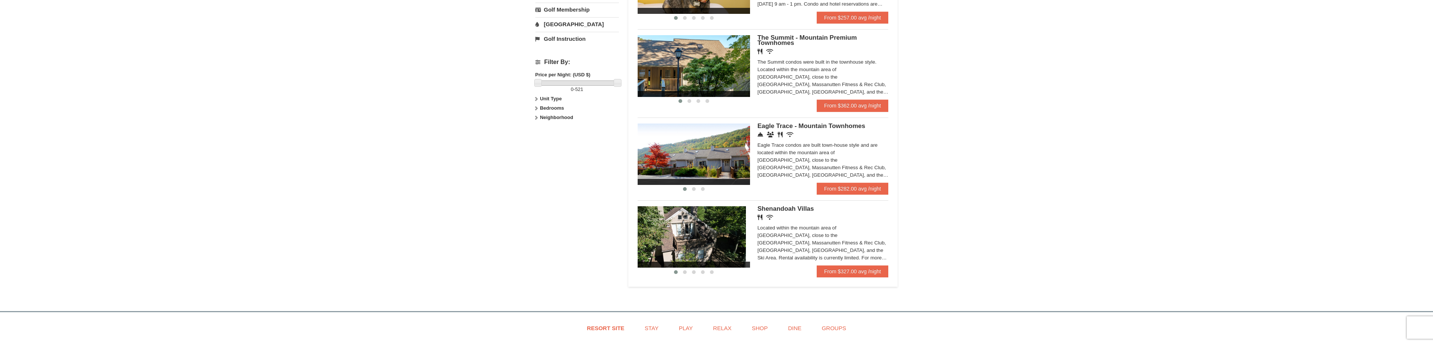
drag, startPoint x: 708, startPoint y: 227, endPoint x: 640, endPoint y: 244, distance: 70.0
click at [656, 240] on img at bounding box center [690, 236] width 112 height 61
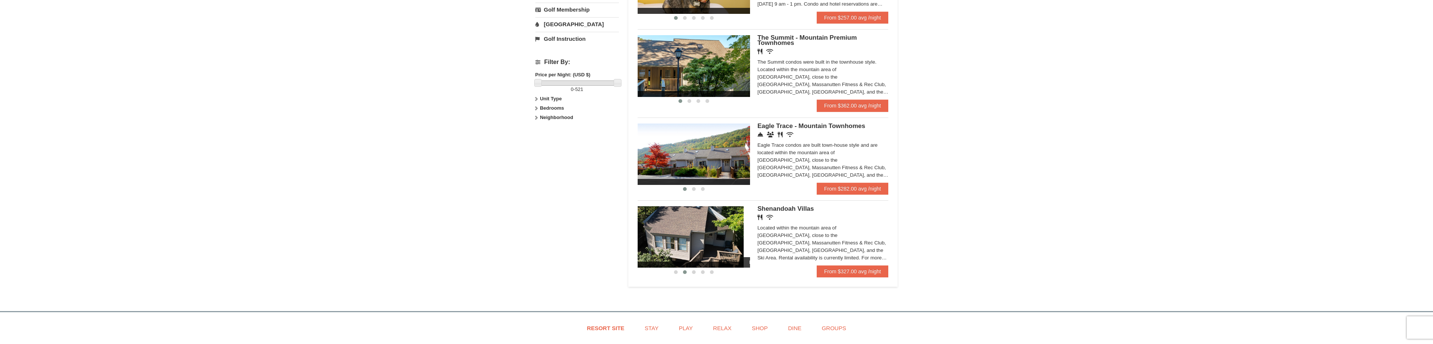
drag, startPoint x: 707, startPoint y: 233, endPoint x: 660, endPoint y: 238, distance: 47.1
click at [664, 239] on img at bounding box center [687, 236] width 112 height 61
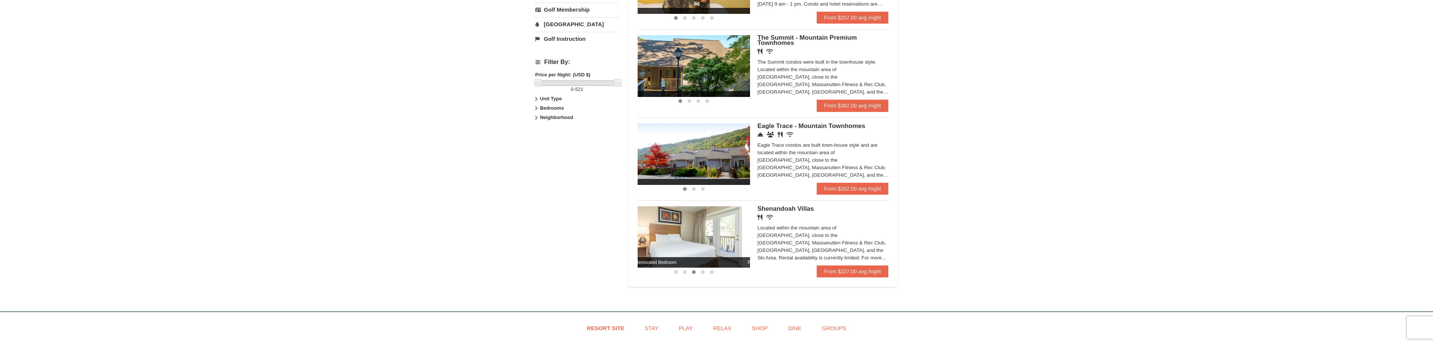
drag, startPoint x: 716, startPoint y: 238, endPoint x: 662, endPoint y: 241, distance: 53.3
click at [664, 241] on img at bounding box center [686, 236] width 112 height 61
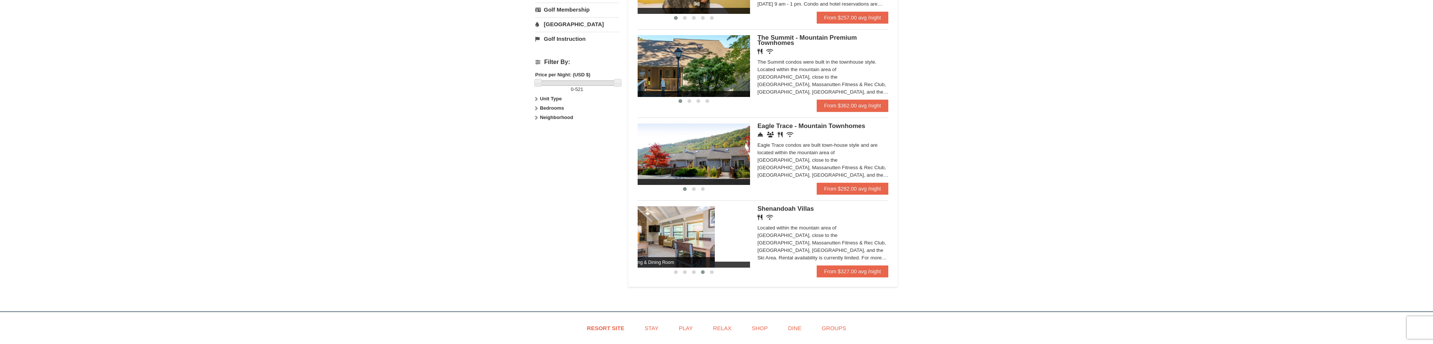
drag, startPoint x: 713, startPoint y: 246, endPoint x: 650, endPoint y: 248, distance: 63.4
click at [650, 247] on img at bounding box center [659, 236] width 112 height 61
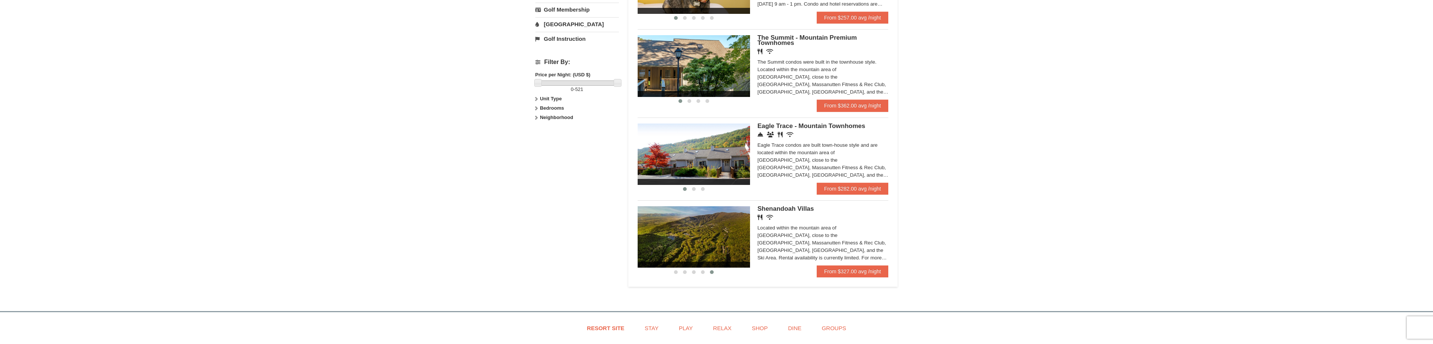
drag, startPoint x: 728, startPoint y: 246, endPoint x: 661, endPoint y: 250, distance: 67.2
click at [664, 248] on img at bounding box center [694, 236] width 112 height 61
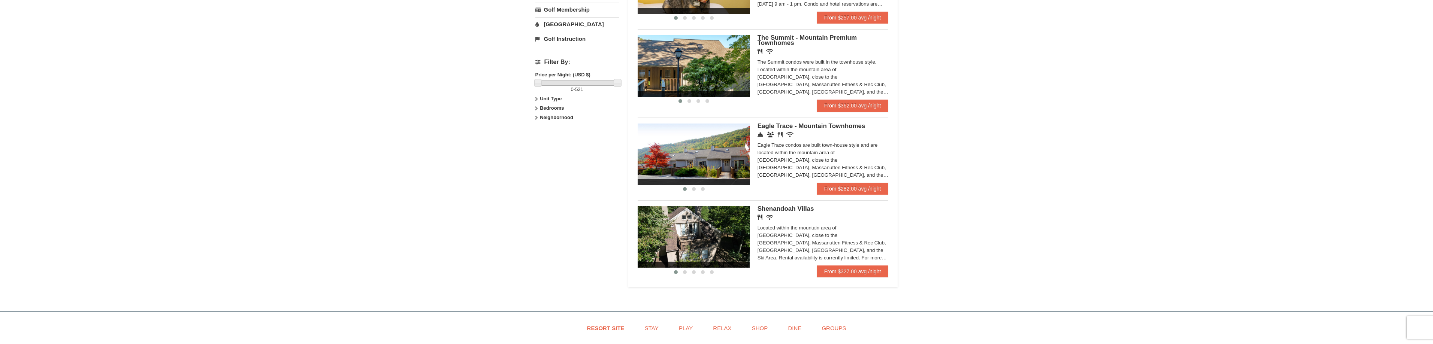
drag, startPoint x: 673, startPoint y: 251, endPoint x: 659, endPoint y: 253, distance: 13.7
click at [664, 251] on div "Renovated Bedroom Renovated Living & Dining Room Renovated Bedroom Renovated Li…" at bounding box center [356, 236] width 1237 height 61
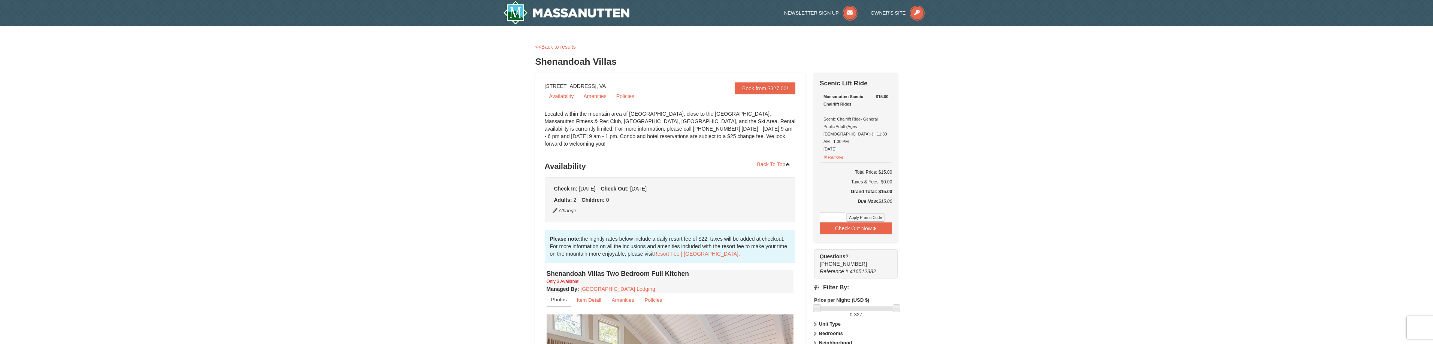
scroll to position [150, 0]
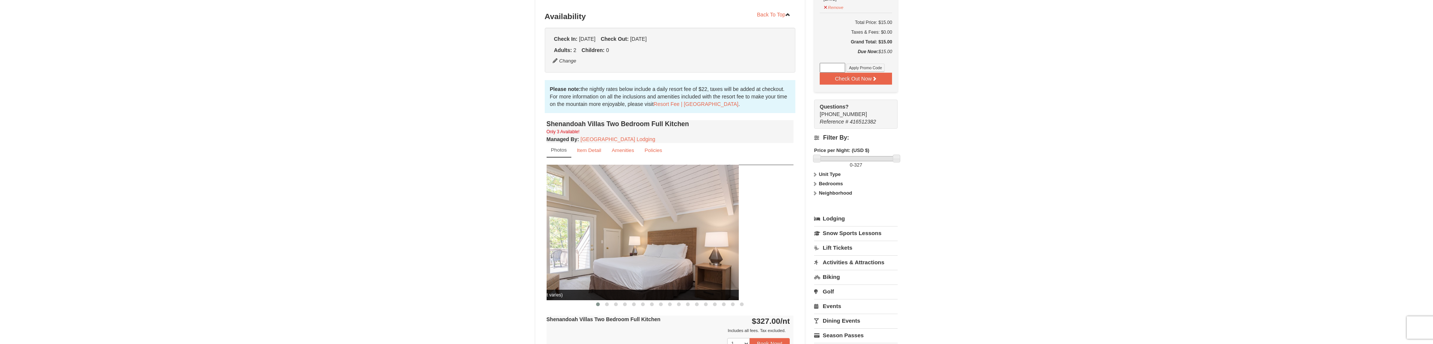
drag, startPoint x: 670, startPoint y: 215, endPoint x: 648, endPoint y: 214, distance: 21.7
click at [661, 215] on img at bounding box center [615, 232] width 247 height 135
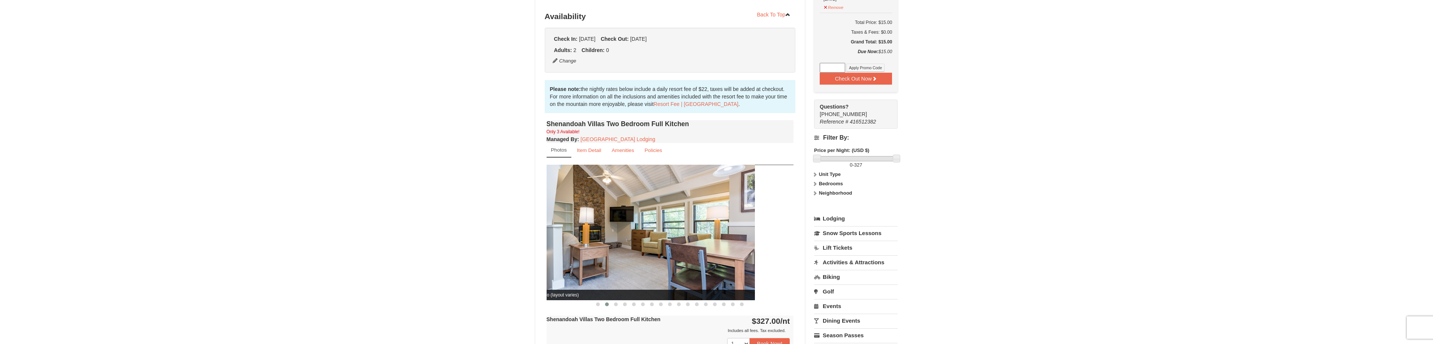
drag, startPoint x: 718, startPoint y: 215, endPoint x: 679, endPoint y: 221, distance: 39.0
click at [680, 221] on img at bounding box center [631, 232] width 247 height 135
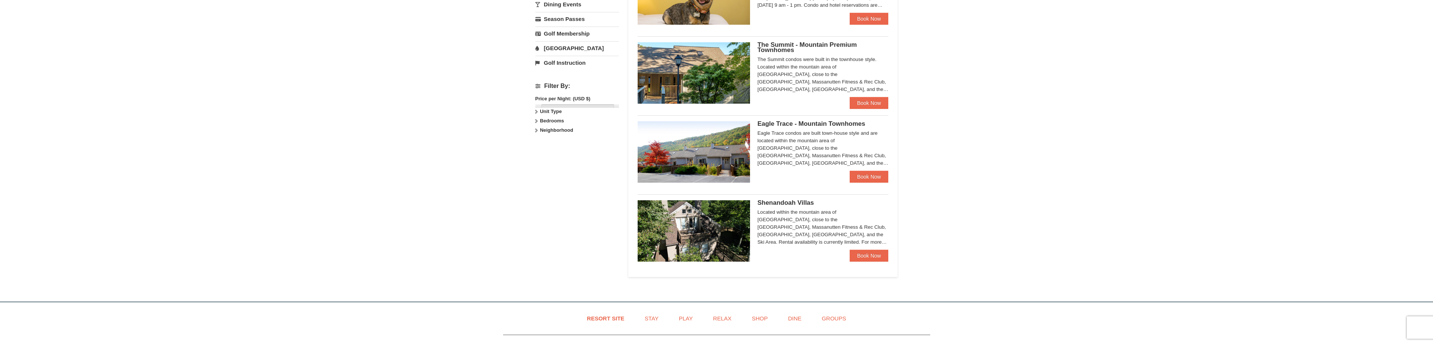
scroll to position [262, 0]
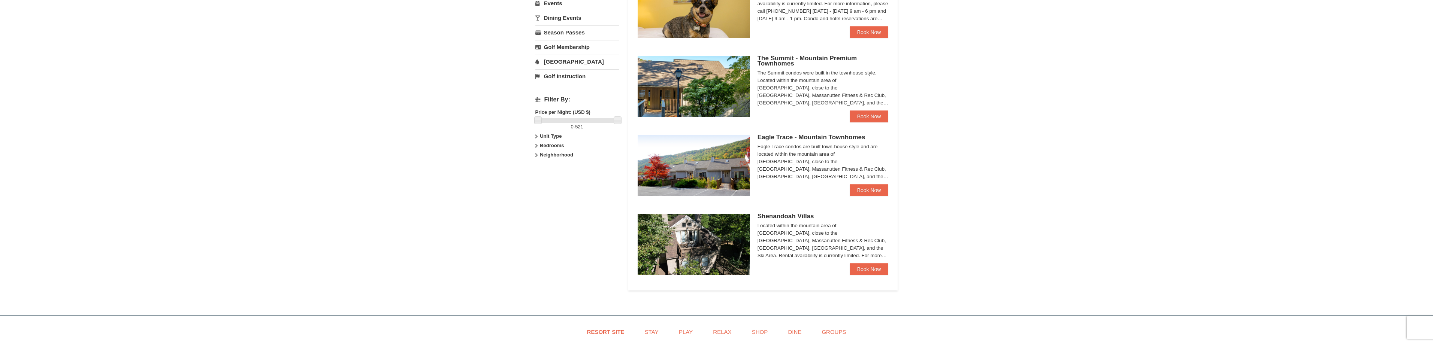
click at [704, 173] on img at bounding box center [694, 165] width 112 height 61
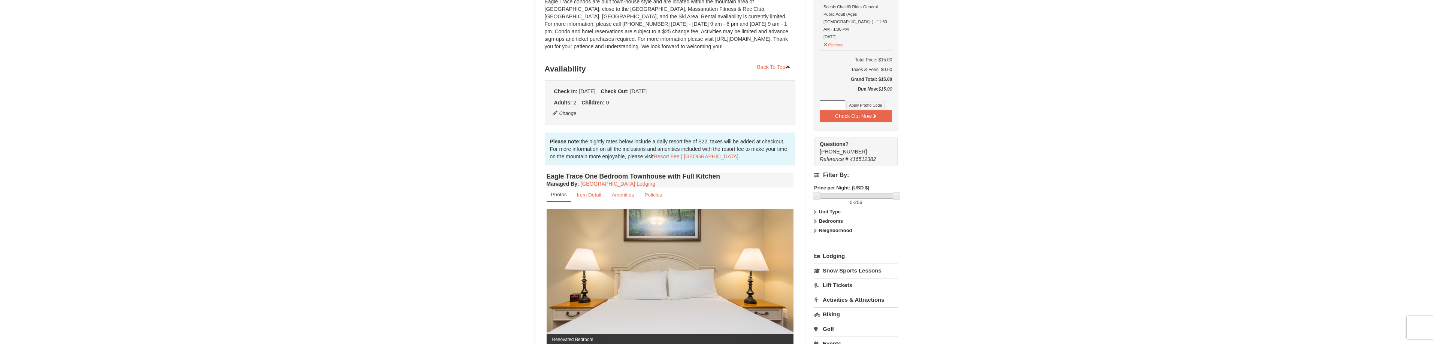
scroll to position [187, 0]
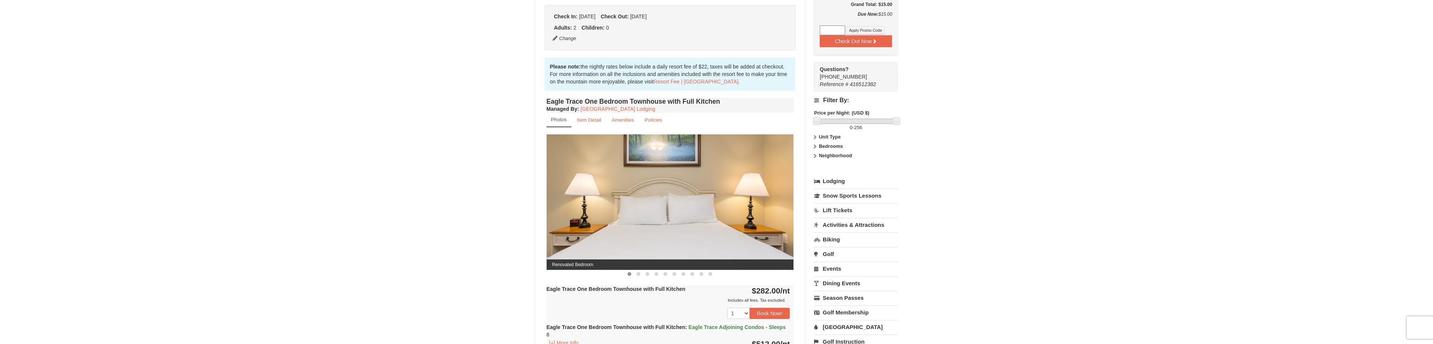
drag, startPoint x: 706, startPoint y: 208, endPoint x: 623, endPoint y: 211, distance: 82.9
click at [619, 207] on img at bounding box center [670, 202] width 247 height 135
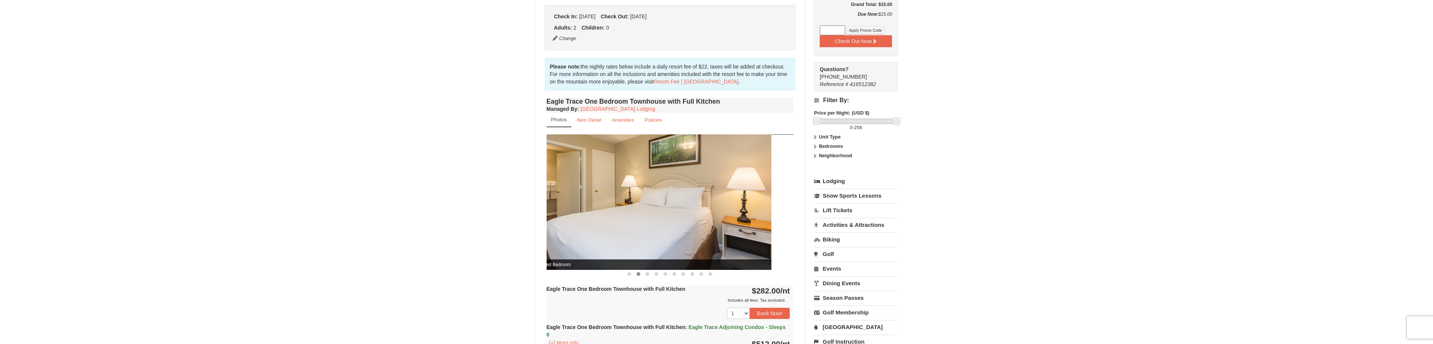
drag, startPoint x: 674, startPoint y: 211, endPoint x: 596, endPoint y: 217, distance: 78.2
click at [619, 215] on img at bounding box center [647, 202] width 247 height 135
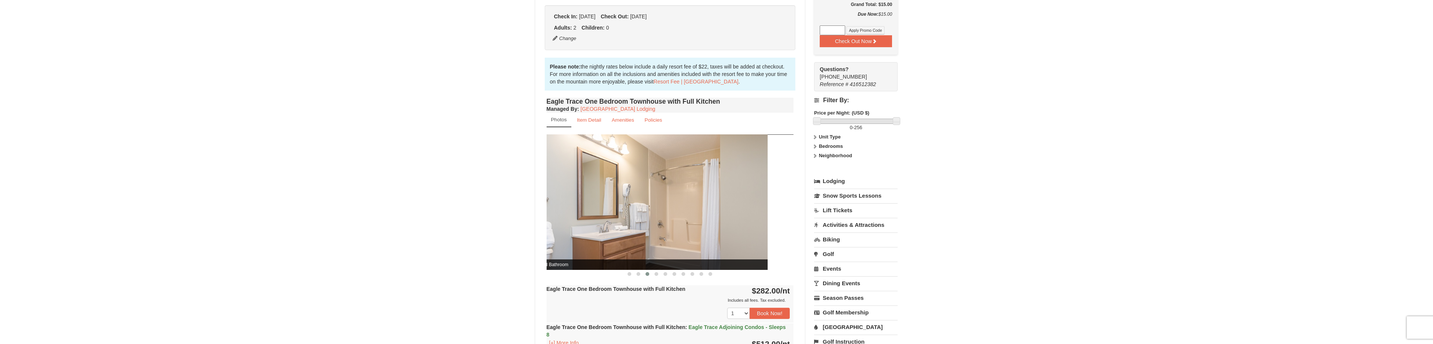
drag, startPoint x: 638, startPoint y: 211, endPoint x: 589, endPoint y: 210, distance: 49.1
click at [591, 210] on img at bounding box center [643, 202] width 247 height 135
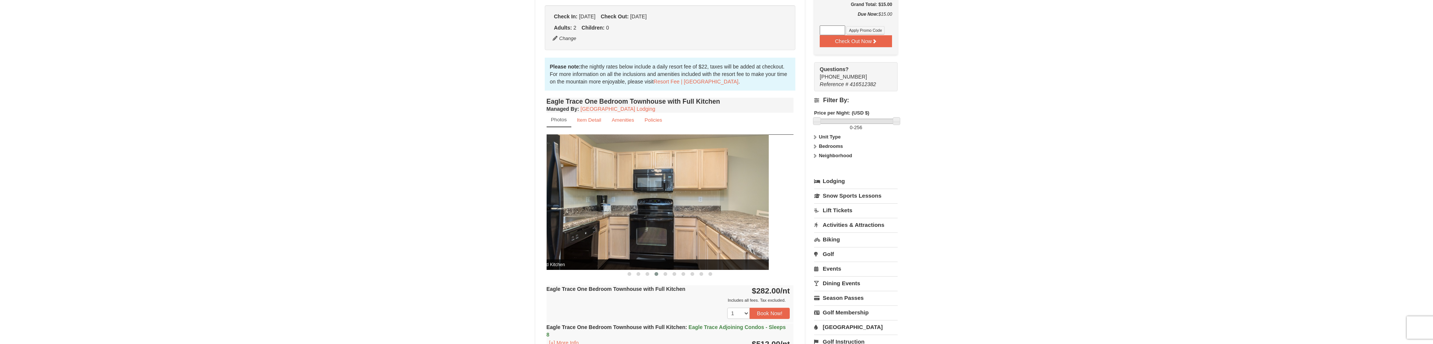
drag, startPoint x: 668, startPoint y: 221, endPoint x: 632, endPoint y: 216, distance: 36.7
click at [637, 217] on img at bounding box center [645, 202] width 247 height 135
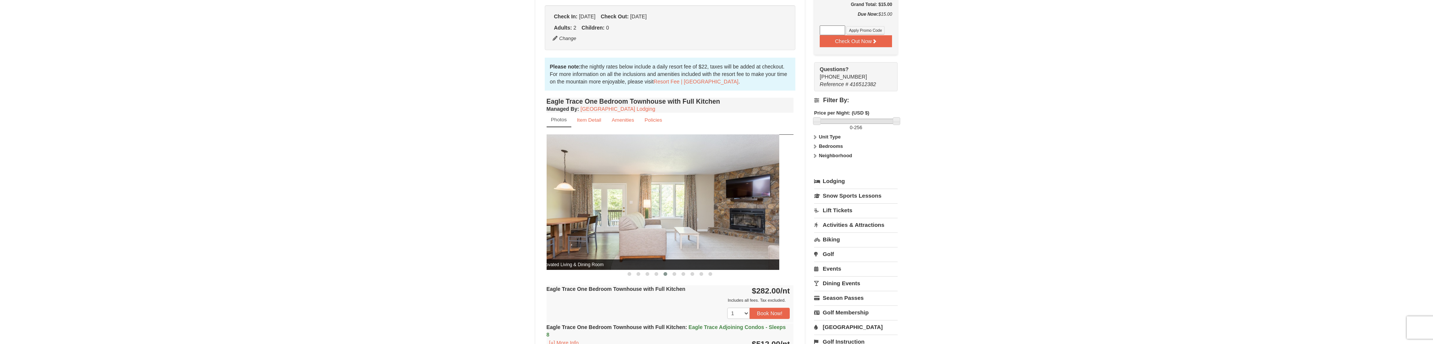
drag, startPoint x: 738, startPoint y: 210, endPoint x: 643, endPoint y: 208, distance: 94.8
click at [644, 208] on img at bounding box center [655, 202] width 247 height 135
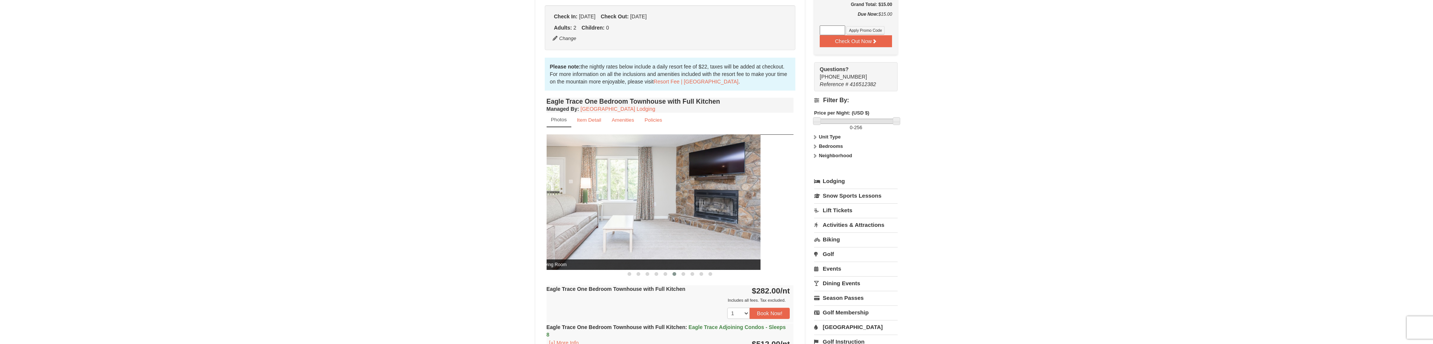
drag, startPoint x: 736, startPoint y: 211, endPoint x: 679, endPoint y: 215, distance: 56.7
click at [679, 219] on img at bounding box center [636, 202] width 247 height 135
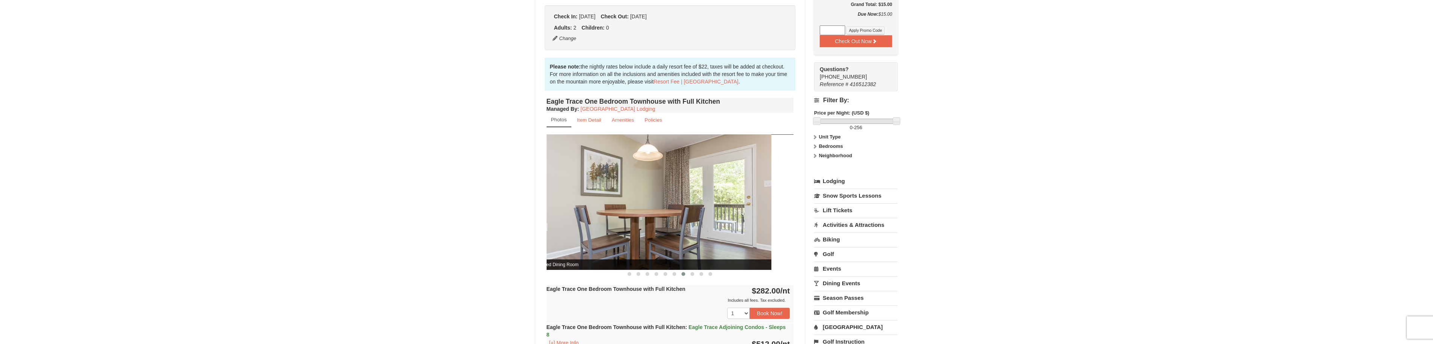
drag, startPoint x: 748, startPoint y: 218, endPoint x: 649, endPoint y: 222, distance: 98.6
click at [668, 222] on img at bounding box center [647, 202] width 247 height 135
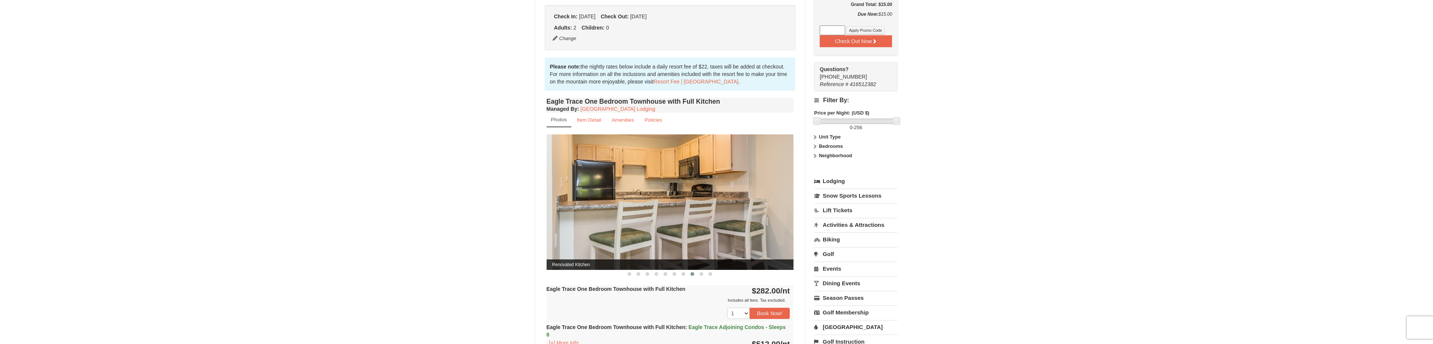
drag, startPoint x: 705, startPoint y: 218, endPoint x: 677, endPoint y: 220, distance: 27.8
click at [678, 220] on img at bounding box center [670, 202] width 247 height 135
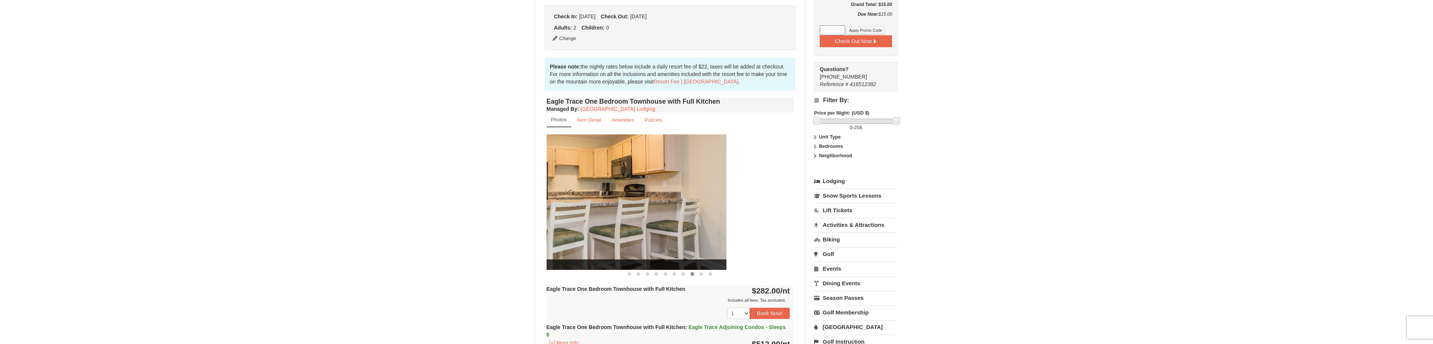
drag, startPoint x: 659, startPoint y: 221, endPoint x: 610, endPoint y: 210, distance: 50.3
click at [617, 211] on img at bounding box center [602, 202] width 247 height 135
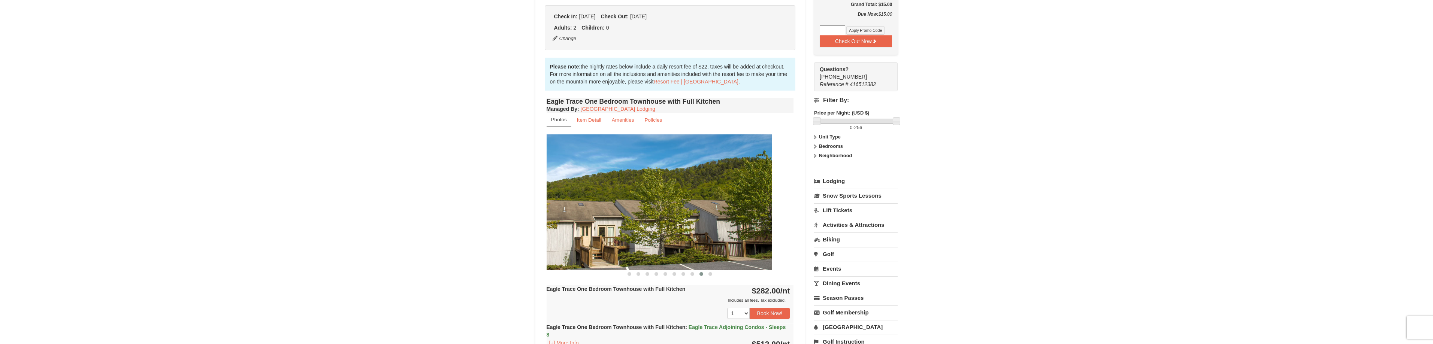
drag, startPoint x: 723, startPoint y: 215, endPoint x: 631, endPoint y: 211, distance: 91.9
click at [662, 218] on img at bounding box center [648, 202] width 247 height 135
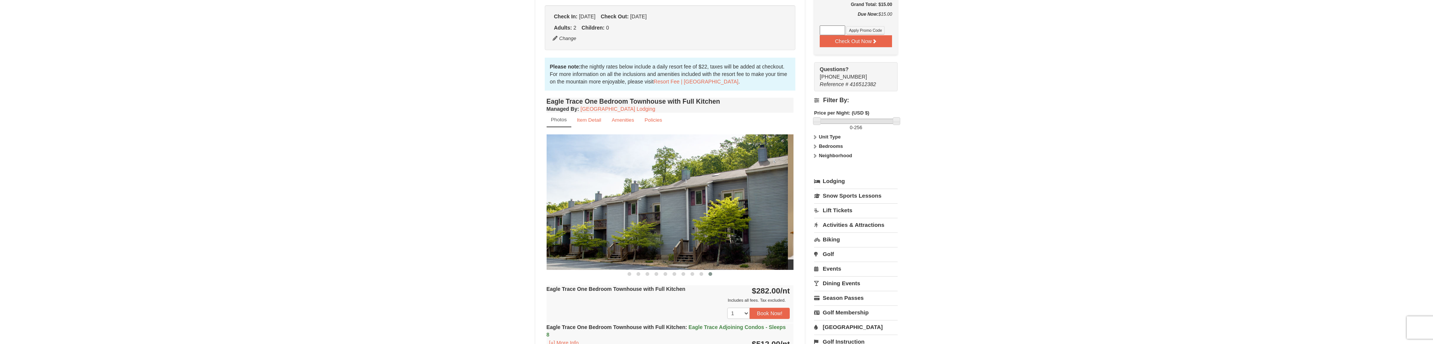
drag, startPoint x: 691, startPoint y: 221, endPoint x: 634, endPoint y: 221, distance: 57.3
click at [621, 223] on img at bounding box center [664, 202] width 247 height 135
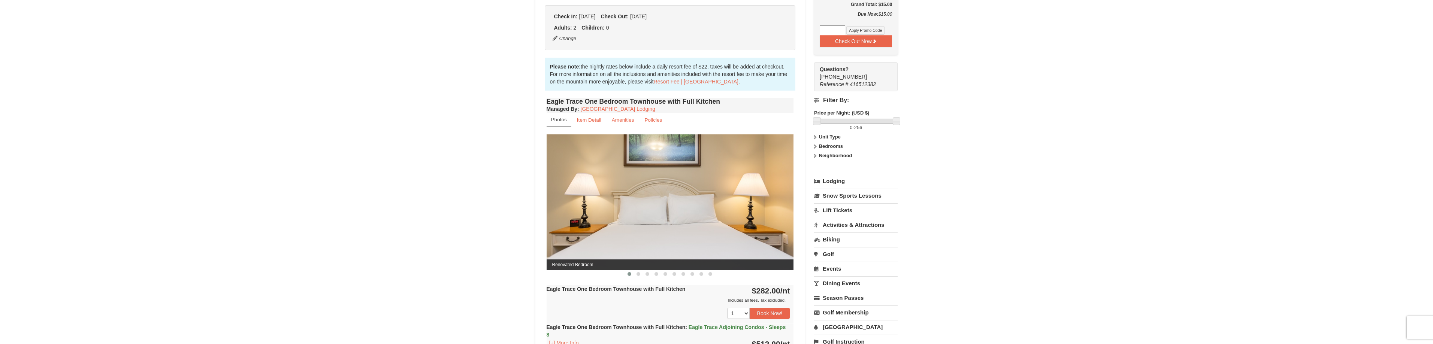
drag, startPoint x: 738, startPoint y: 221, endPoint x: 629, endPoint y: 211, distance: 109.2
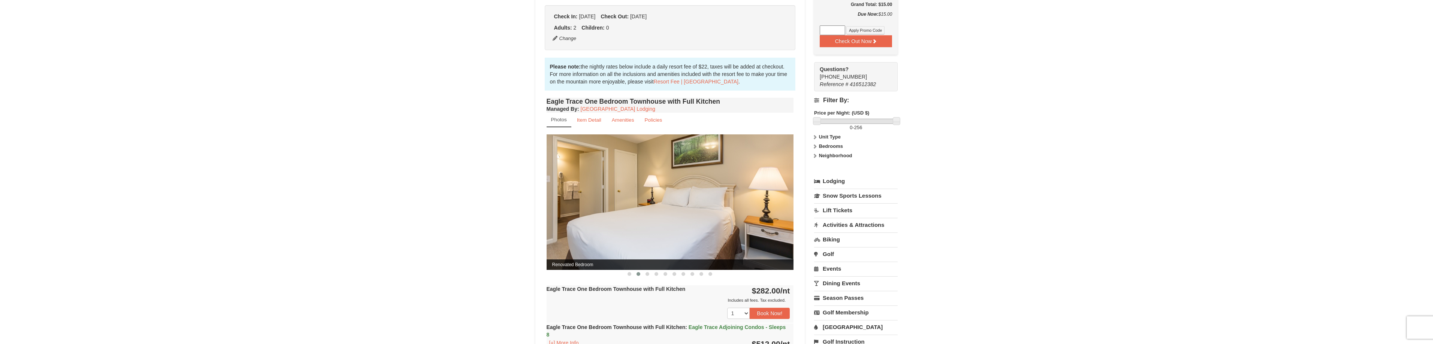
drag, startPoint x: 718, startPoint y: 215, endPoint x: 606, endPoint y: 215, distance: 112.0
click at [610, 216] on img at bounding box center [670, 202] width 247 height 135
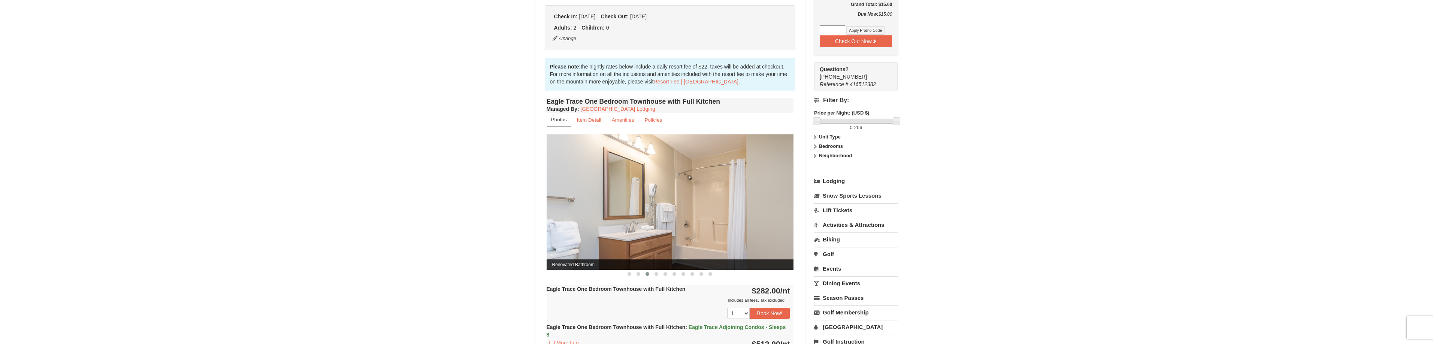
drag, startPoint x: 724, startPoint y: 220, endPoint x: 666, endPoint y: 249, distance: 65.0
click at [665, 216] on img at bounding box center [670, 202] width 247 height 135
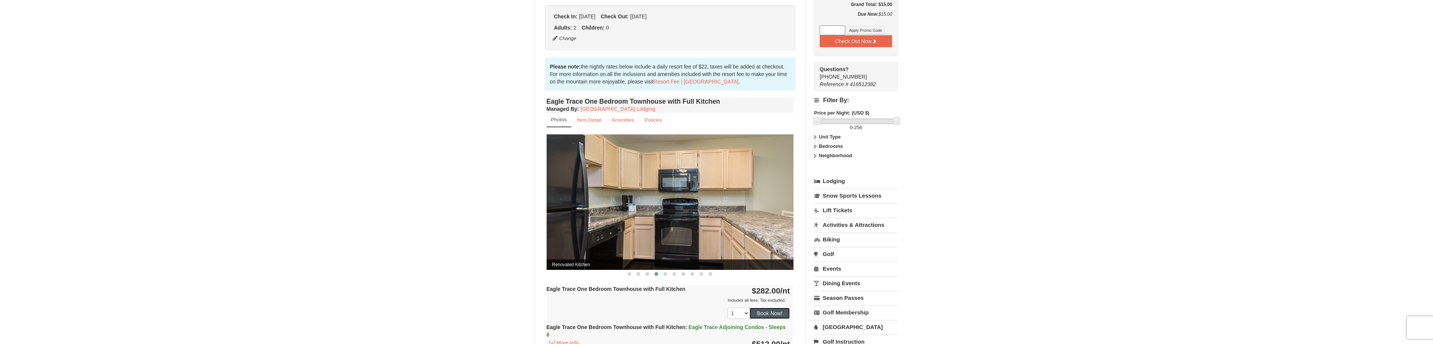
click at [769, 315] on button "Book Now!" at bounding box center [770, 313] width 40 height 11
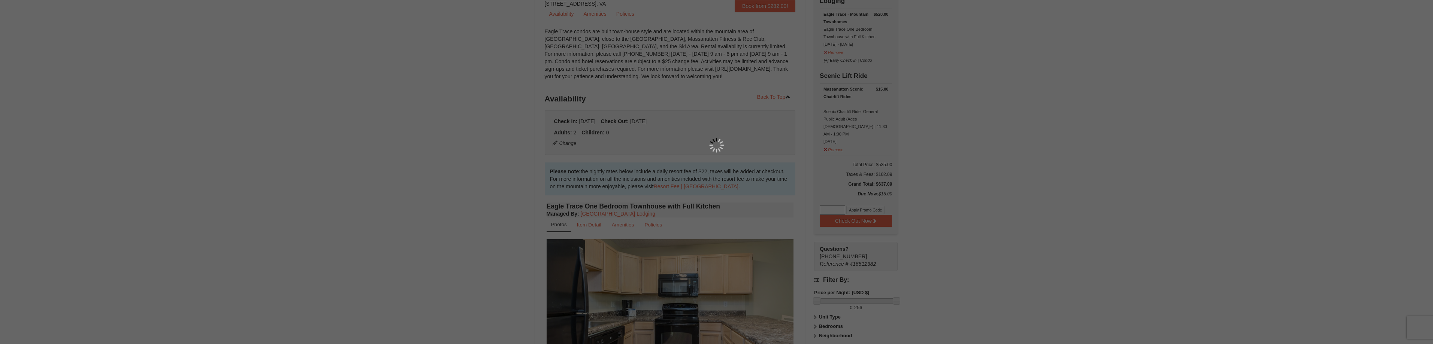
scroll to position [73, 0]
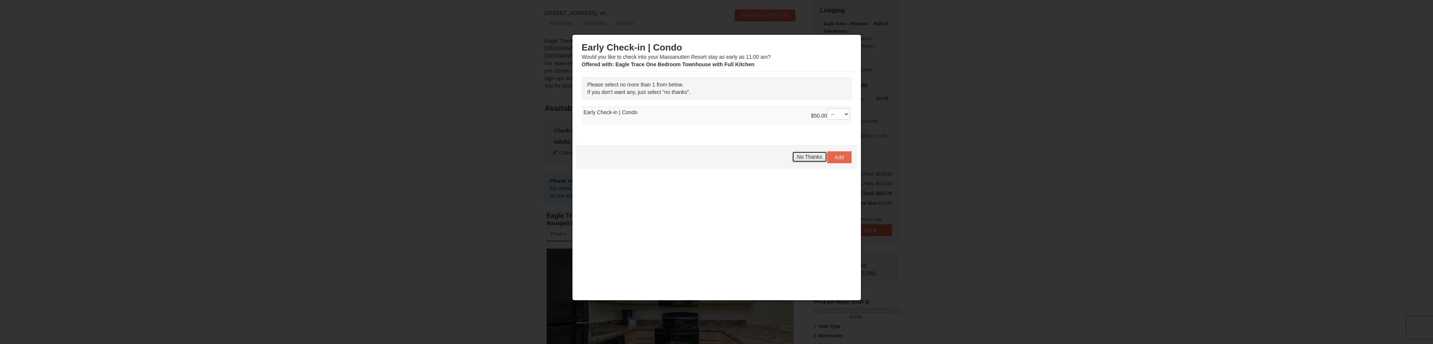
click at [803, 161] on button "No Thanks" at bounding box center [809, 156] width 35 height 11
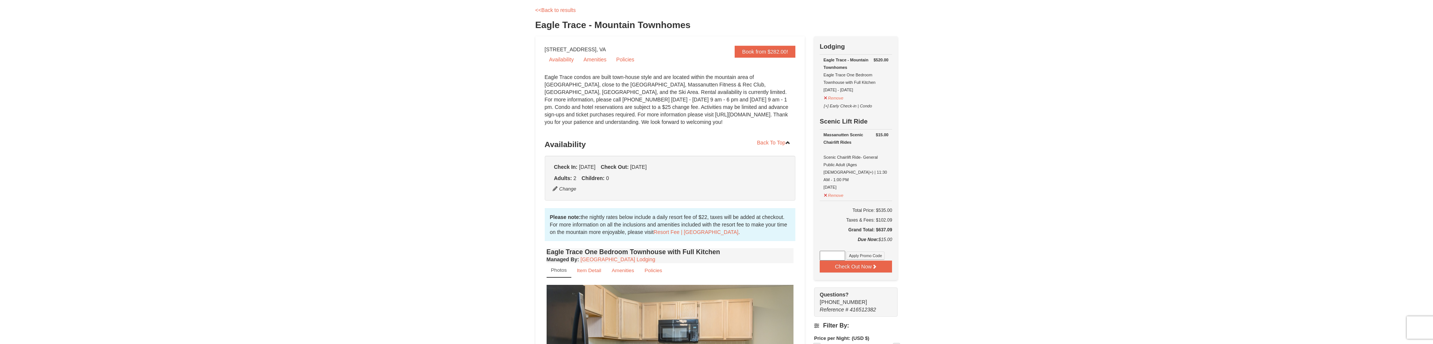
scroll to position [0, 0]
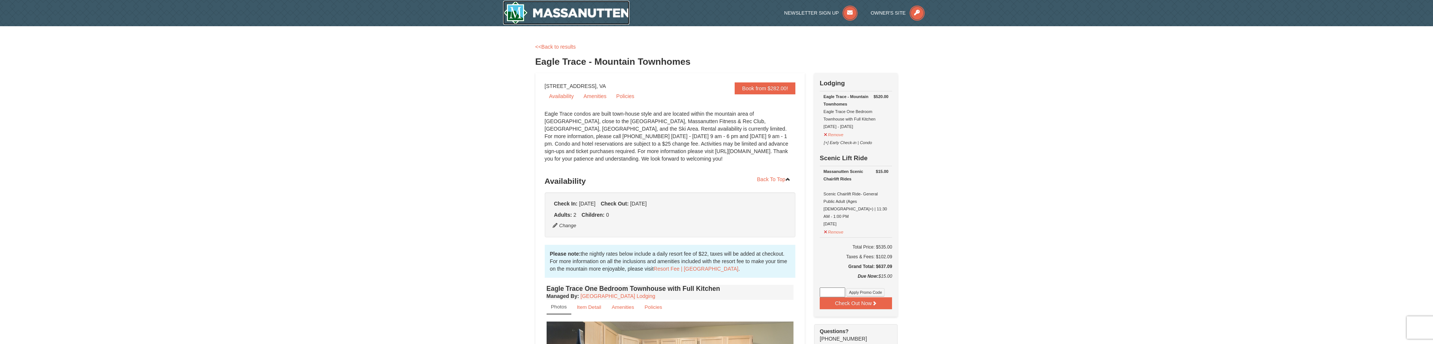
click at [604, 10] on img at bounding box center [566, 13] width 127 height 24
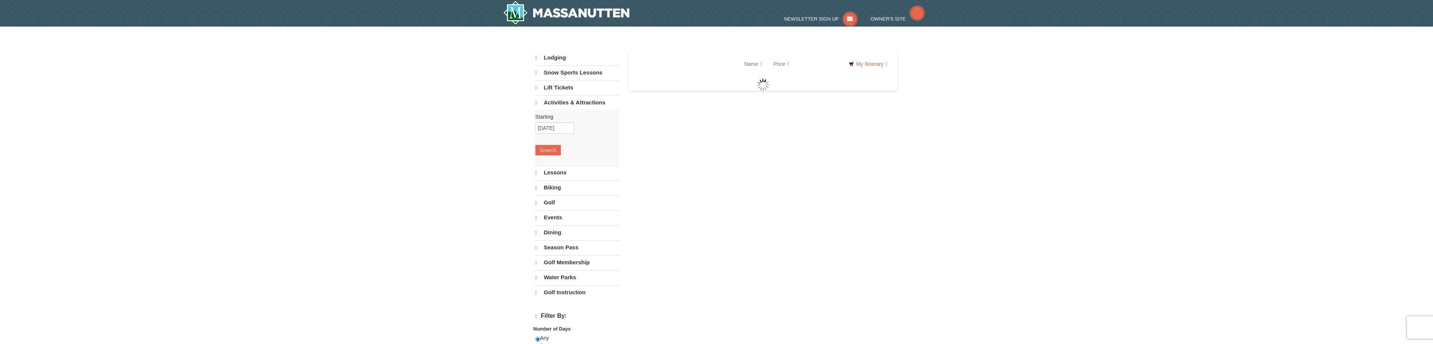
select select "10"
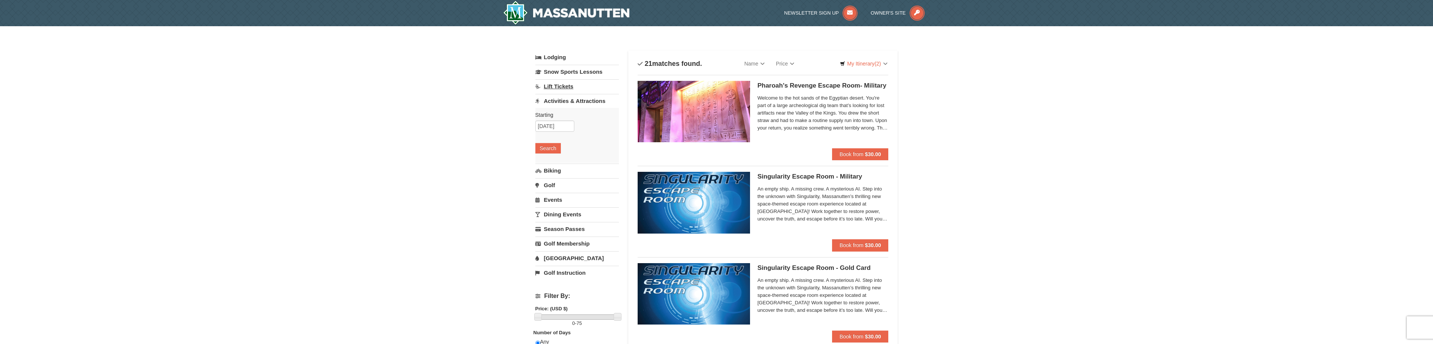
drag, startPoint x: 611, startPoint y: 163, endPoint x: 618, endPoint y: 82, distance: 82.0
click at [550, 60] on link "Lodging" at bounding box center [577, 57] width 84 height 13
click at [568, 9] on img at bounding box center [566, 13] width 127 height 24
